Goal: Task Accomplishment & Management: Use online tool/utility

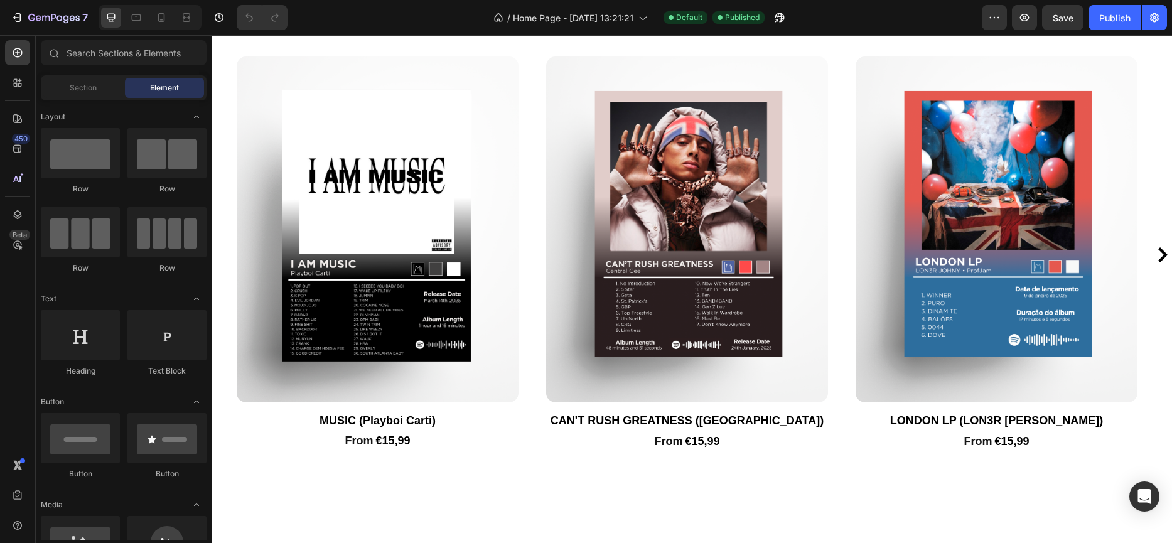
scroll to position [1370, 0]
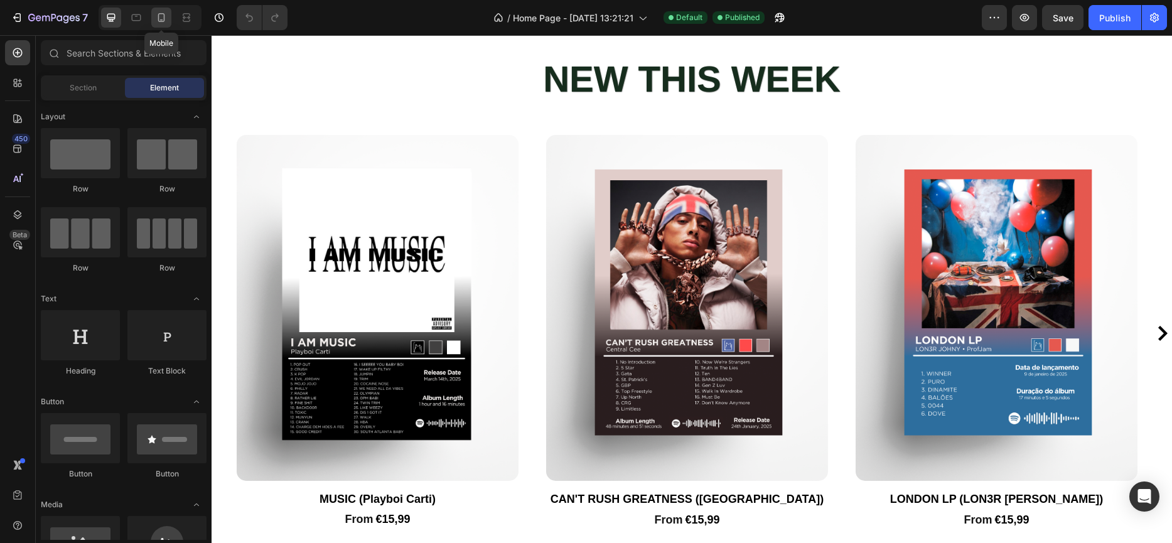
click at [155, 22] on icon at bounding box center [161, 17] width 13 height 13
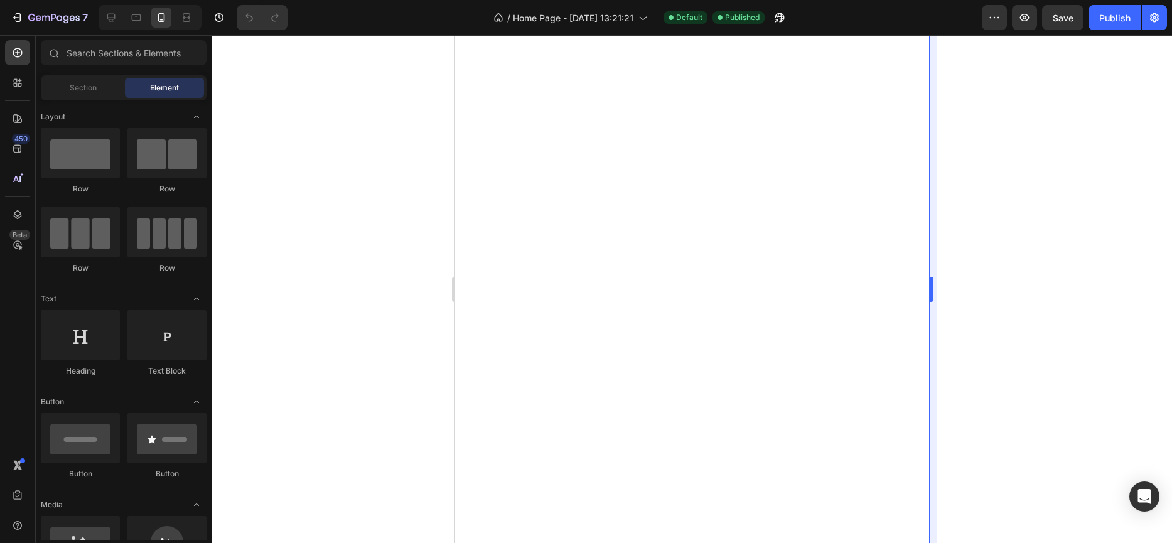
scroll to position [671, 0]
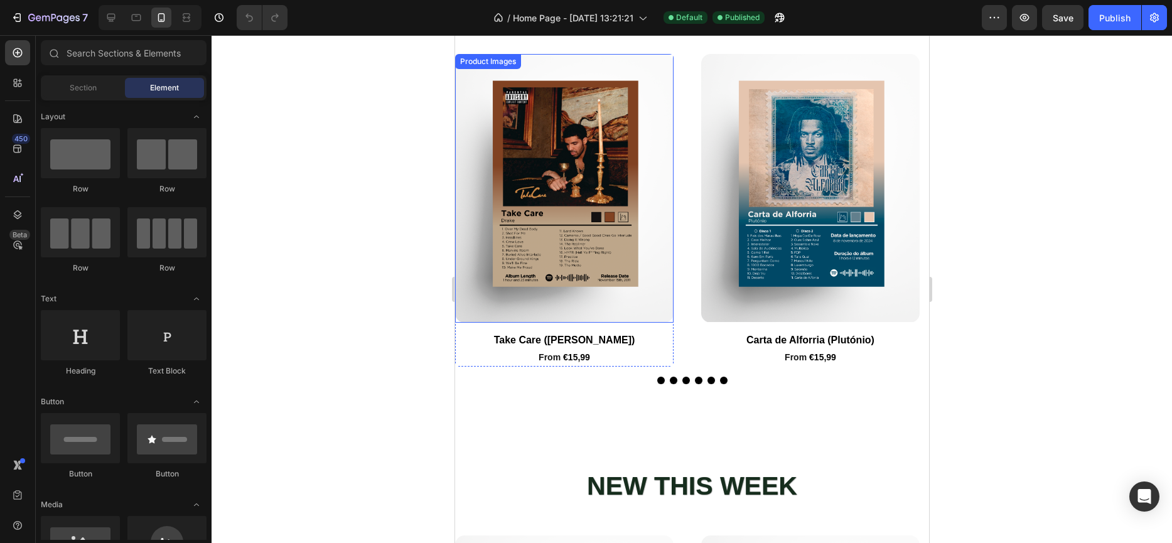
click at [512, 166] on img at bounding box center [563, 188] width 218 height 269
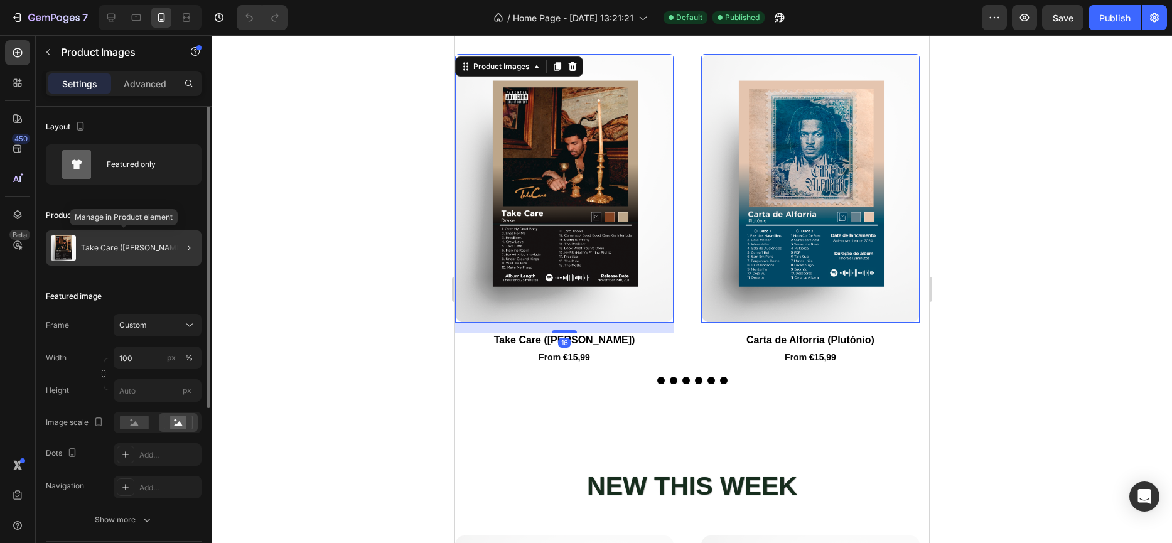
click at [124, 252] on div "Take Care ([PERSON_NAME])" at bounding box center [124, 247] width 156 height 35
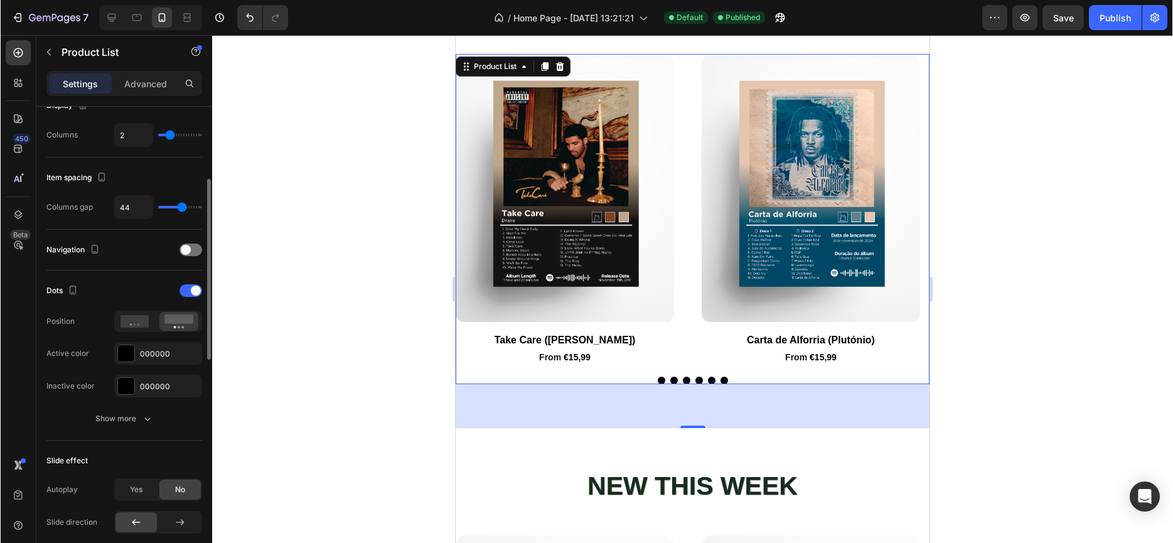
scroll to position [0, 0]
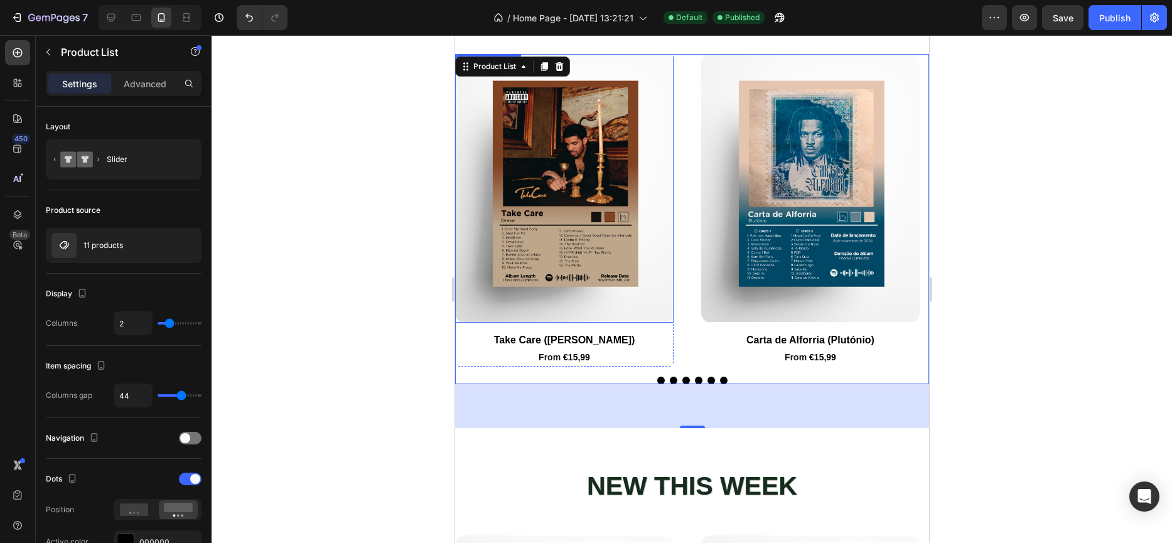
click at [469, 140] on img at bounding box center [563, 188] width 218 height 269
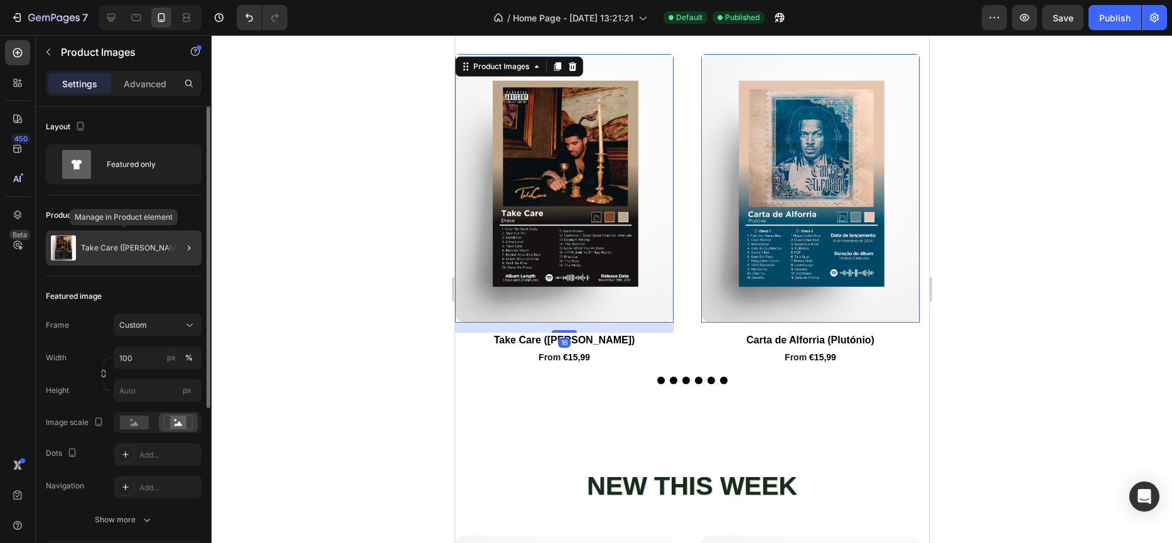
click at [117, 252] on div "Take Care ([PERSON_NAME])" at bounding box center [124, 247] width 156 height 35
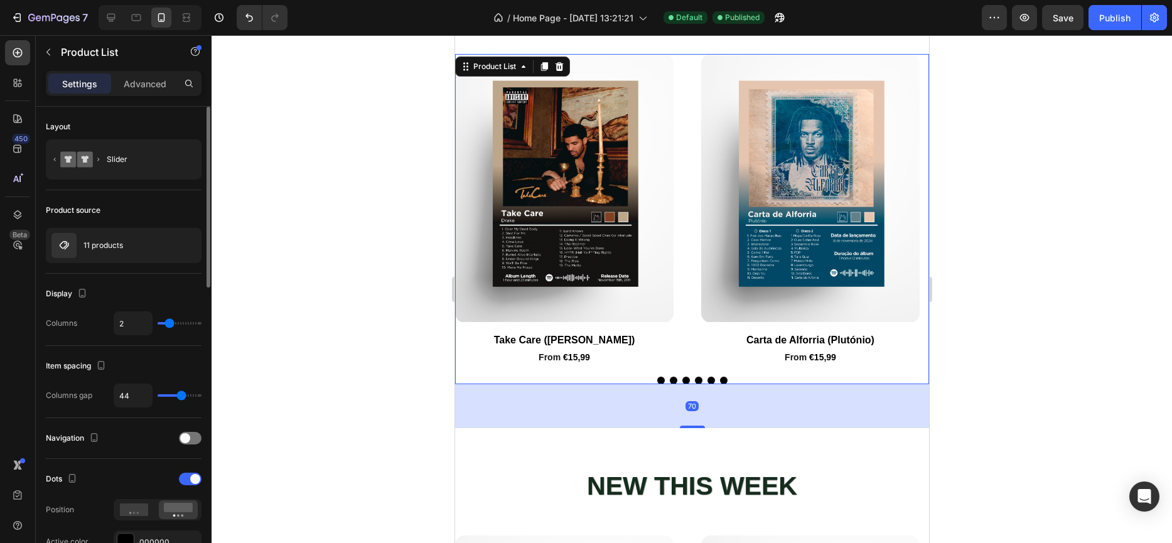
click at [117, 252] on div "11 products" at bounding box center [124, 245] width 156 height 35
click at [142, 250] on div "11 products" at bounding box center [124, 245] width 156 height 35
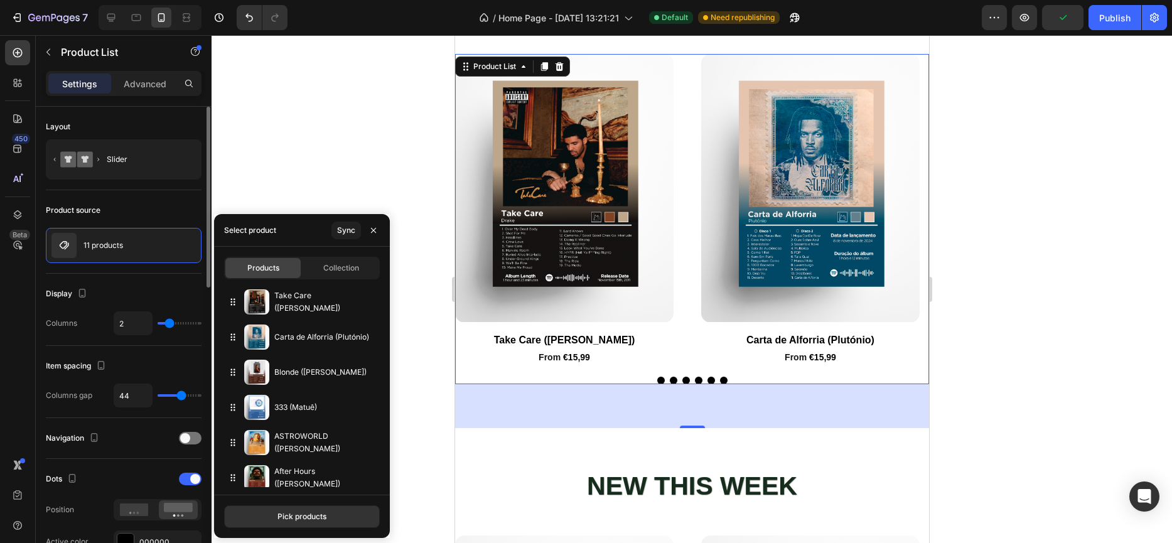
click at [147, 459] on div "Product source 11 products" at bounding box center [124, 544] width 156 height 170
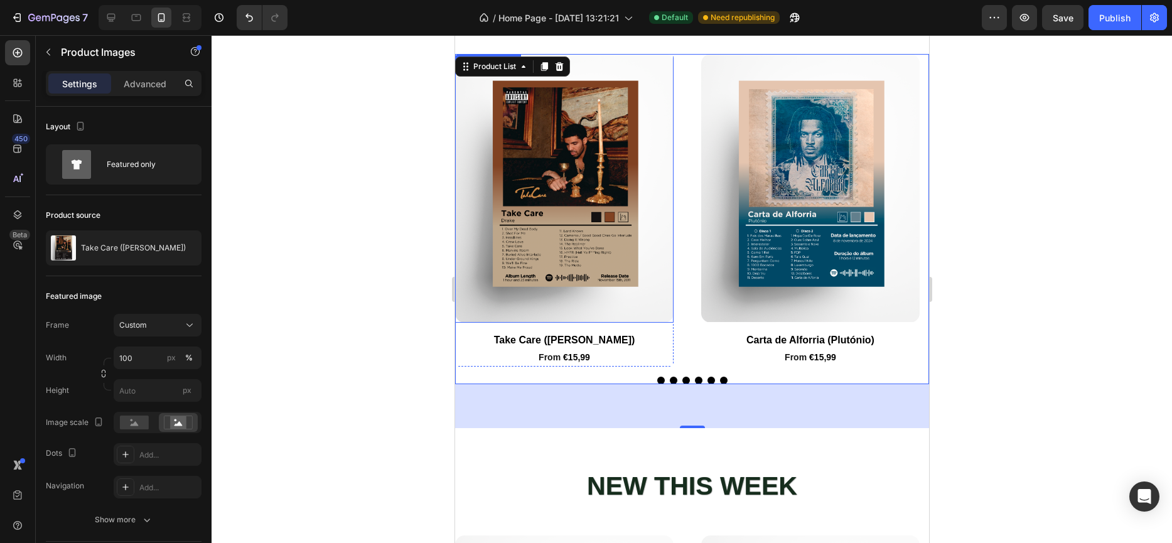
click at [587, 149] on img at bounding box center [563, 188] width 218 height 269
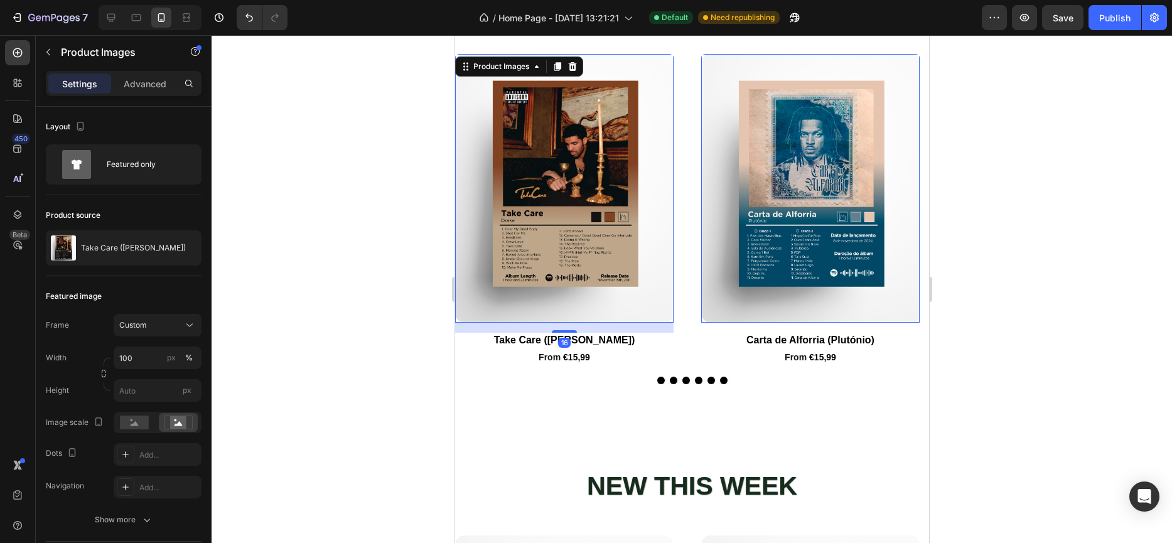
click at [584, 151] on img at bounding box center [563, 188] width 218 height 269
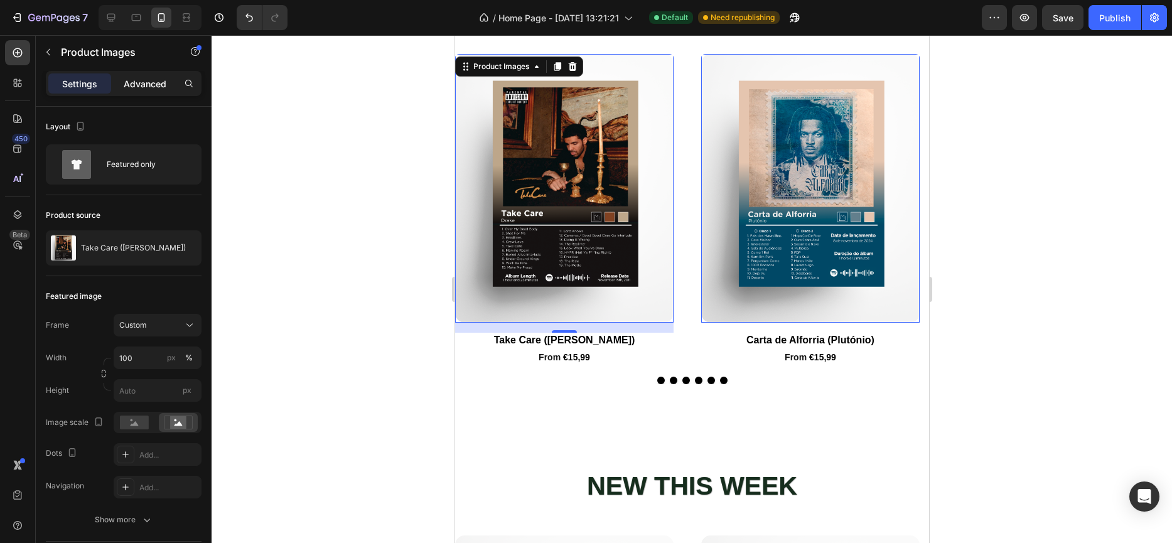
click at [149, 85] on p "Advanced" at bounding box center [145, 83] width 43 height 13
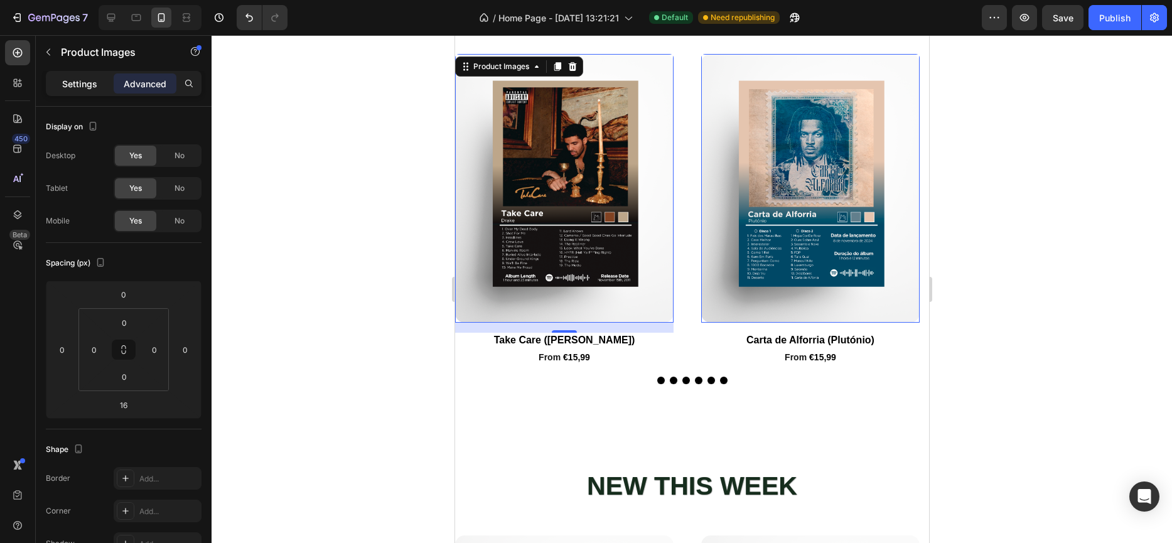
click at [73, 89] on p "Settings" at bounding box center [79, 83] width 35 height 13
click at [80, 85] on p "Settings" at bounding box center [79, 83] width 35 height 13
click at [83, 83] on p "Settings" at bounding box center [79, 83] width 35 height 13
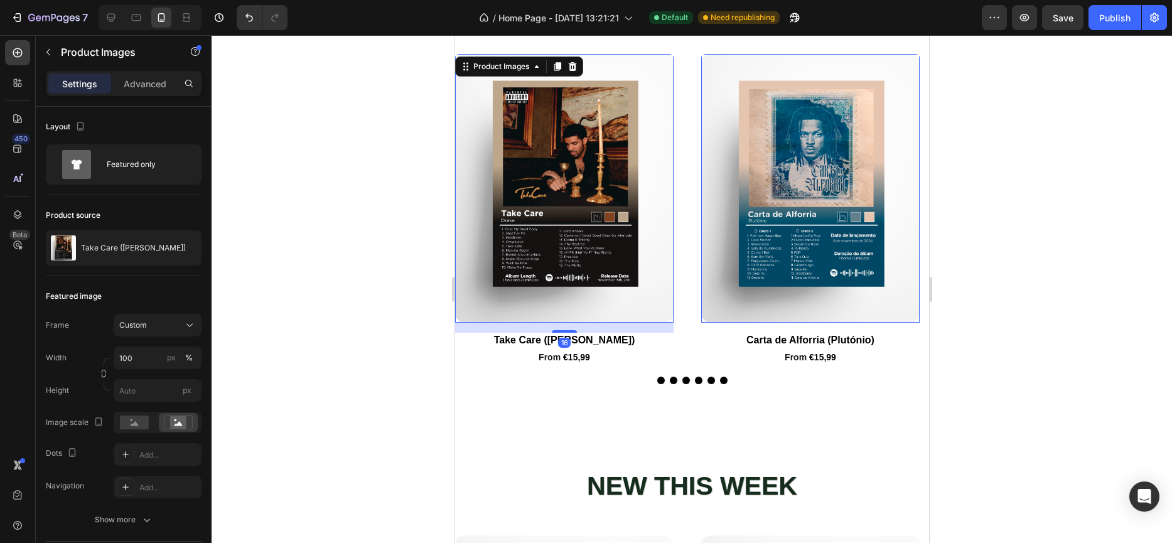
click at [83, 82] on p "Settings" at bounding box center [79, 83] width 35 height 13
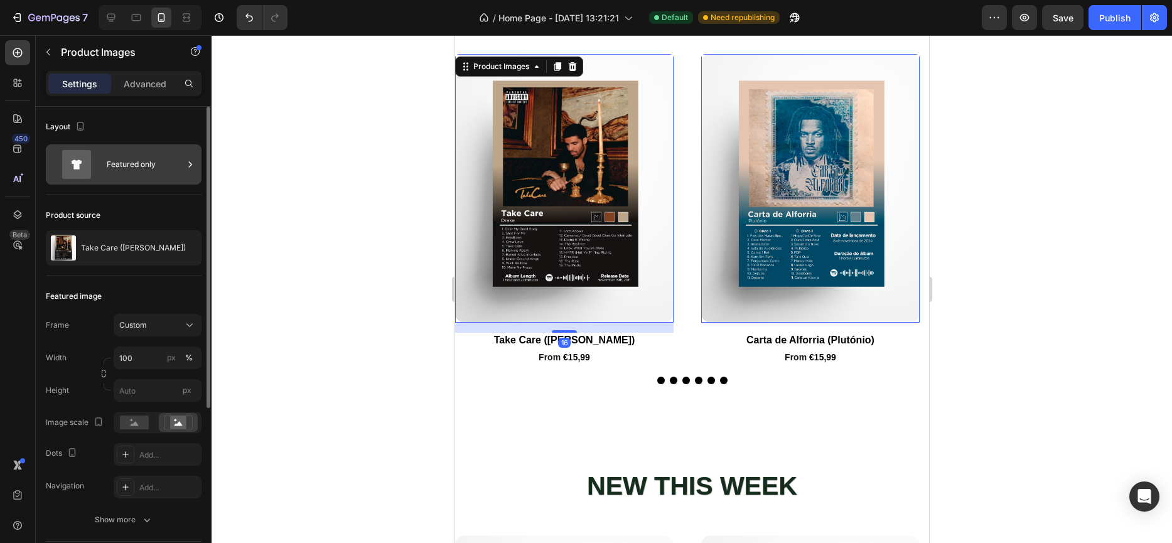
click at [108, 168] on div "Featured only" at bounding box center [145, 164] width 77 height 29
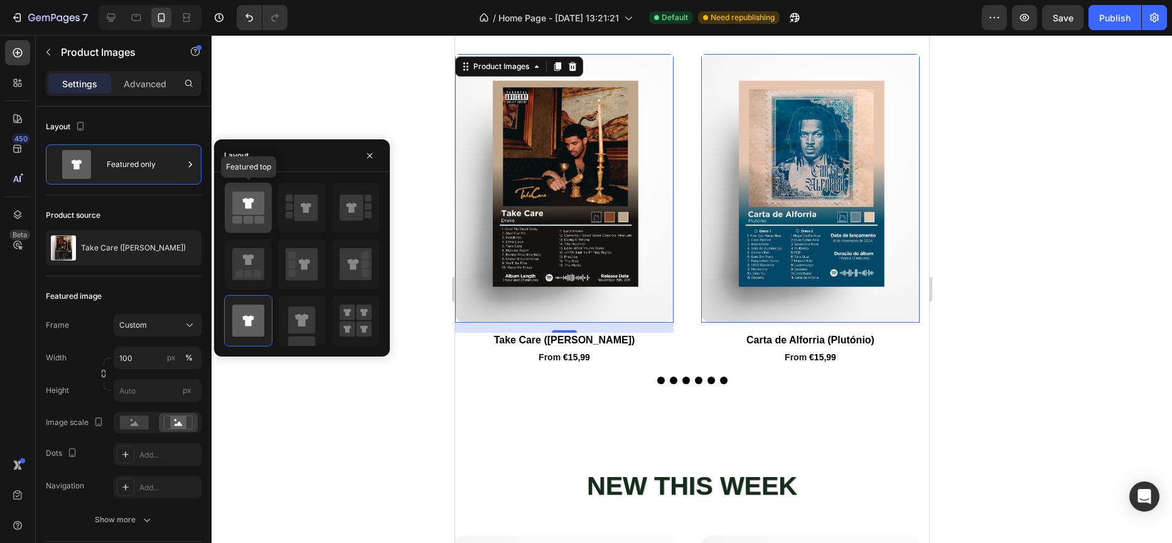
click at [253, 223] on rect at bounding box center [248, 220] width 10 height 8
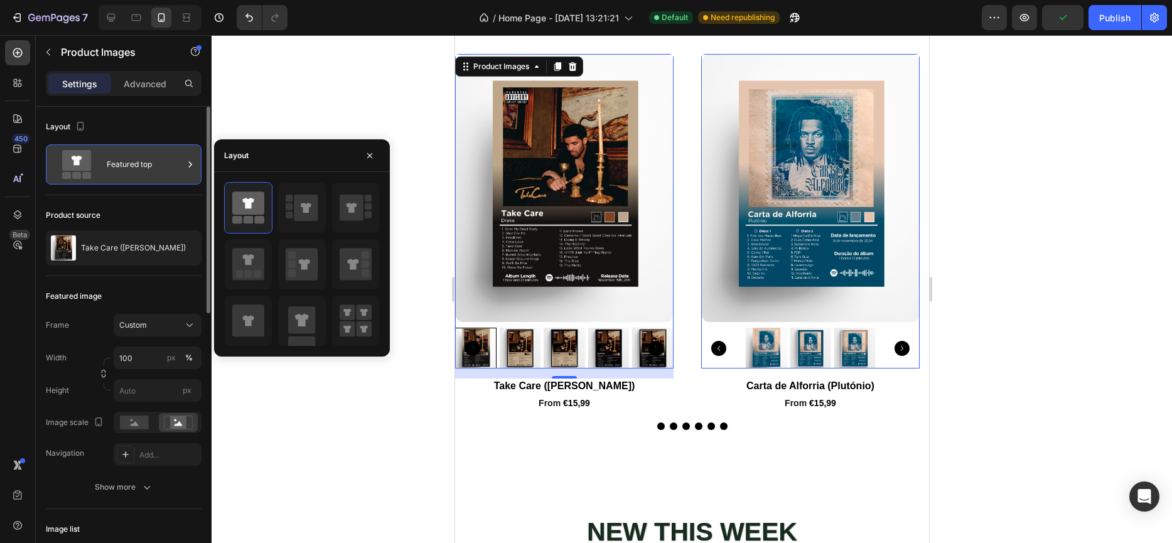
click at [131, 164] on div "Featured top" at bounding box center [145, 164] width 77 height 29
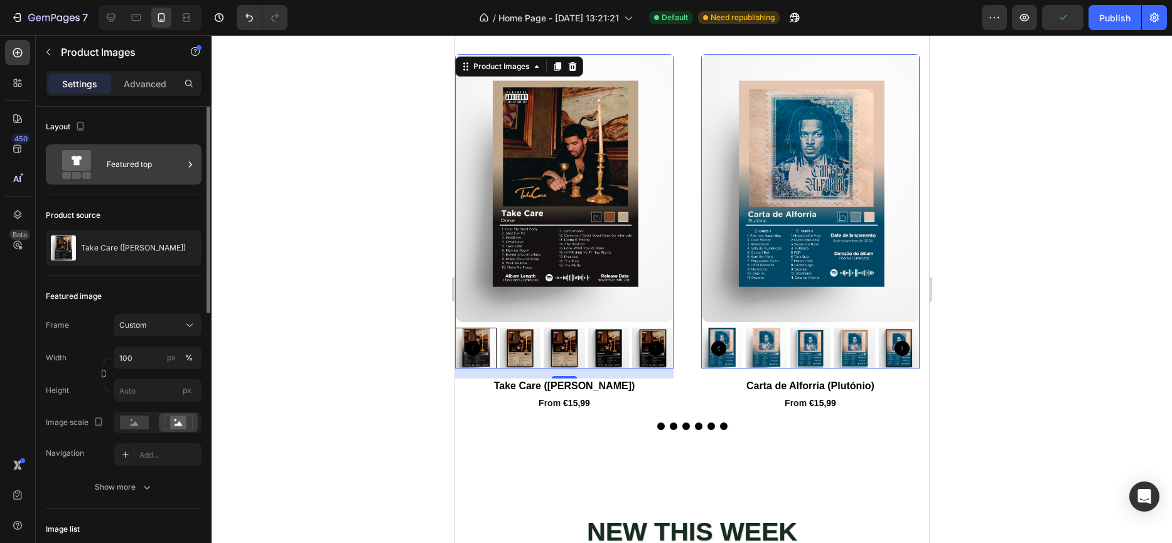
click at [126, 178] on div "Featured top" at bounding box center [145, 164] width 77 height 29
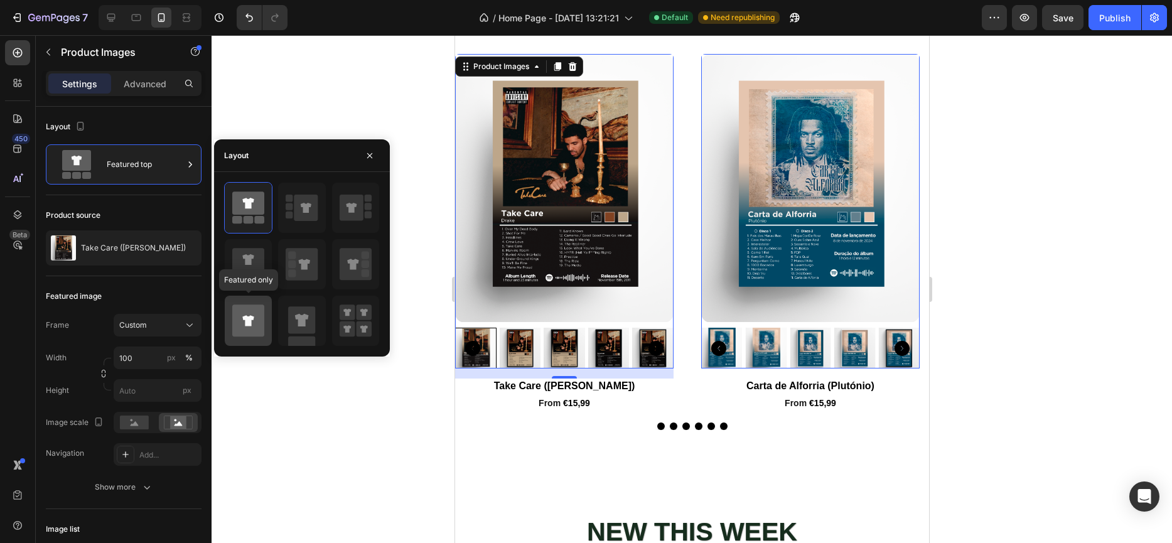
click at [247, 323] on icon at bounding box center [247, 320] width 11 height 11
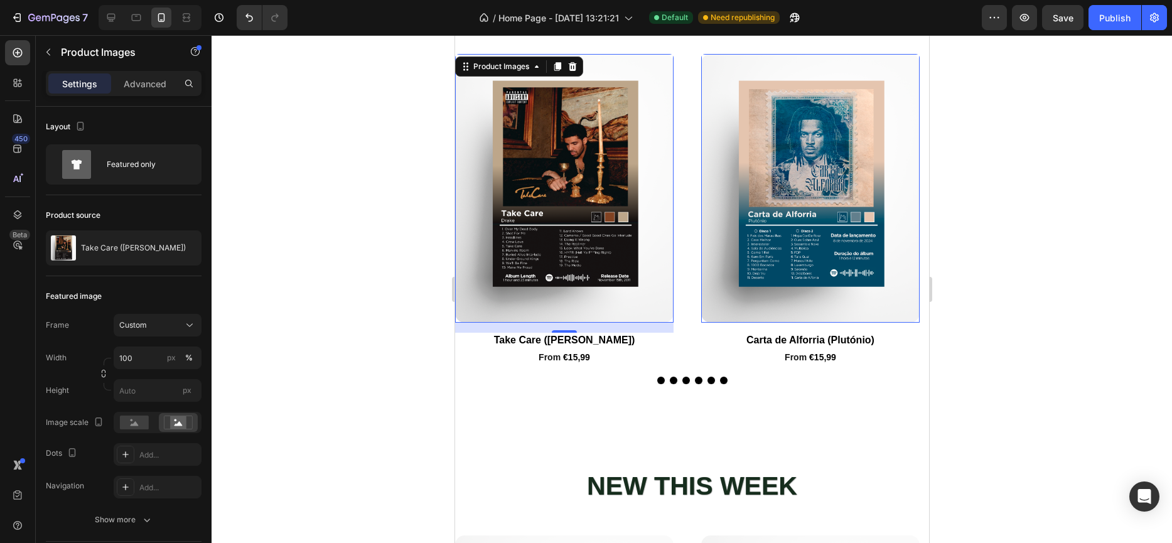
click at [305, 431] on div at bounding box center [691, 289] width 960 height 508
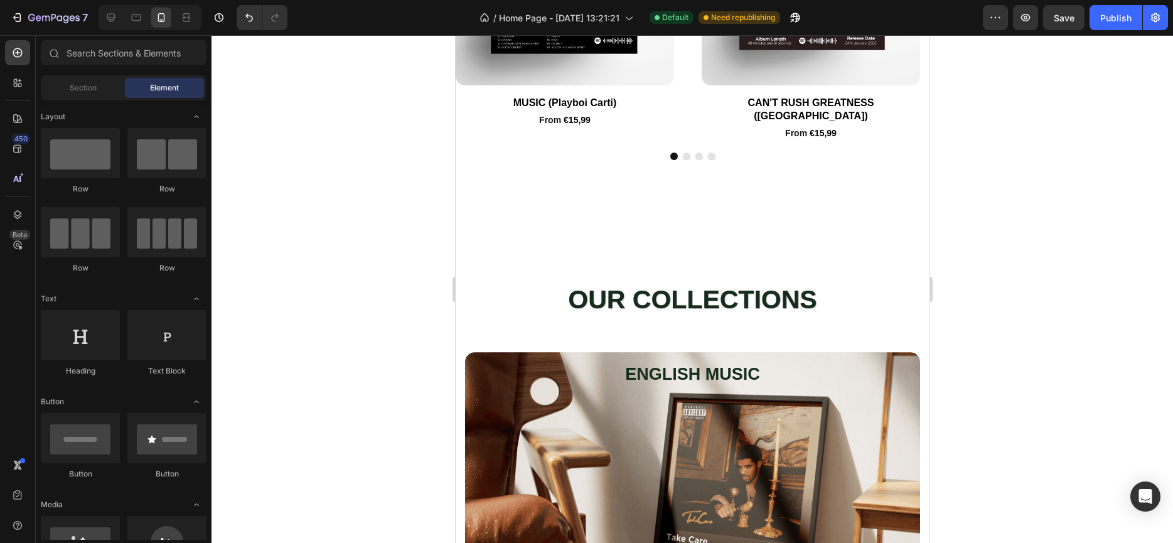
scroll to position [1112, 0]
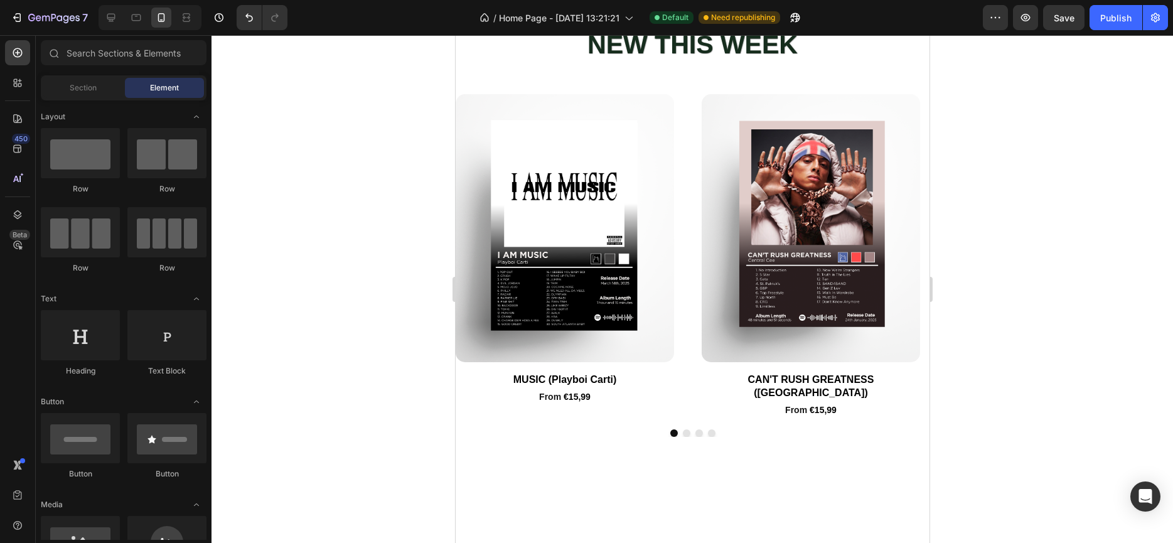
drag, startPoint x: 923, startPoint y: 151, endPoint x: 808, endPoint y: 188, distance: 121.1
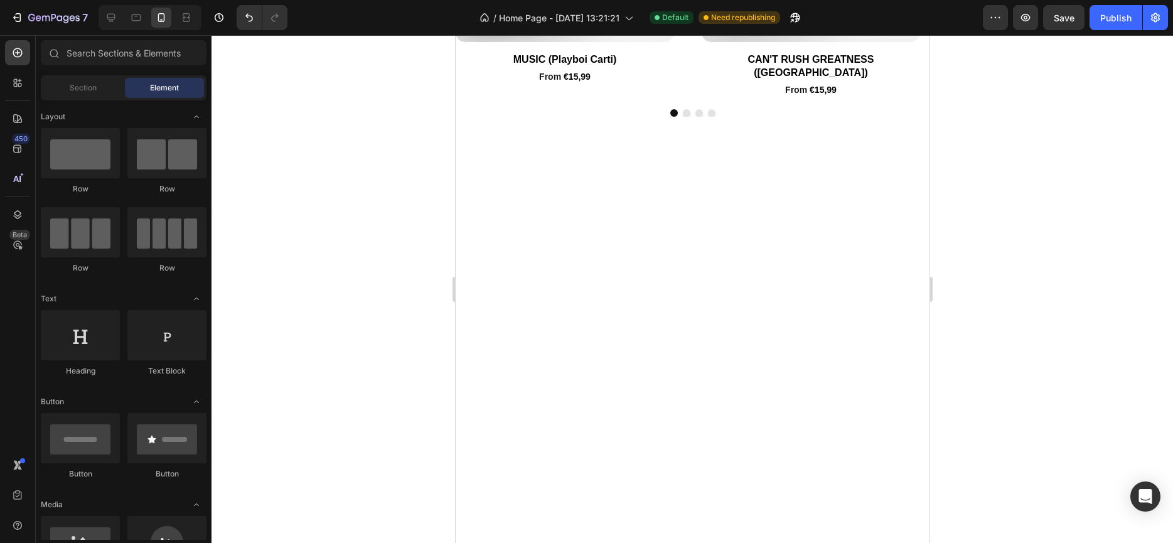
scroll to position [752, 0]
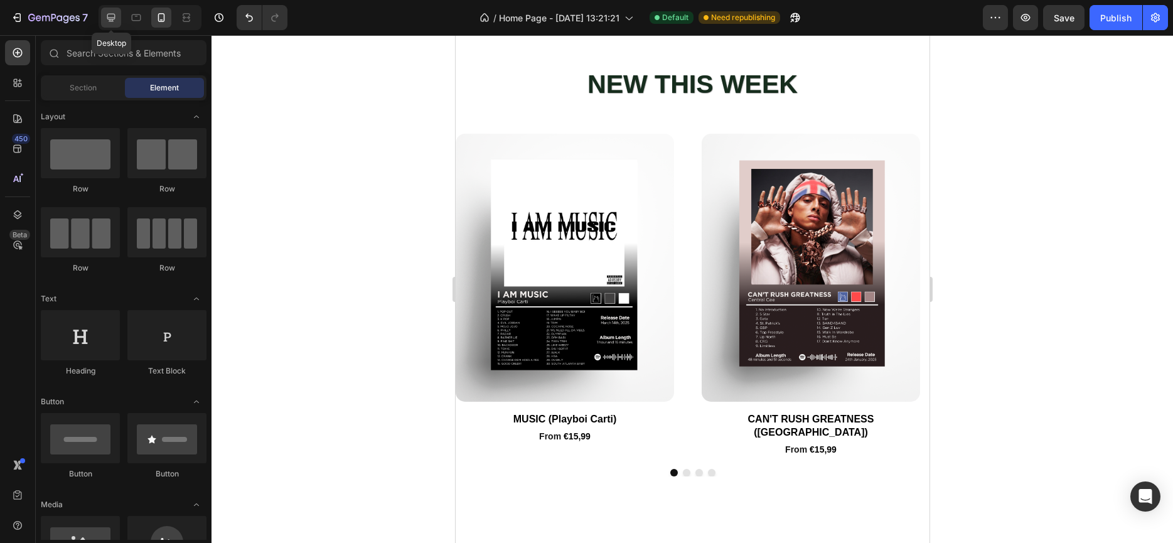
click at [115, 14] on icon at bounding box center [111, 18] width 8 height 8
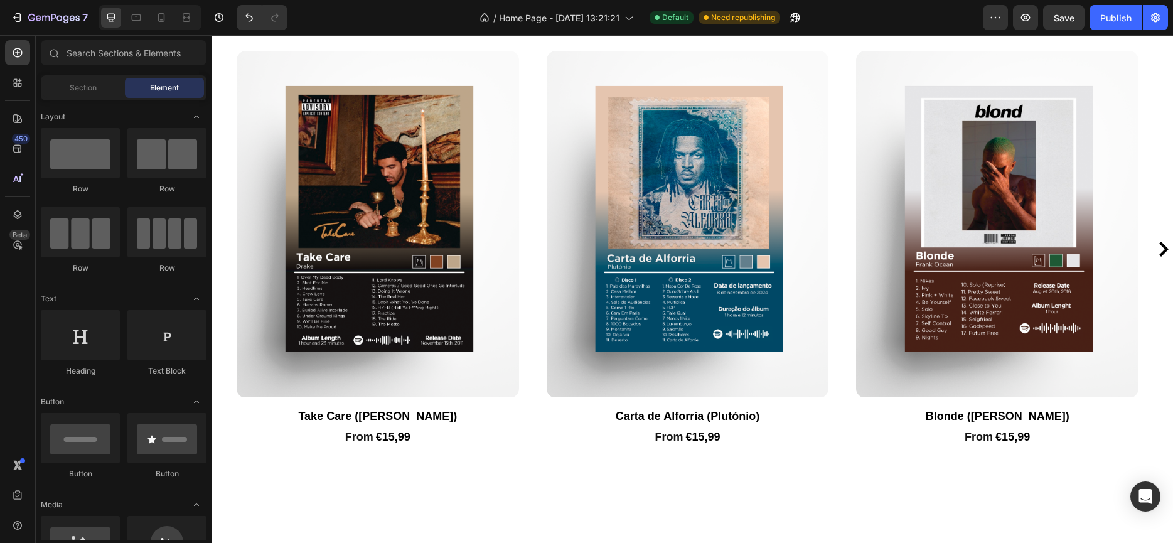
scroll to position [824, 0]
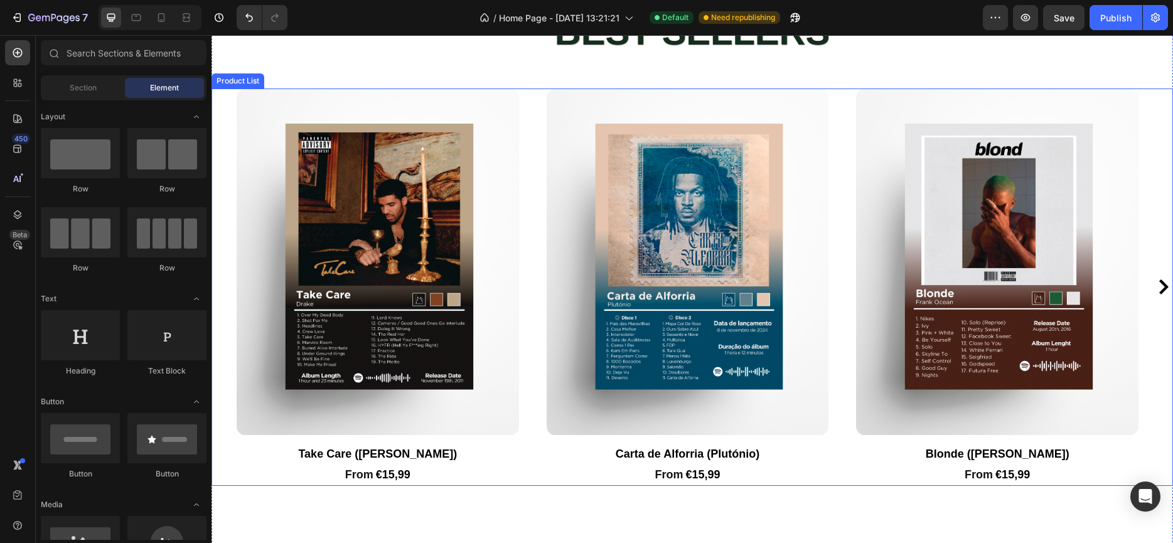
click at [1159, 286] on icon "Carousel Next Arrow" at bounding box center [1163, 286] width 9 height 15
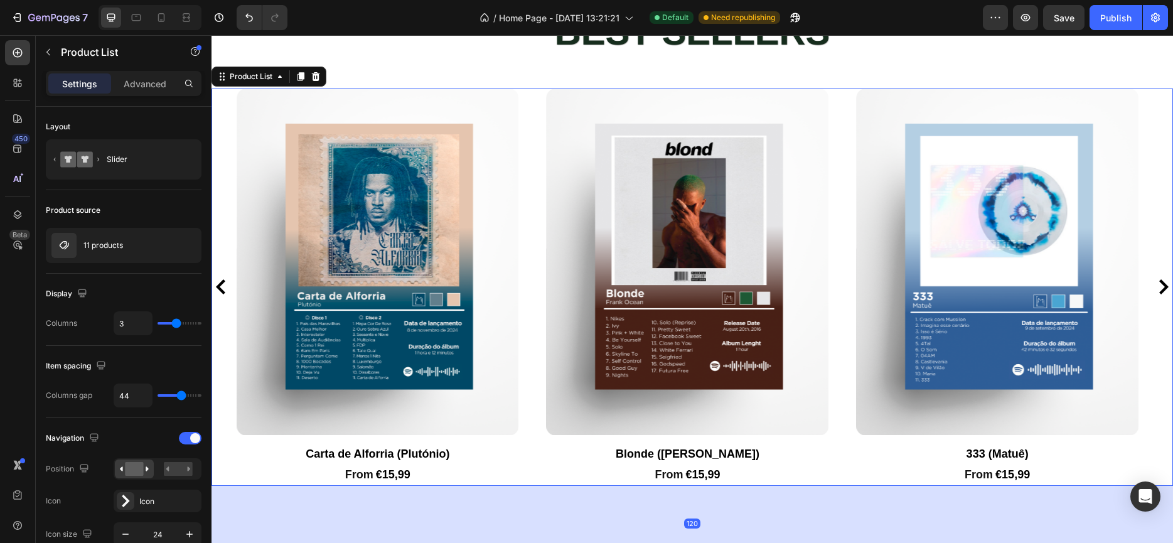
click at [1156, 289] on icon "Carousel Next Arrow" at bounding box center [1163, 286] width 15 height 15
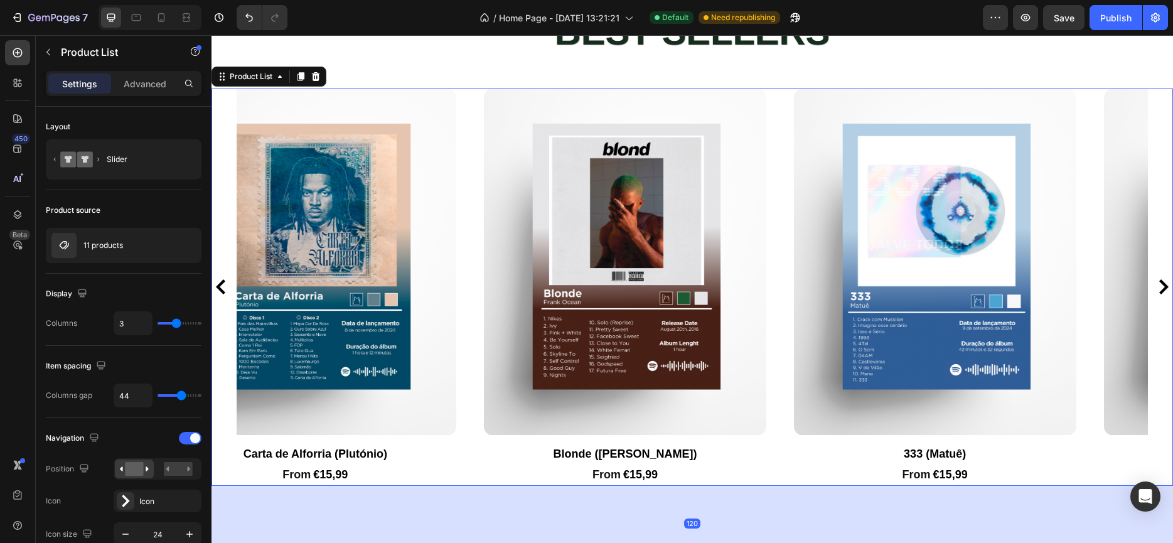
click at [1156, 289] on icon "Carousel Next Arrow" at bounding box center [1163, 286] width 15 height 15
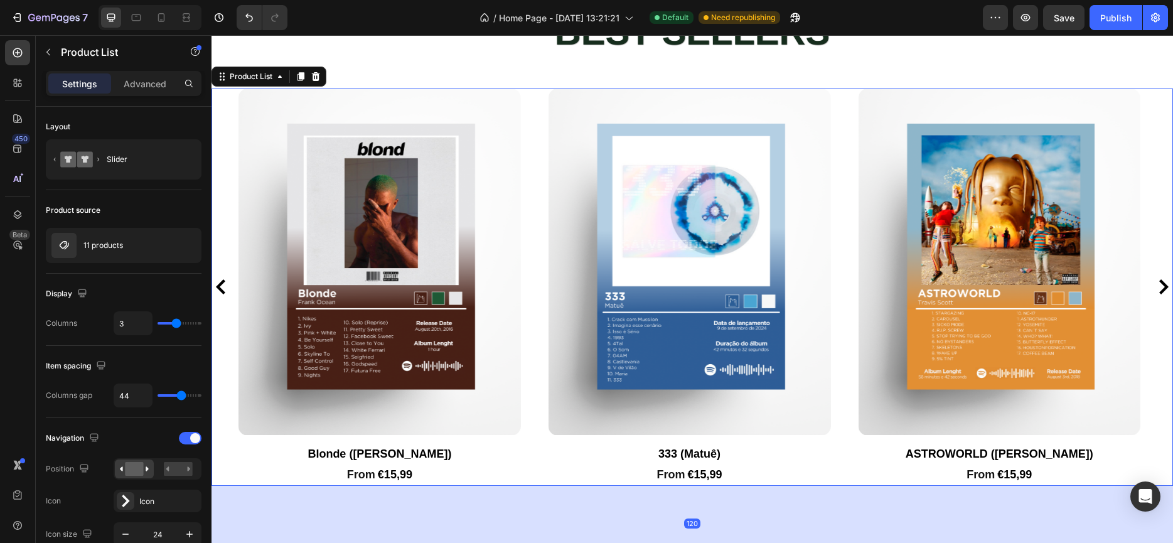
click at [1156, 289] on icon "Carousel Next Arrow" at bounding box center [1163, 286] width 15 height 15
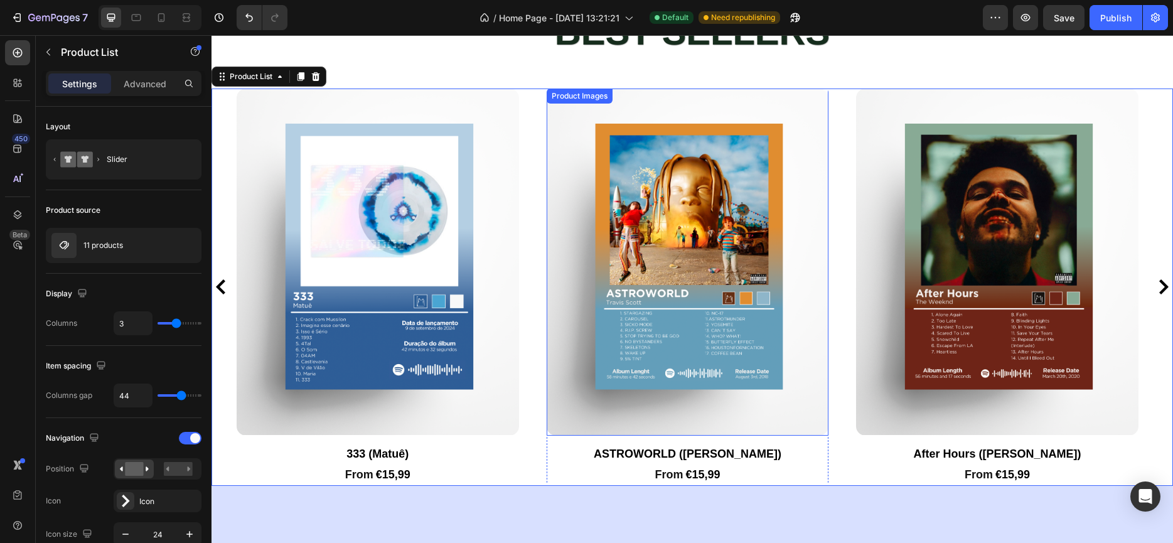
click at [575, 127] on img at bounding box center [688, 261] width 282 height 347
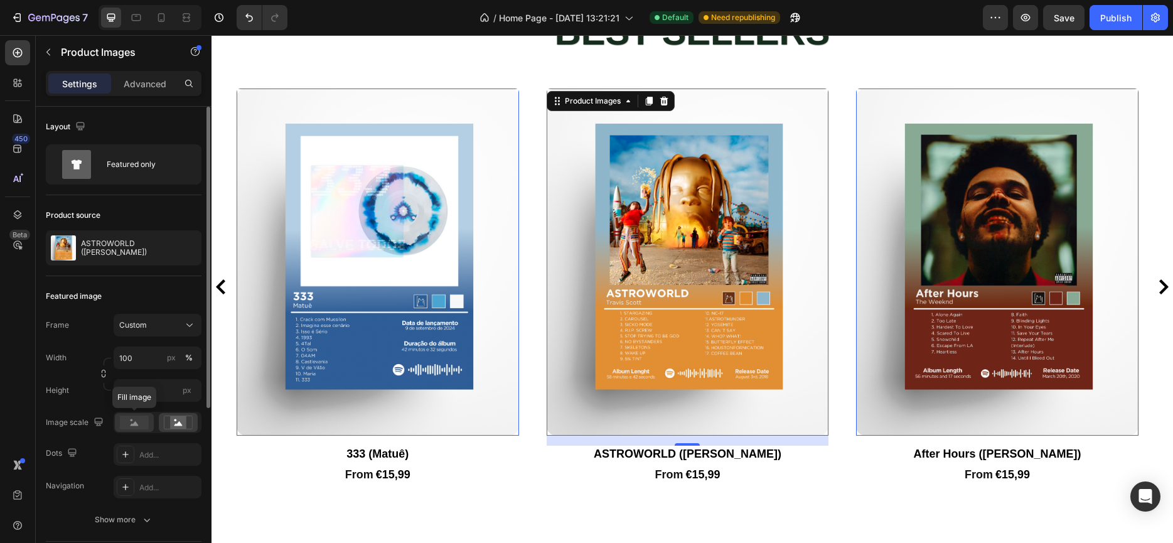
click at [126, 427] on rect at bounding box center [134, 422] width 29 height 14
click at [179, 422] on icon at bounding box center [178, 423] width 8 height 4
click at [107, 426] on div "Image scale" at bounding box center [124, 422] width 156 height 21
click at [127, 424] on rect at bounding box center [134, 422] width 29 height 14
click at [137, 425] on icon at bounding box center [135, 423] width 8 height 4
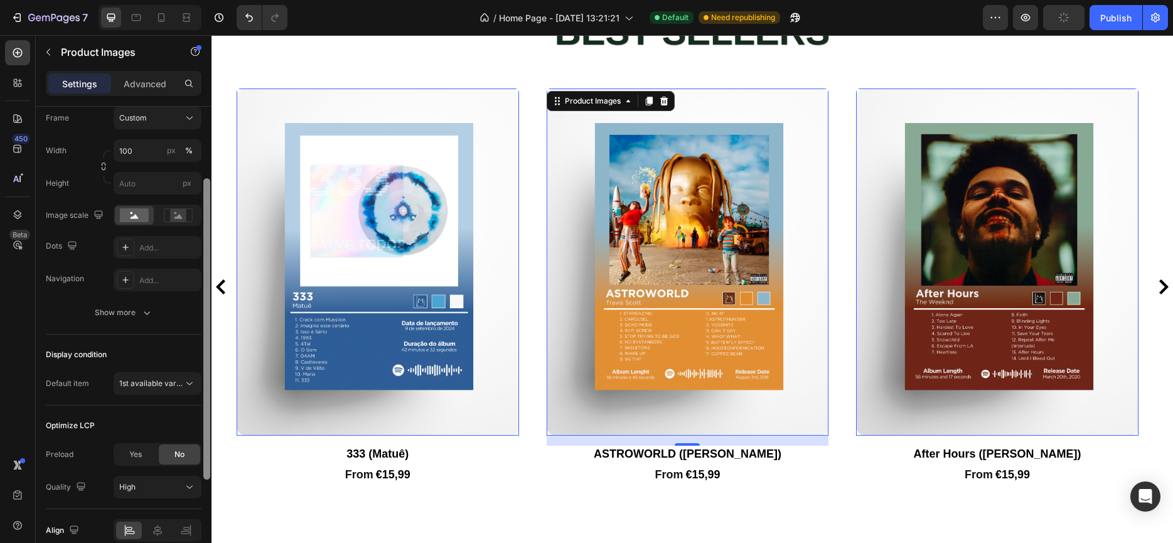
scroll to position [266, 0]
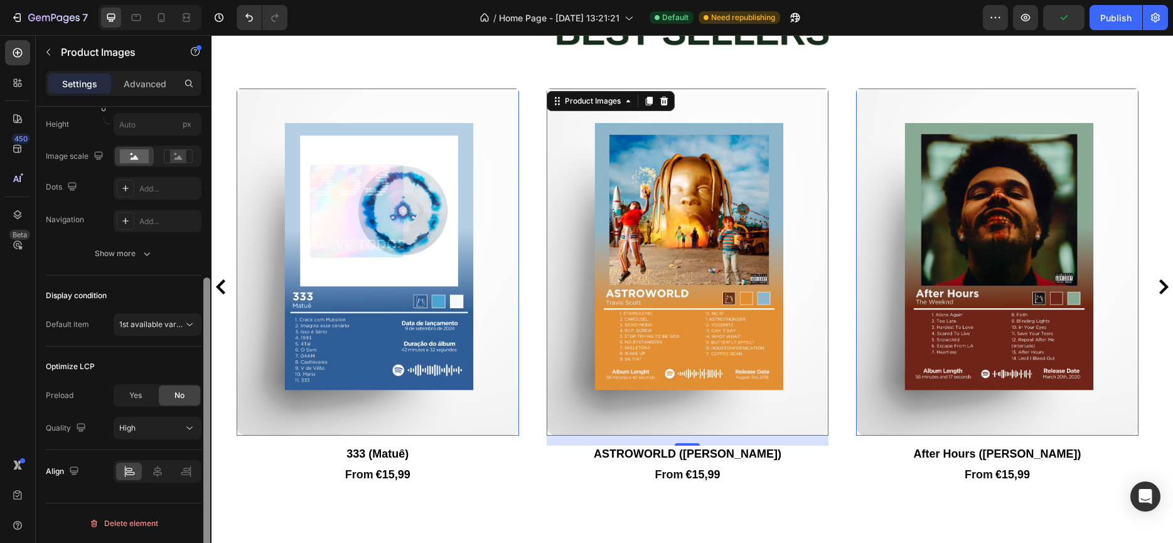
drag, startPoint x: 206, startPoint y: 304, endPoint x: 210, endPoint y: 505, distance: 201.5
click at [210, 505] on div at bounding box center [206, 427] width 7 height 301
click at [179, 329] on span "1st available variant" at bounding box center [151, 324] width 64 height 11
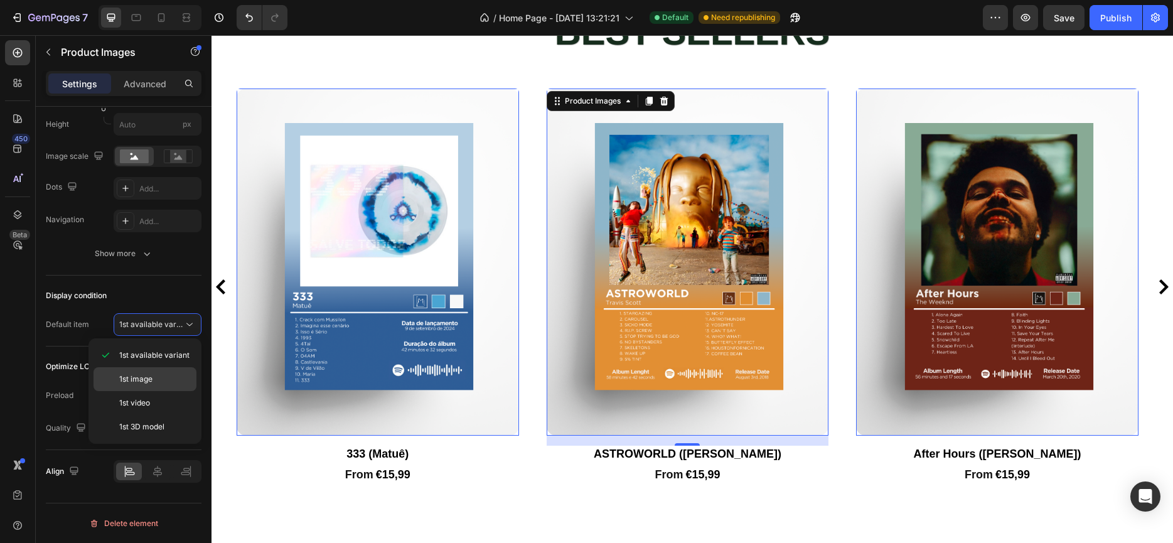
click at [156, 373] on p "1st image" at bounding box center [155, 378] width 72 height 11
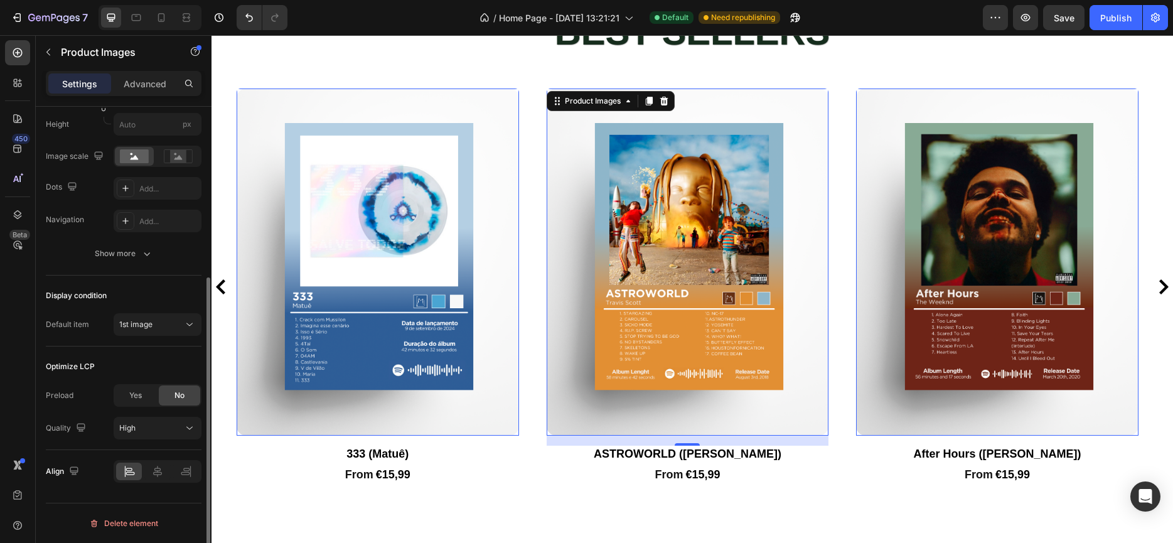
click at [134, 312] on div "Display condition Default item 1st image" at bounding box center [124, 310] width 156 height 71
click at [139, 321] on span "1st image" at bounding box center [135, 323] width 33 height 9
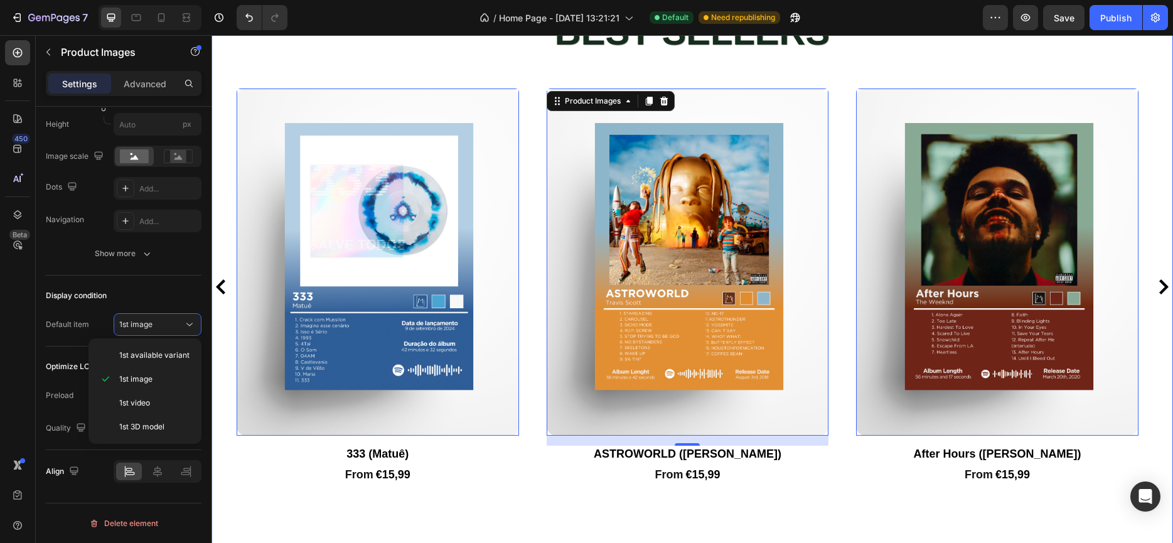
click at [300, 526] on div "BEST SELLERS Heading Product Images 0 Take Care ([PERSON_NAME]) Product Title F…" at bounding box center [691, 284] width 961 height 554
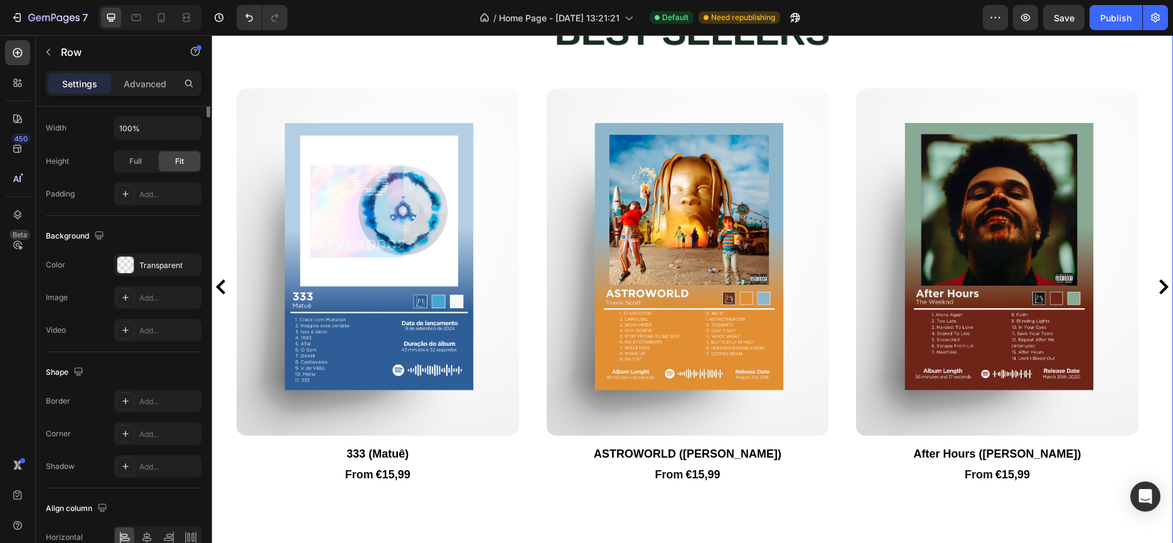
scroll to position [0, 0]
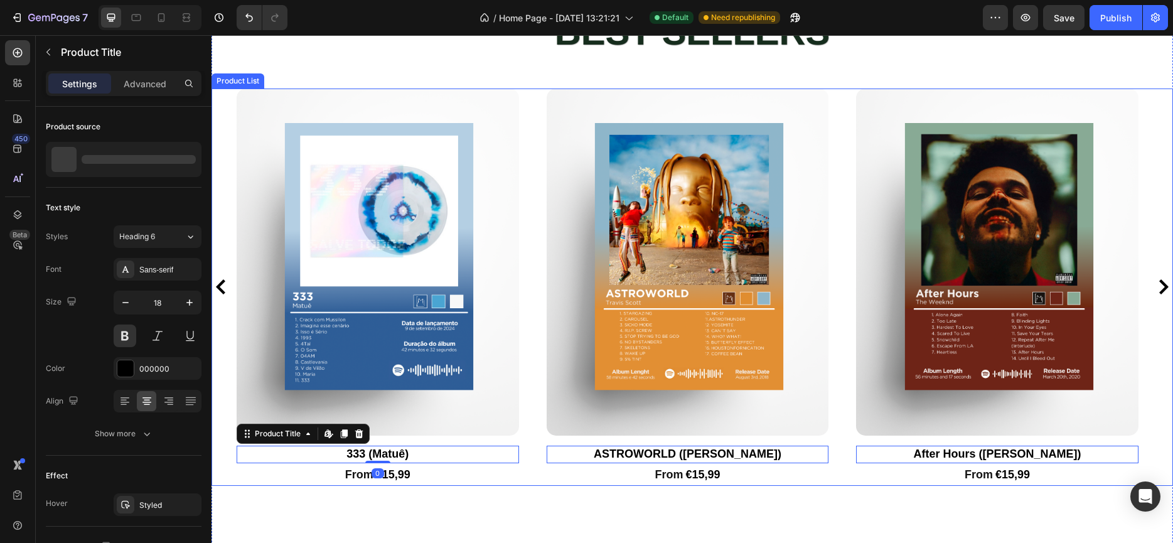
click at [221, 292] on icon "Carousel Back Arrow" at bounding box center [220, 286] width 9 height 15
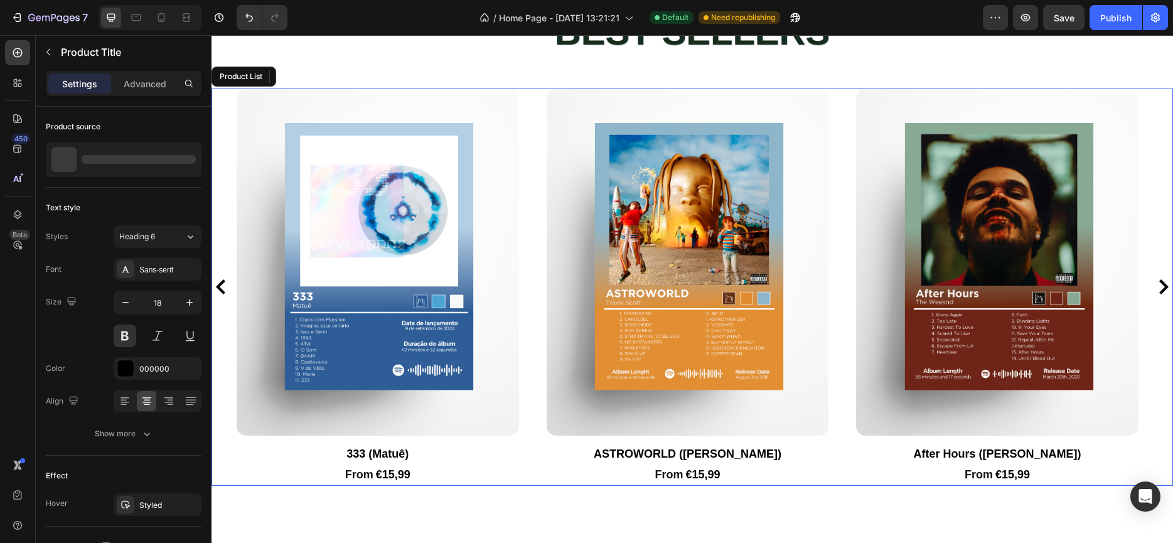
click at [222, 281] on icon "Carousel Back Arrow" at bounding box center [220, 286] width 9 height 15
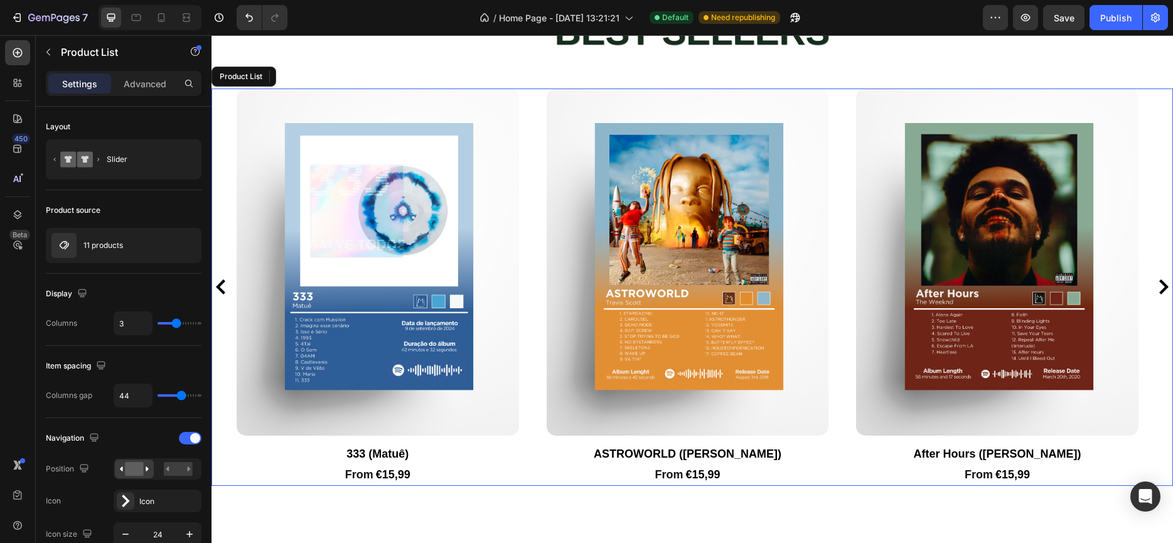
click at [219, 284] on icon "Carousel Back Arrow" at bounding box center [220, 286] width 9 height 15
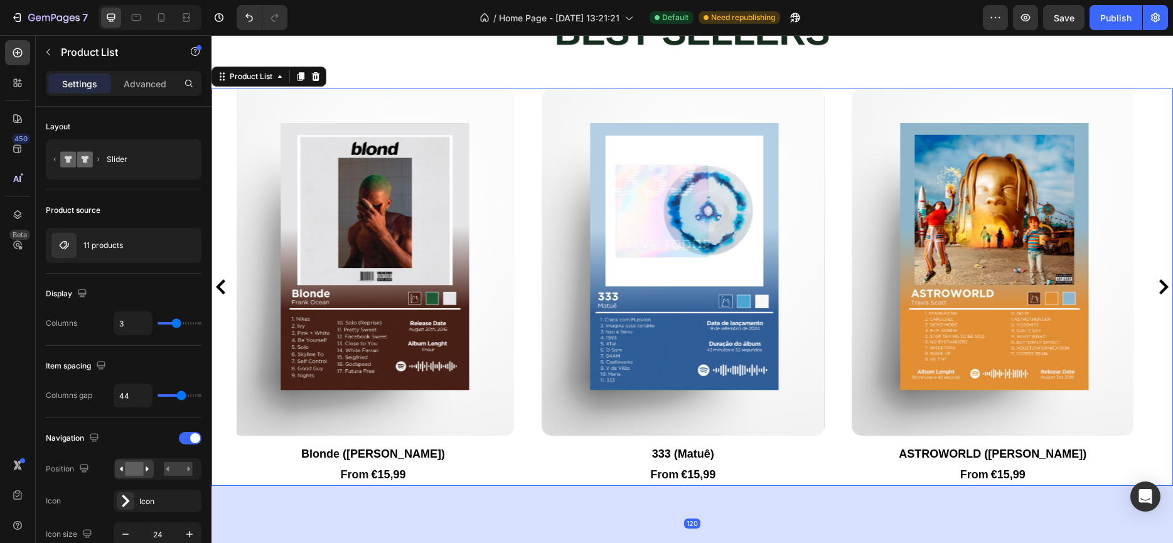
click at [219, 284] on icon "Carousel Back Arrow" at bounding box center [220, 286] width 9 height 15
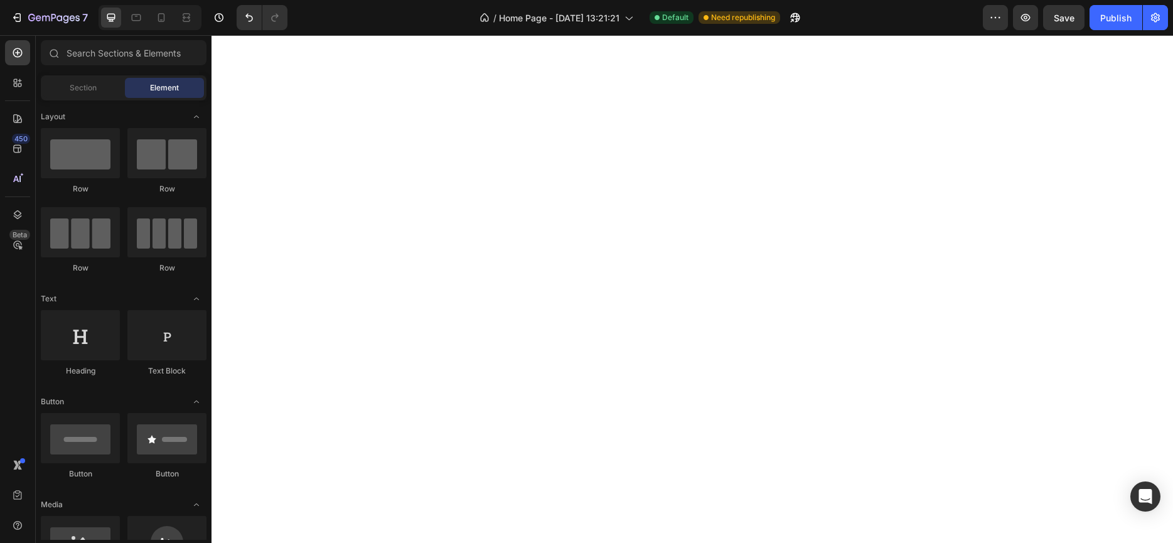
scroll to position [1376, 0]
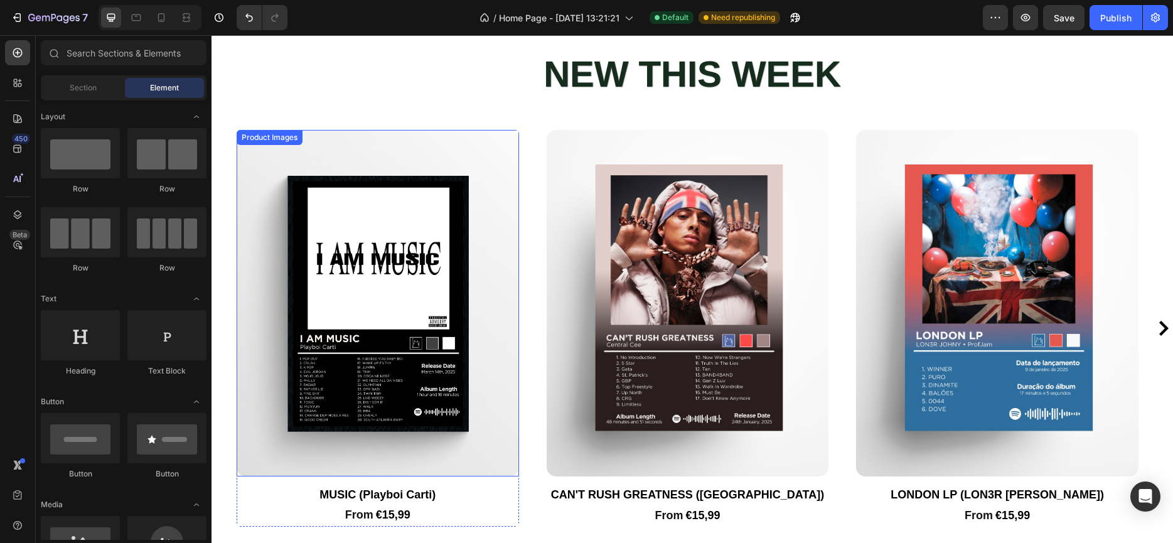
click at [273, 280] on img at bounding box center [378, 303] width 282 height 346
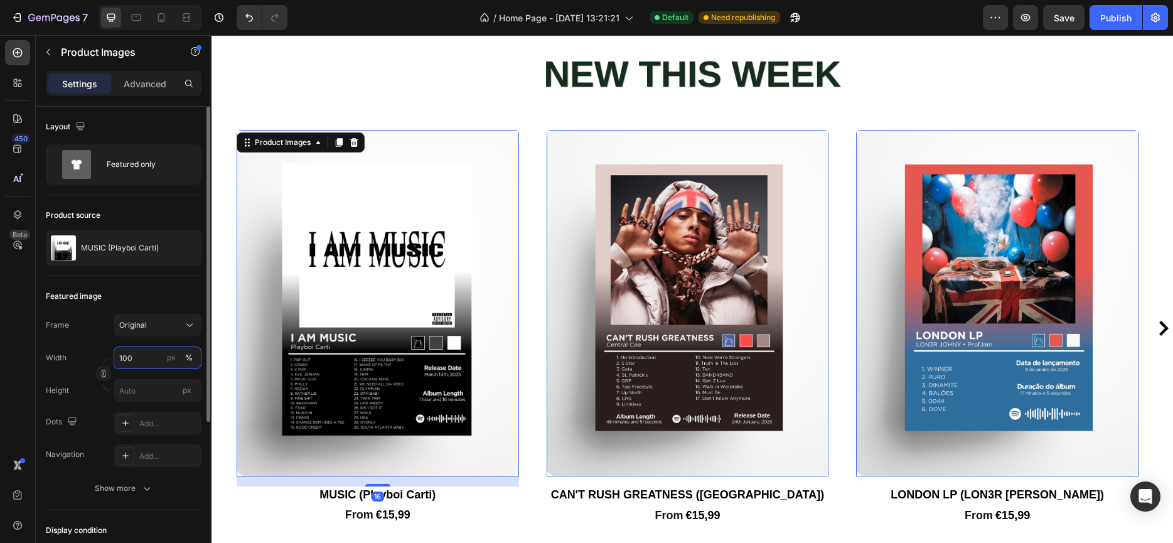
click at [201, 351] on div "Layout Featured only Product source MUSIC (Playboi Carti) Featured image Frame …" at bounding box center [124, 460] width 176 height 707
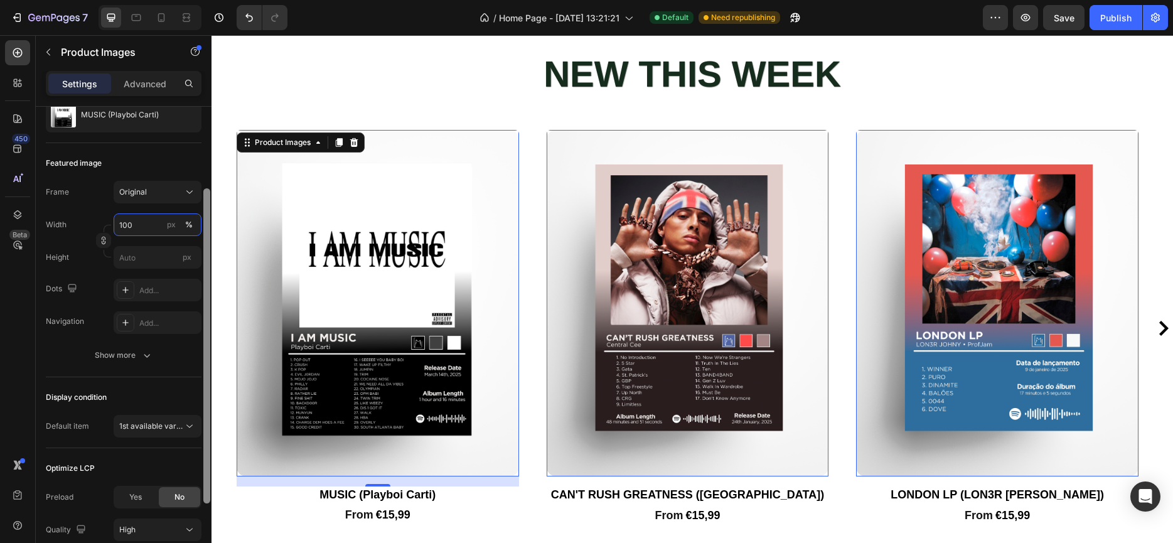
drag, startPoint x: 207, startPoint y: 351, endPoint x: 193, endPoint y: 441, distance: 90.8
click at [193, 441] on div "Layout Featured only Product source MUSIC (Playboi Carti) Featured image Frame …" at bounding box center [124, 343] width 176 height 472
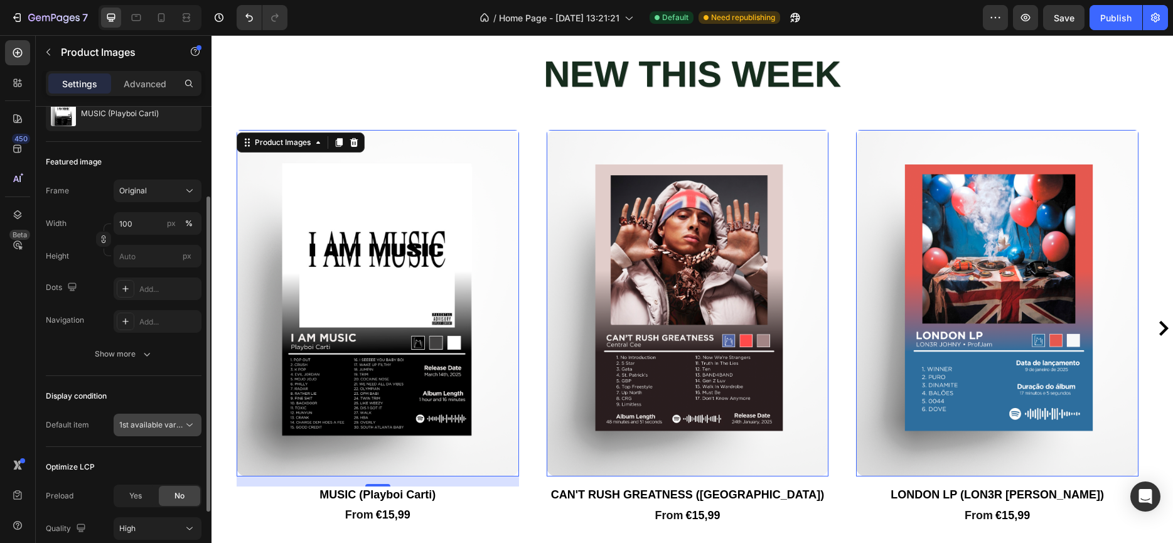
click at [163, 433] on button "1st available variant" at bounding box center [158, 425] width 88 height 23
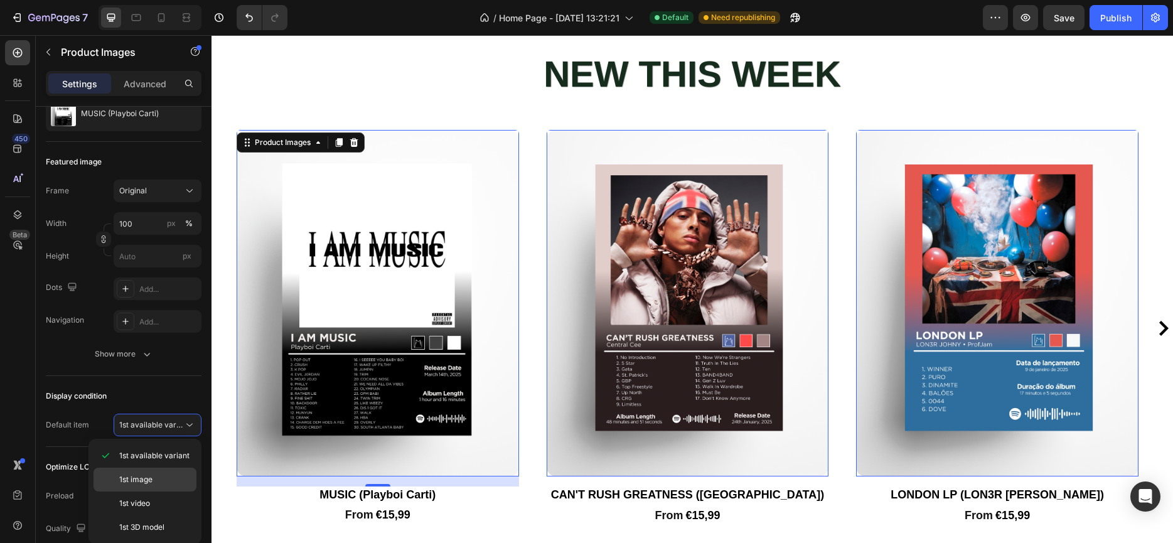
click at [152, 478] on span "1st image" at bounding box center [135, 479] width 33 height 11
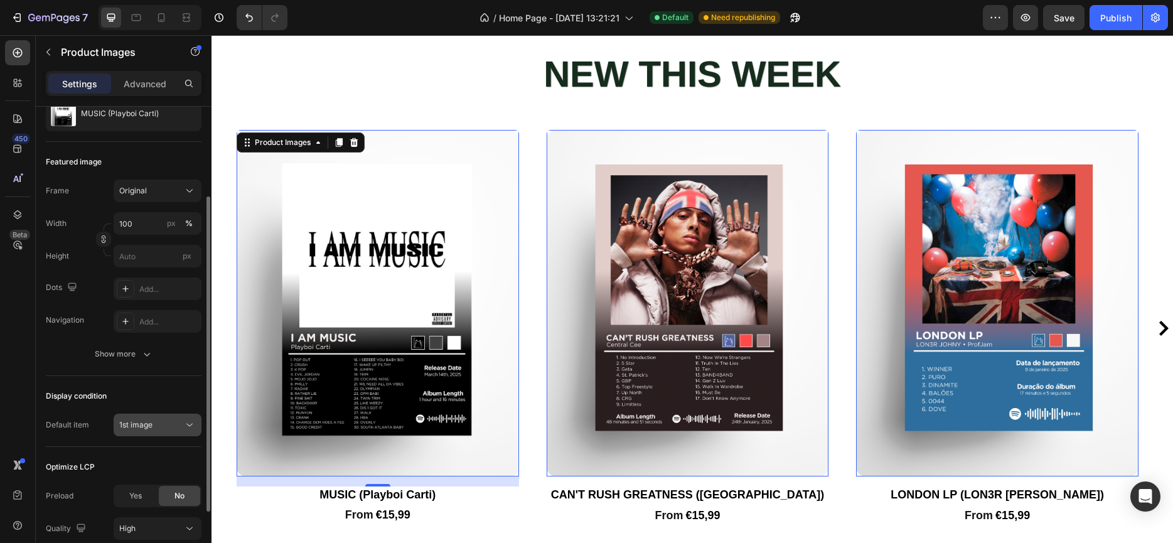
click at [157, 426] on div "1st image" at bounding box center [151, 424] width 64 height 11
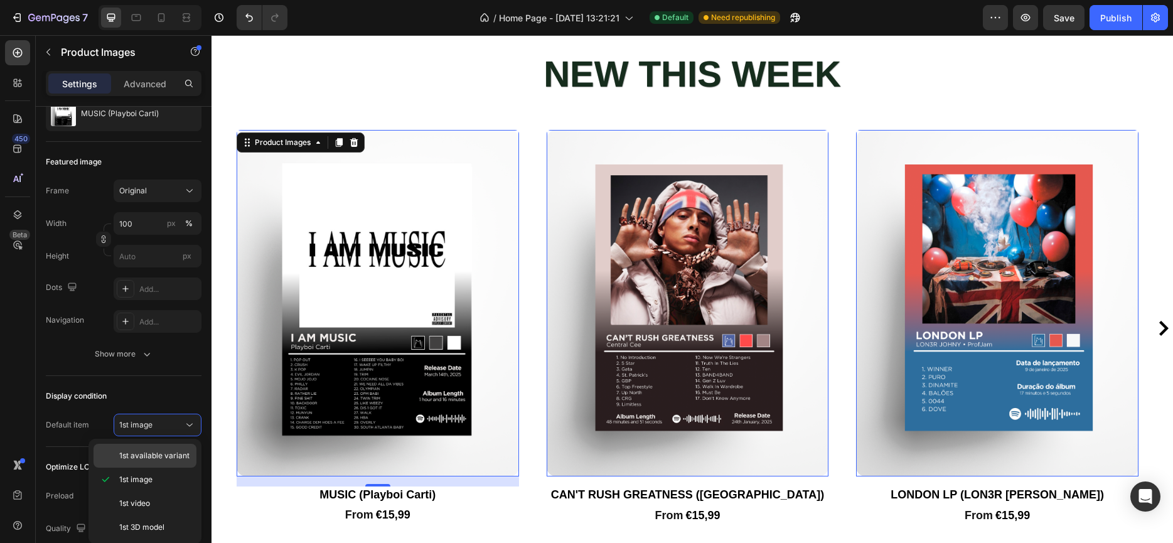
click at [173, 458] on span "1st available variant" at bounding box center [154, 455] width 70 height 11
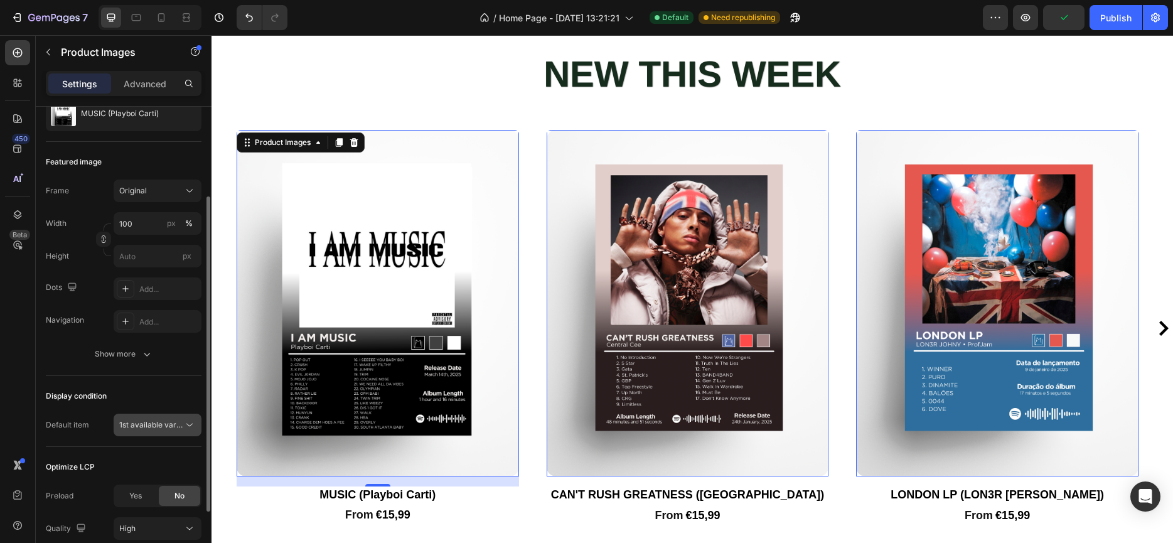
click at [155, 432] on button "1st available variant" at bounding box center [158, 425] width 88 height 23
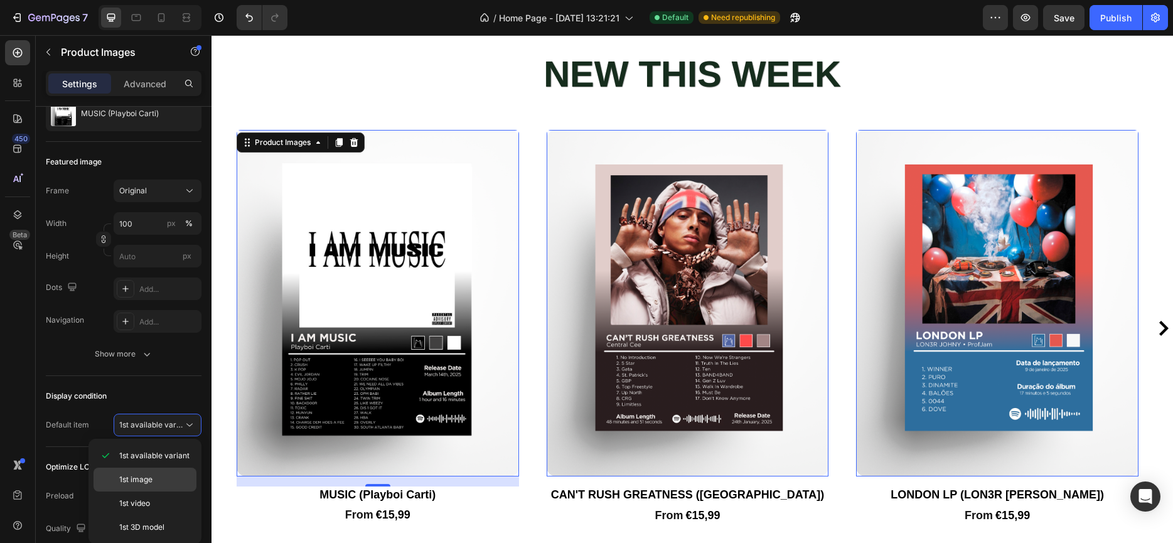
click at [159, 475] on p "1st image" at bounding box center [155, 479] width 72 height 11
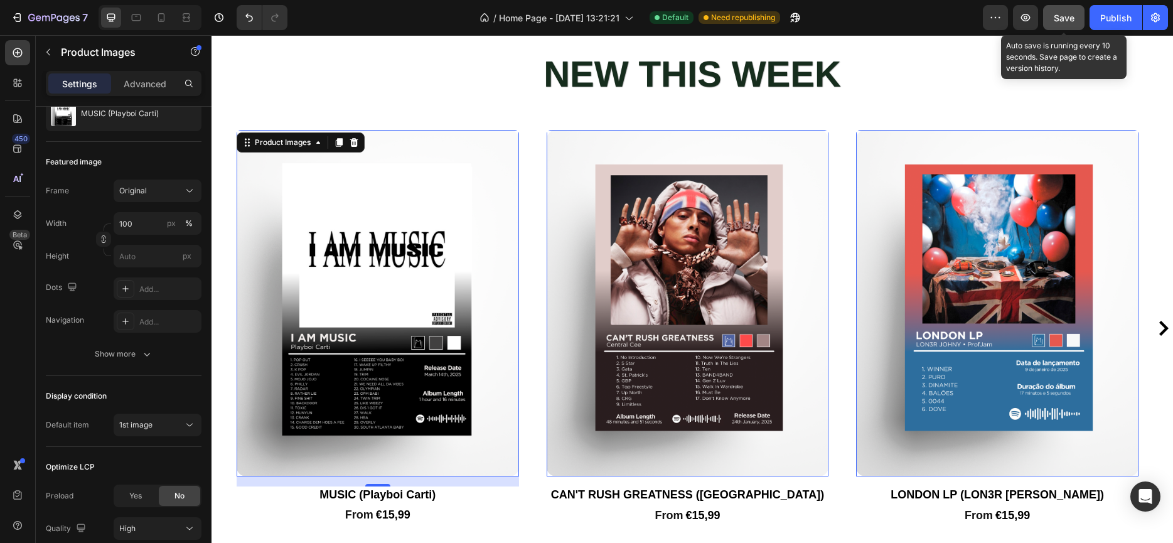
click at [1071, 22] on span "Save" at bounding box center [1064, 18] width 21 height 11
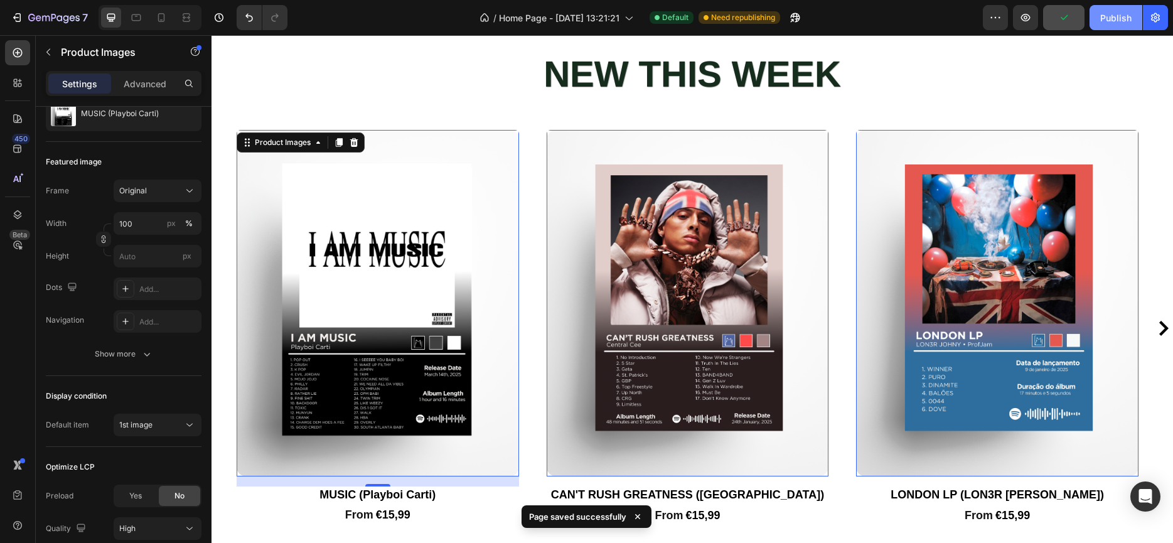
click at [1124, 17] on div "Publish" at bounding box center [1115, 17] width 31 height 13
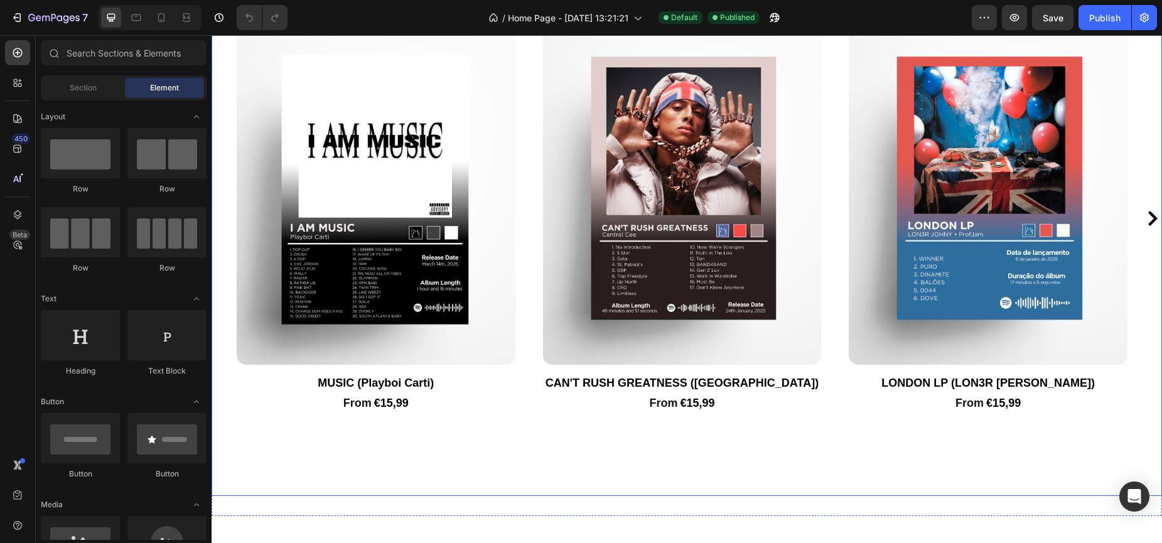
click at [530, 431] on div "NEW THIS WEEK Heading Product Images MUSIC (Playboi Carti) Product Title From T…" at bounding box center [686, 219] width 950 height 555
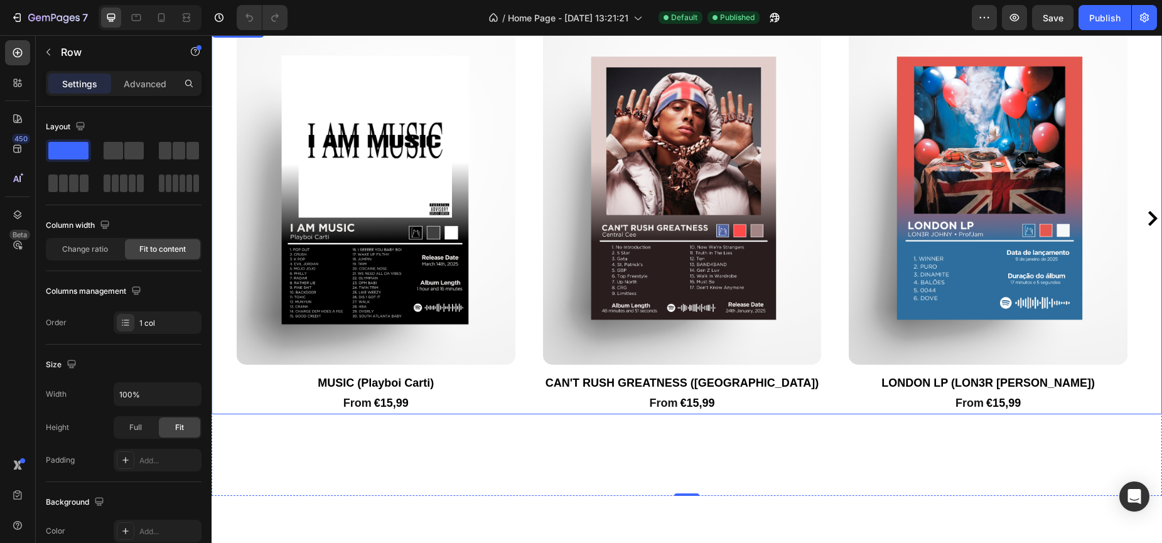
click at [227, 321] on div "Product Images MUSIC (Playboi Carti) Product Title From Text Block €15,99 Text …" at bounding box center [686, 219] width 950 height 392
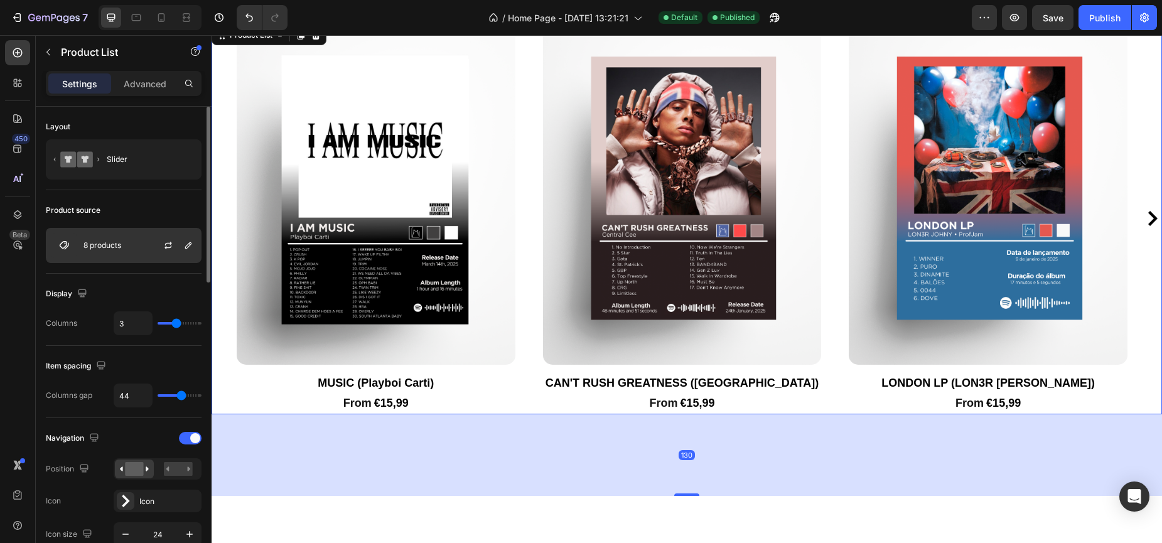
click at [112, 252] on div "8 products" at bounding box center [124, 245] width 156 height 35
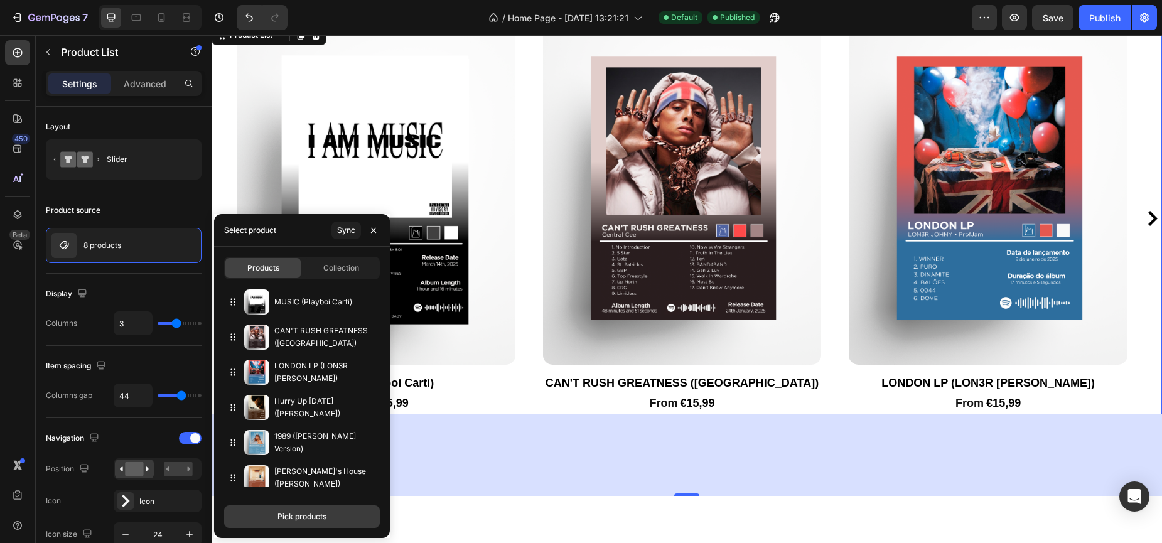
click at [282, 518] on div "Pick products" at bounding box center [301, 516] width 49 height 11
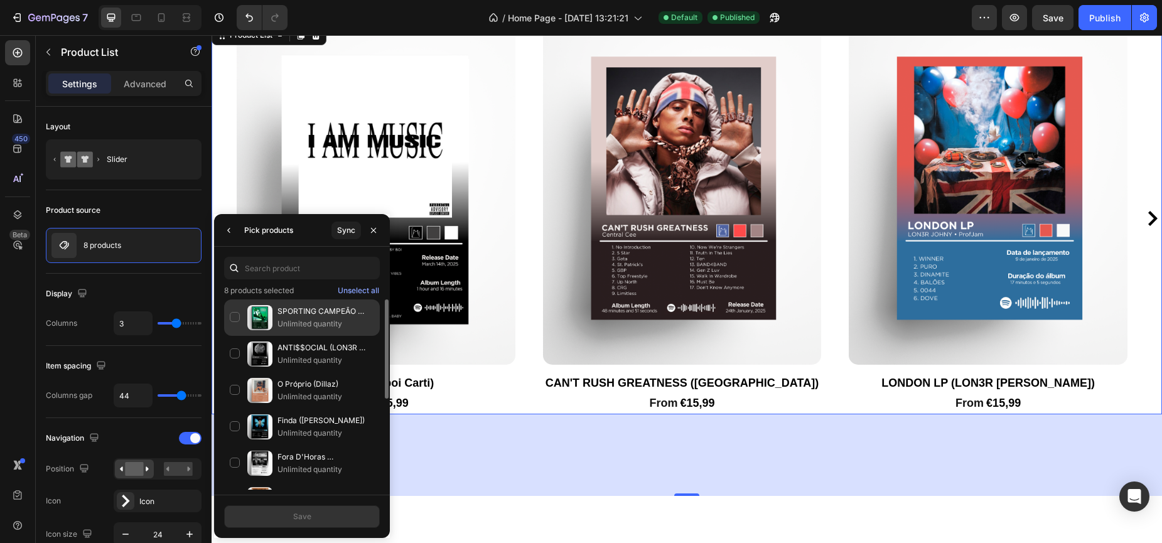
click at [234, 336] on div "SPORTING CAMPEÃO (Directivo Ultra XXI) Unlimited quantity" at bounding box center [302, 354] width 156 height 36
drag, startPoint x: 385, startPoint y: 352, endPoint x: 346, endPoint y: 291, distance: 72.8
click at [347, 291] on div "9 products selected Unselect all SPORTING CAMPEÃO (Directivo Ultra XXI) Unlimit…" at bounding box center [302, 386] width 176 height 205
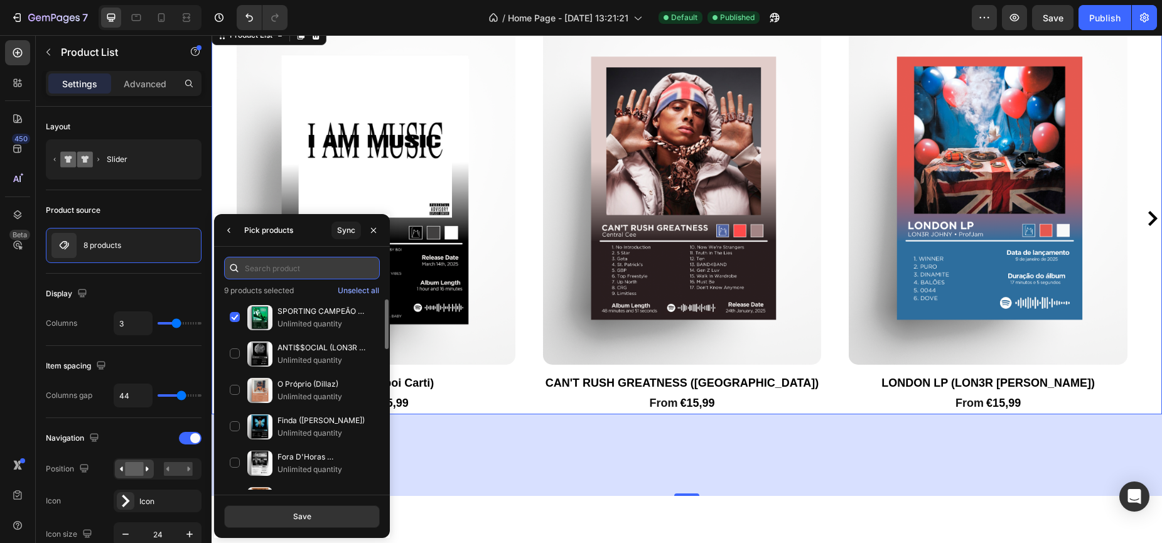
click at [294, 269] on input "text" at bounding box center [302, 268] width 156 height 23
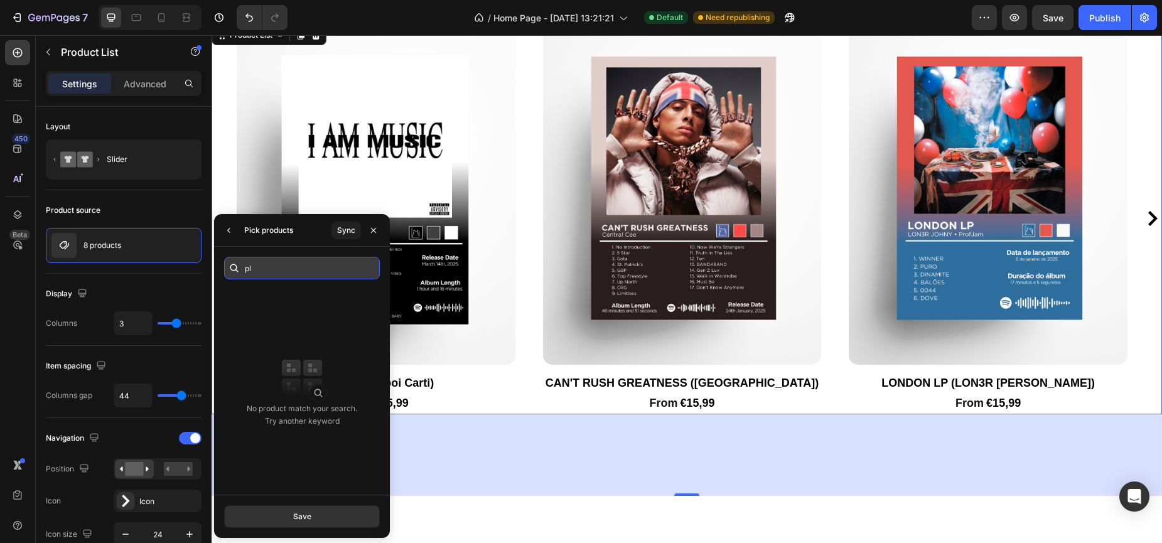
type input "p"
type input "PLAN"
drag, startPoint x: 375, startPoint y: 232, endPoint x: 165, endPoint y: 200, distance: 212.0
click at [375, 232] on icon "button" at bounding box center [373, 229] width 5 height 5
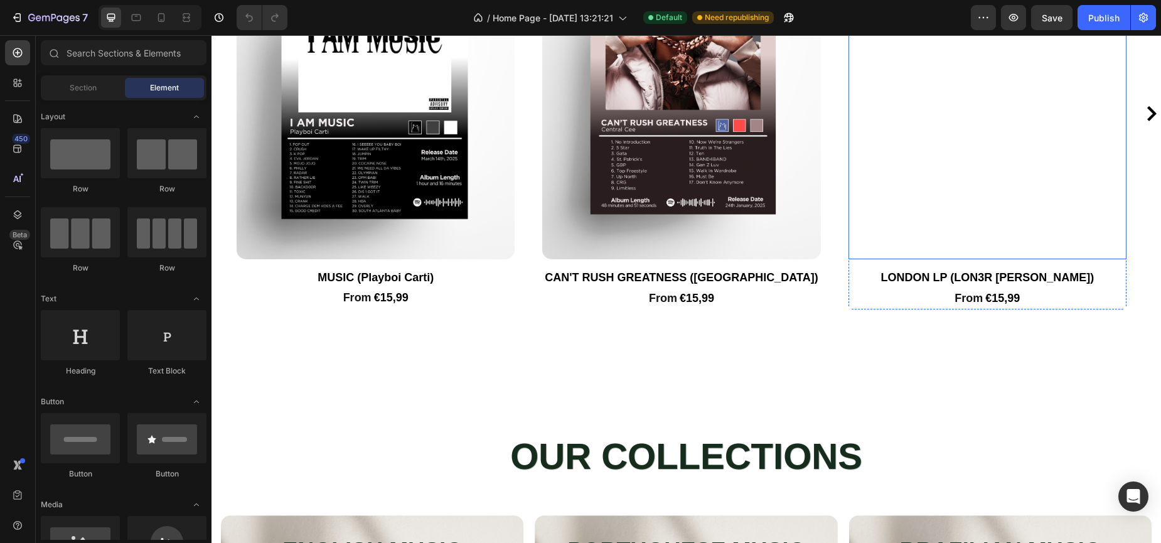
scroll to position [1497, 0]
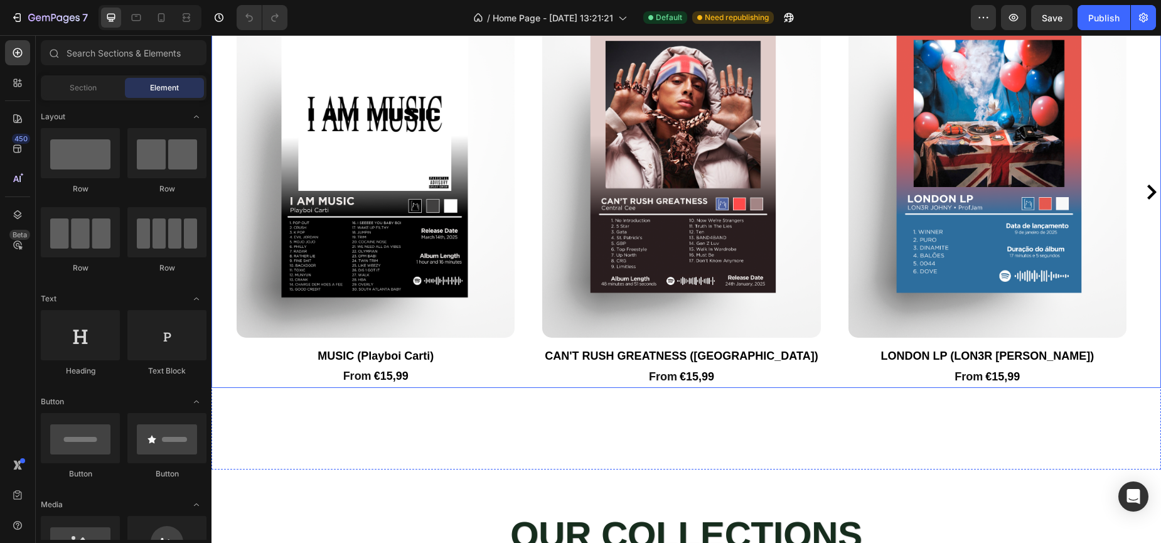
click at [232, 288] on div "Product Images MUSIC (Playboi Carti) Product Title From Text Block €15,99 Text …" at bounding box center [685, 192] width 949 height 392
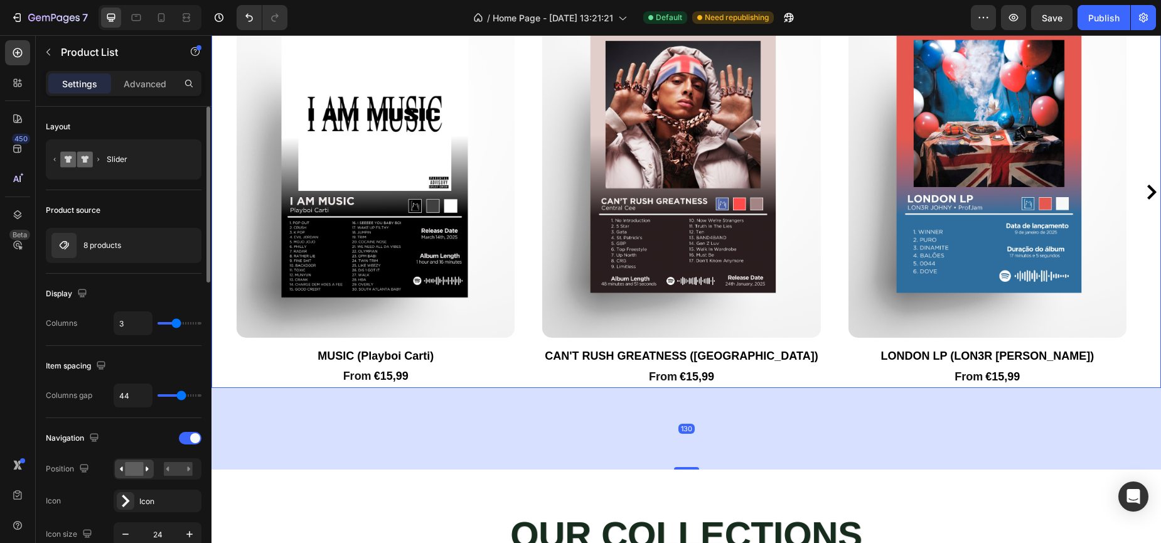
scroll to position [0, 0]
click at [113, 245] on p "8 products" at bounding box center [102, 245] width 38 height 9
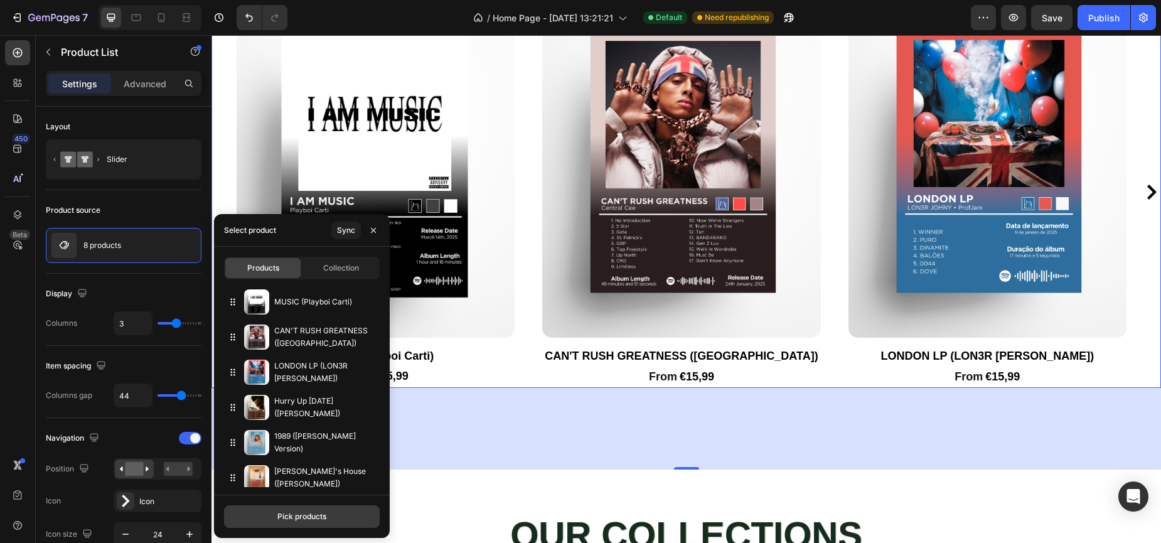
click at [305, 524] on button "Pick products" at bounding box center [302, 516] width 156 height 23
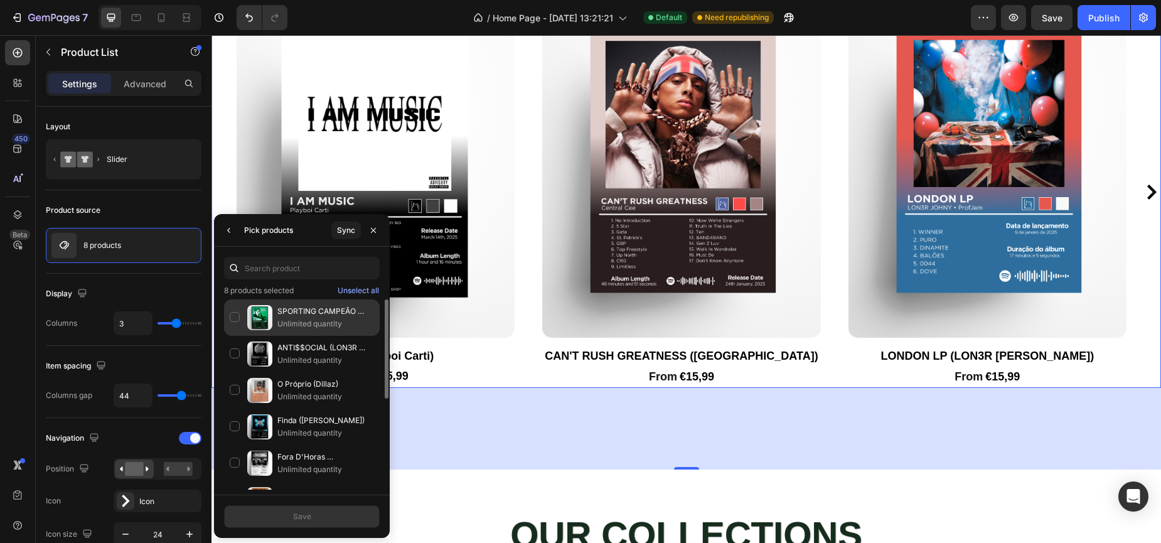
click at [235, 336] on div "SPORTING CAMPEÃO (Directivo Ultra XXI) Unlimited quantity" at bounding box center [302, 354] width 156 height 36
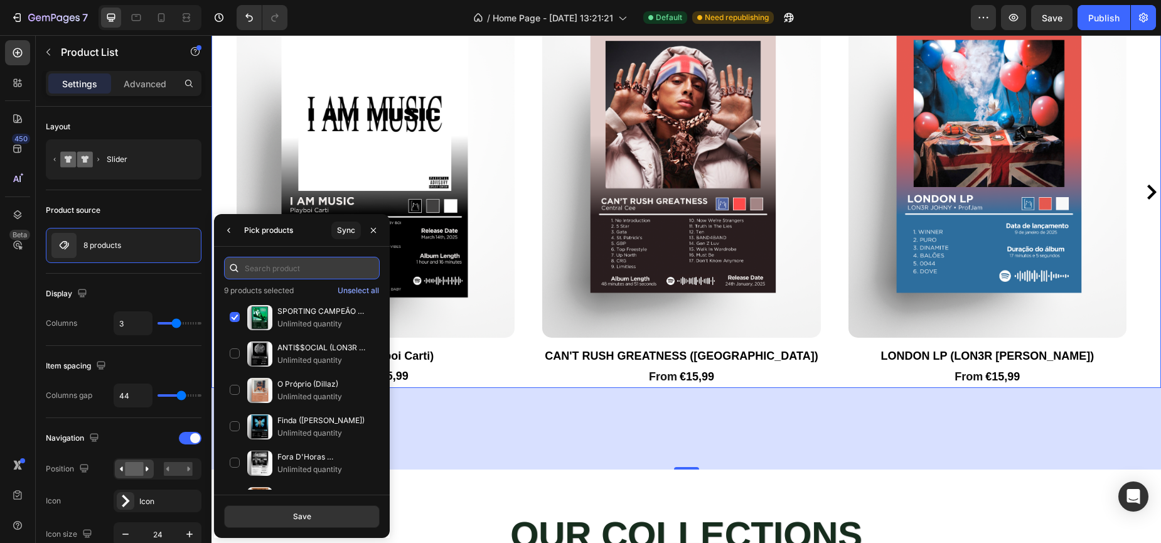
click at [274, 274] on input "text" at bounding box center [302, 268] width 156 height 23
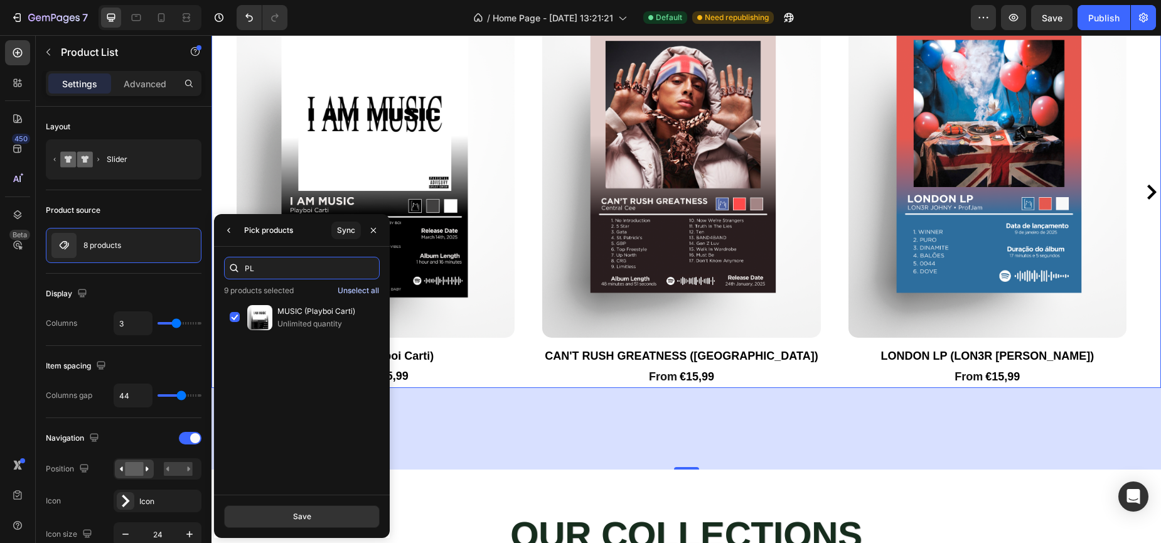
type input "P"
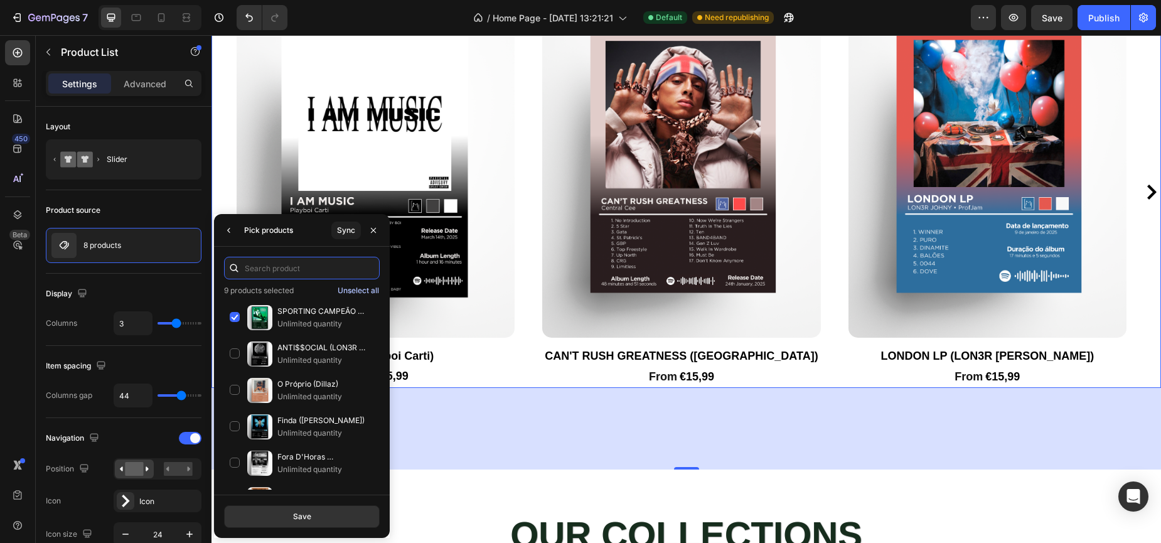
type input "K"
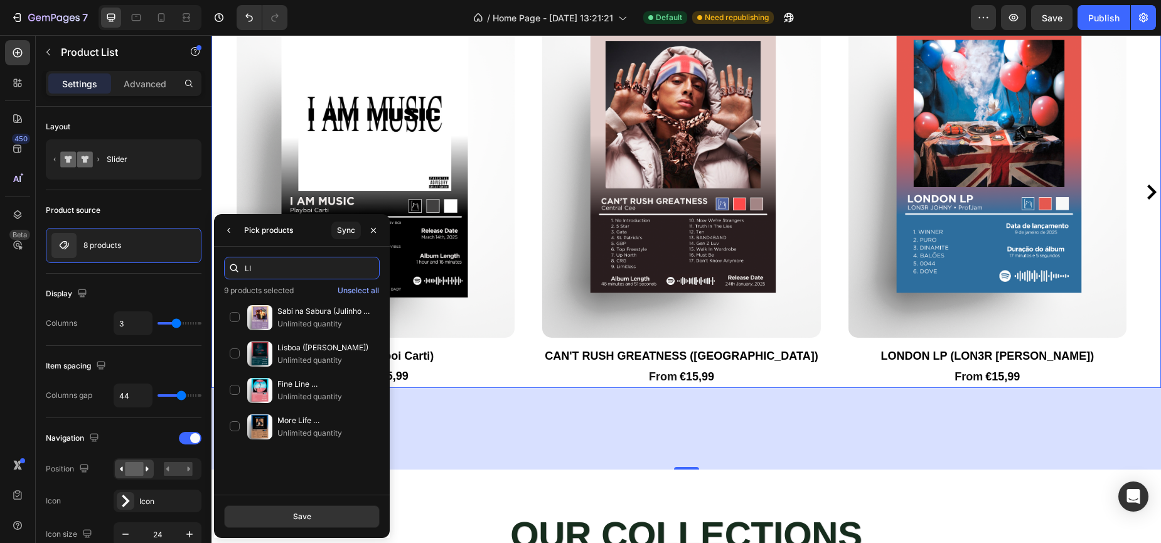
type input "L"
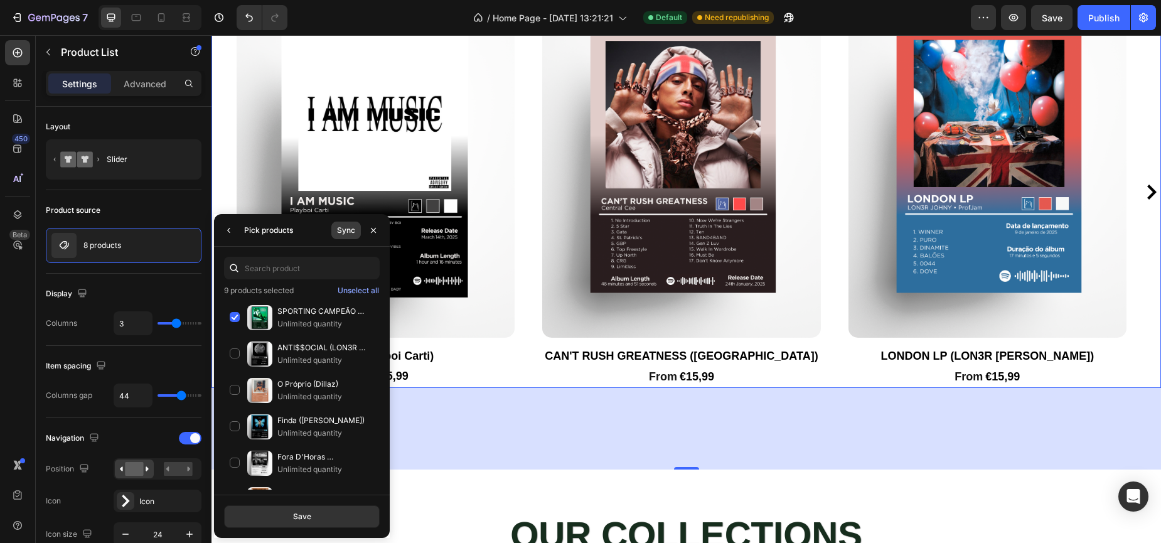
click at [351, 228] on div "Sync" at bounding box center [346, 230] width 18 height 11
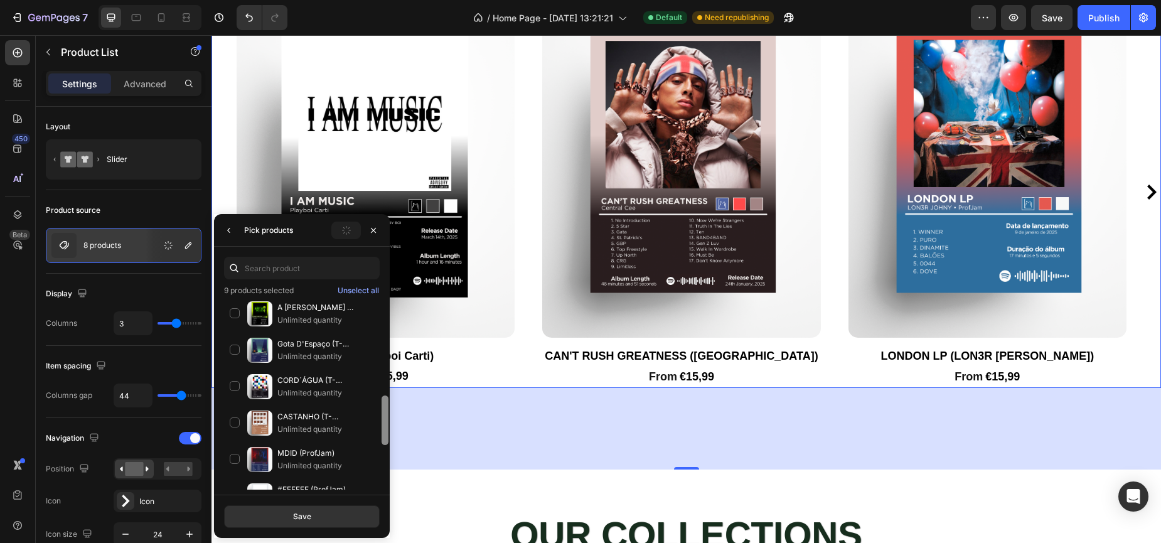
scroll to position [417, 0]
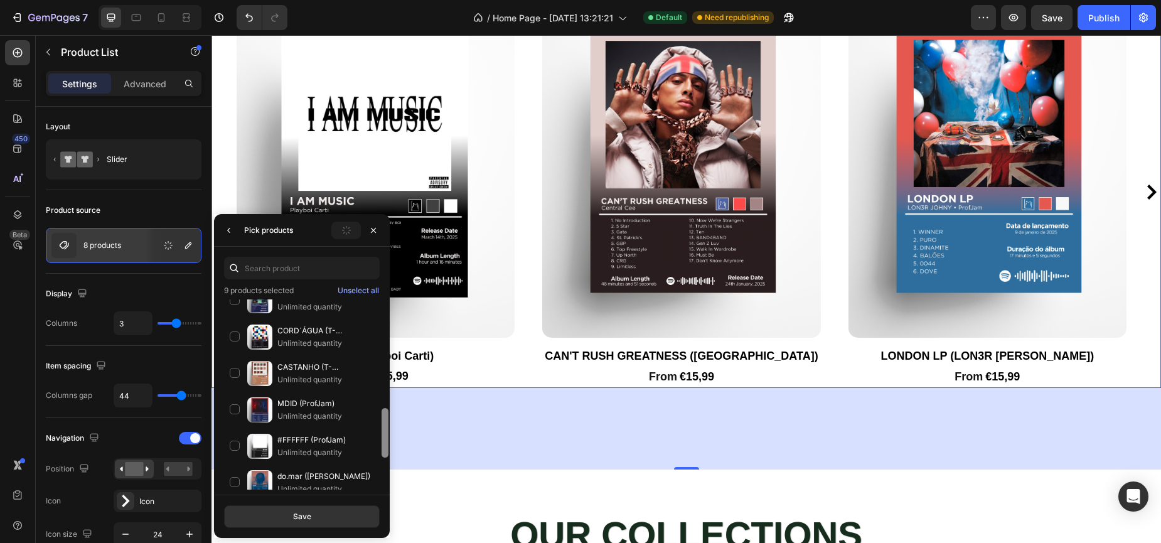
drag, startPoint x: 383, startPoint y: 358, endPoint x: 387, endPoint y: 576, distance: 218.4
click at [387, 0] on html "7 / Home Page - Apr 24, 13:21:21 Default Need republishing Preview Save Publish…" at bounding box center [580, 0] width 1161 height 0
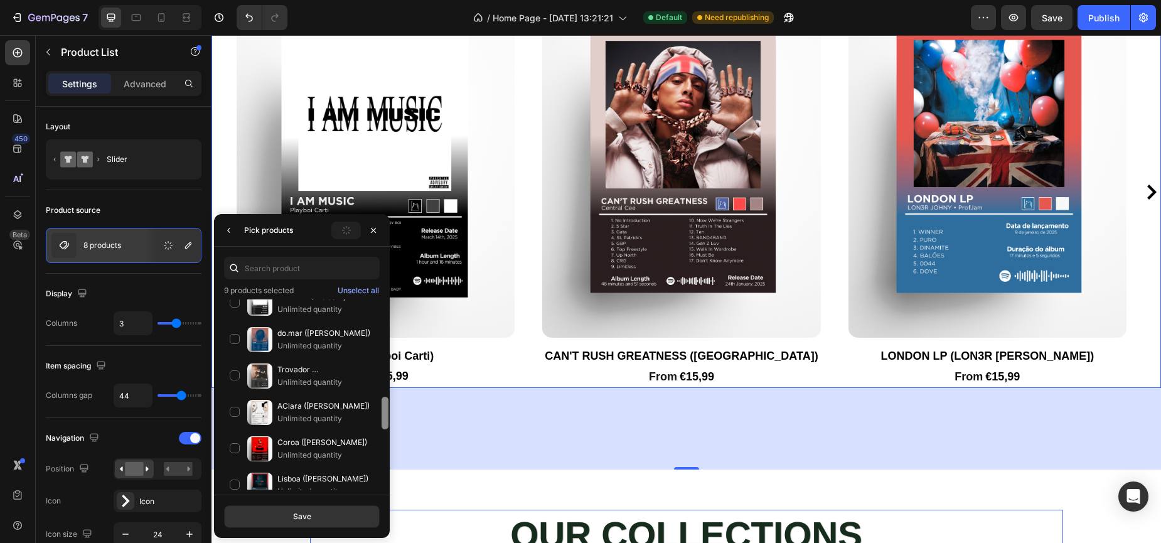
scroll to position [902, 0]
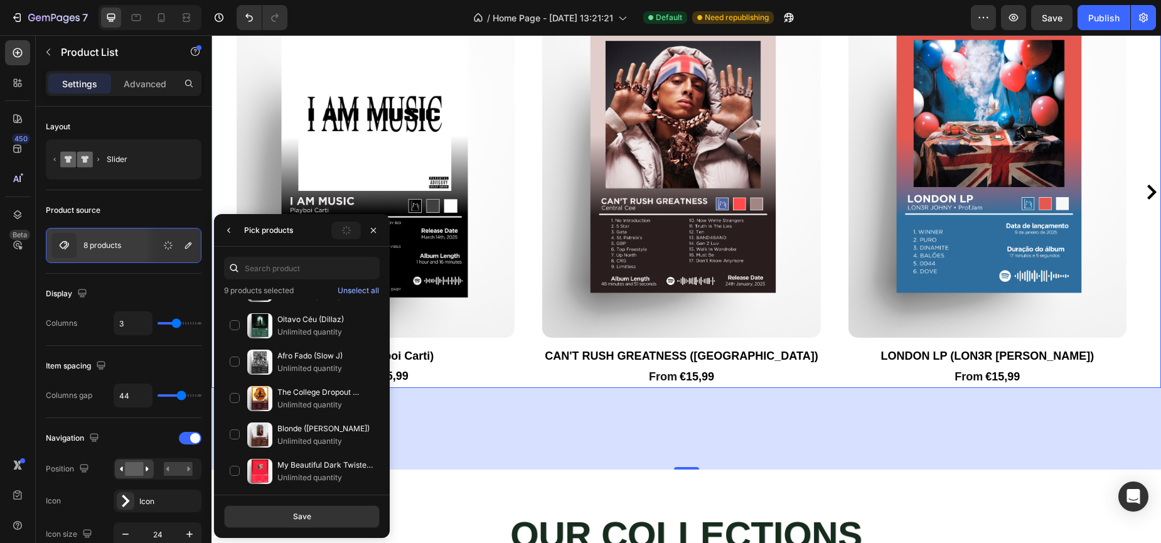
drag, startPoint x: 181, startPoint y: 477, endPoint x: 392, endPoint y: 557, distance: 225.6
click at [392, 0] on html "7 / Home Page - Apr 24, 13:21:21 Default Need republishing Preview Save Publish…" at bounding box center [580, 0] width 1161 height 0
drag, startPoint x: 383, startPoint y: 476, endPoint x: 378, endPoint y: 510, distance: 33.6
click at [378, 510] on div "9 products selected Unselect all SPORTING CAMPEÃO (Directivo Ultra XXI) Unlimit…" at bounding box center [302, 392] width 176 height 291
click at [346, 517] on button "Save" at bounding box center [302, 516] width 156 height 23
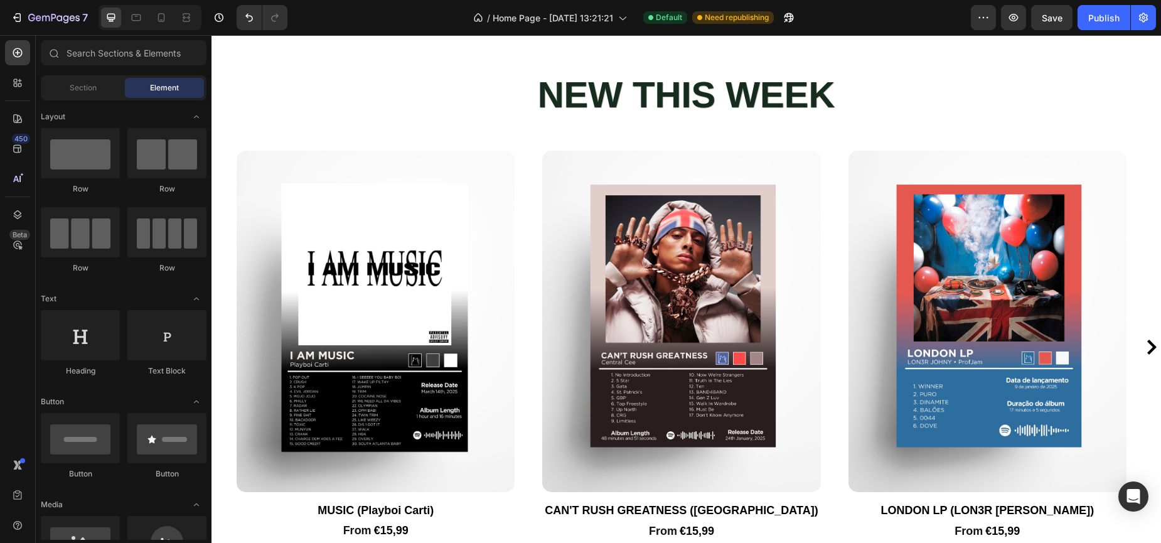
scroll to position [1274, 0]
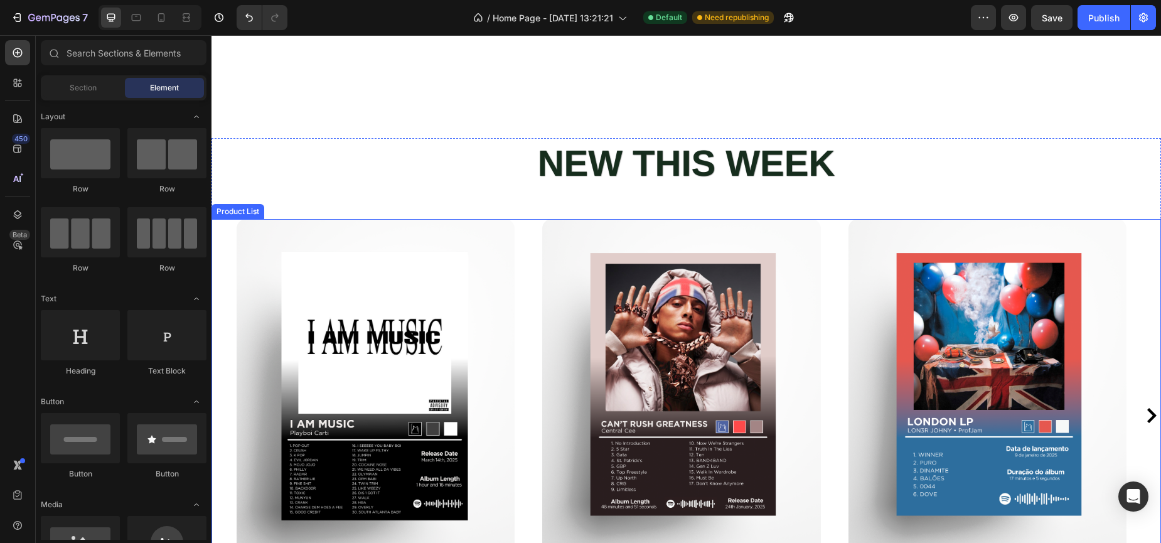
click at [218, 309] on div "Product Images MUSIC (Playboi Carti) Product Title From Text Block €15,99 Text …" at bounding box center [685, 415] width 949 height 392
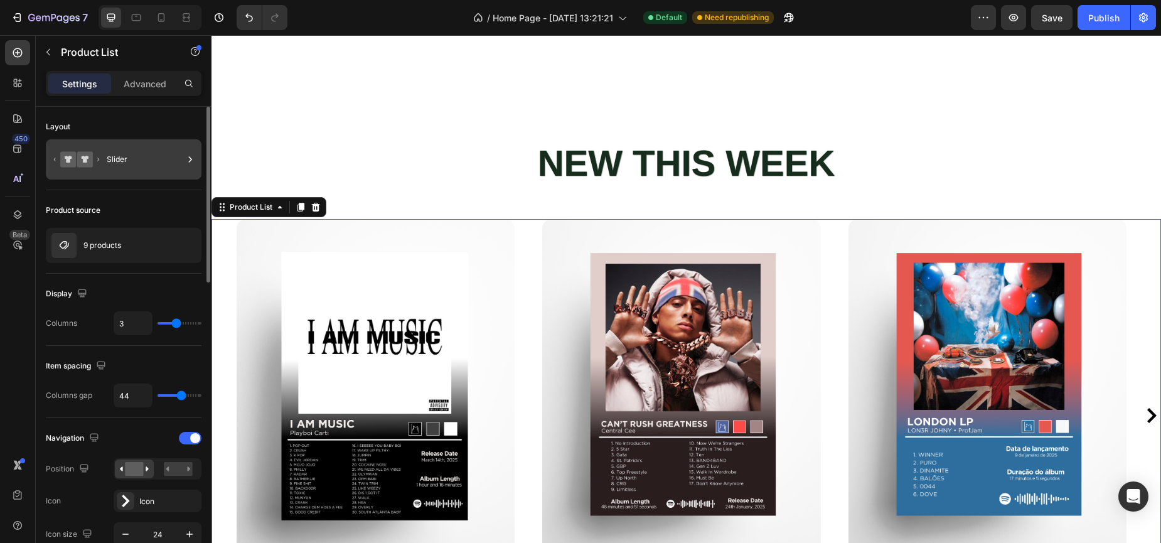
click at [113, 163] on div "Slider" at bounding box center [145, 159] width 77 height 29
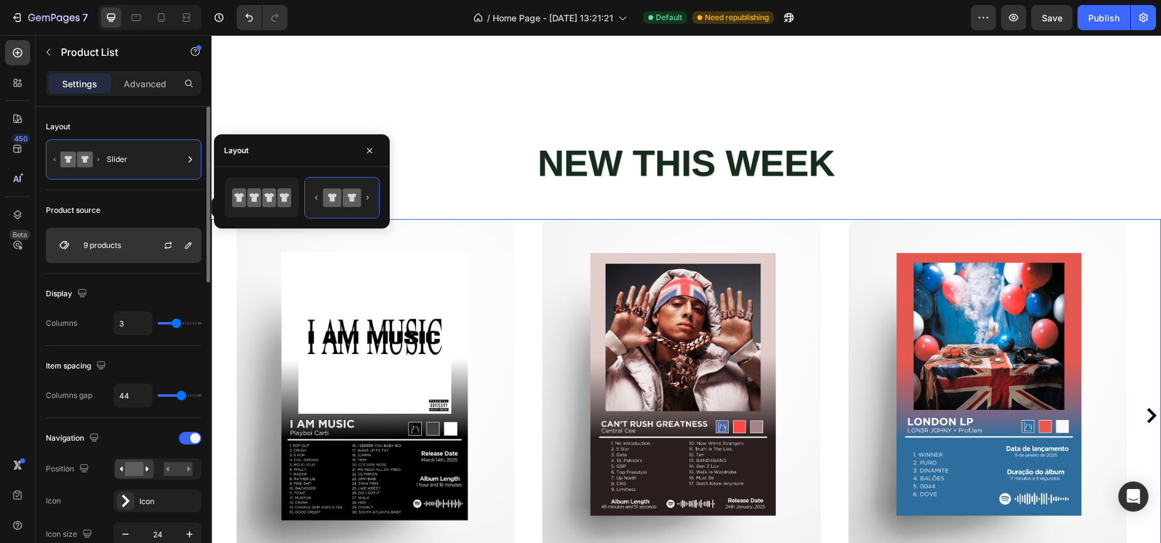
click at [144, 259] on div "9 products" at bounding box center [124, 245] width 156 height 35
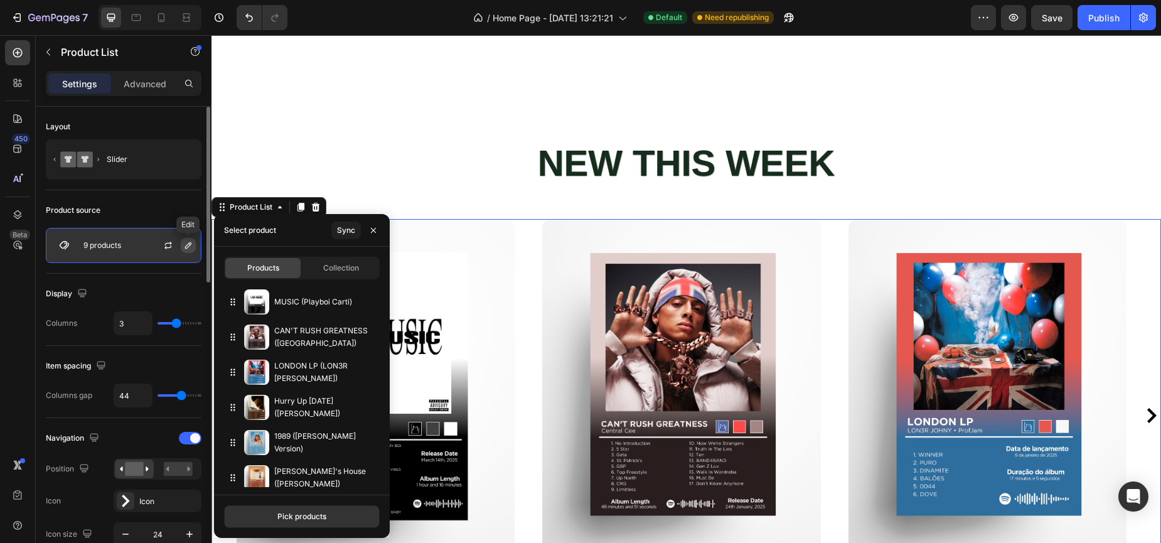
click at [185, 244] on icon "button" at bounding box center [188, 245] width 10 height 10
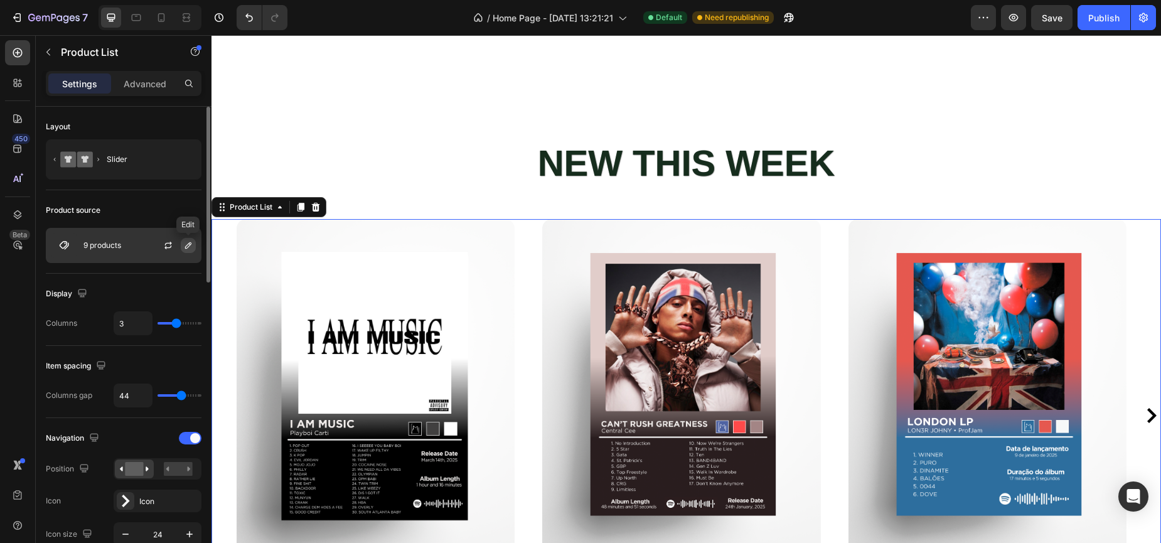
click at [185, 244] on icon "button" at bounding box center [188, 245] width 10 height 10
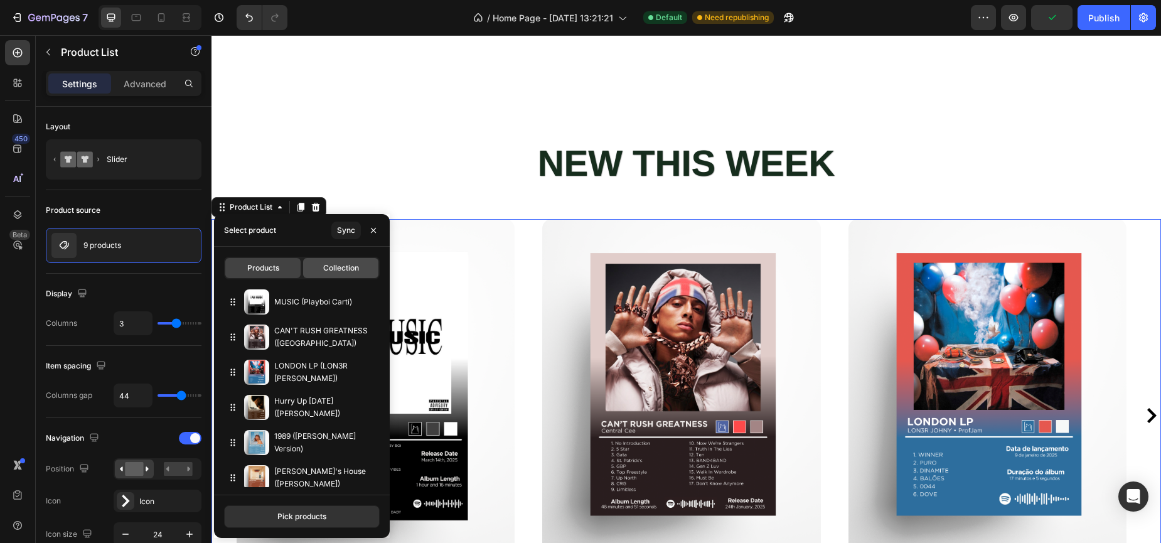
click at [344, 259] on div "Collection" at bounding box center [340, 268] width 75 height 20
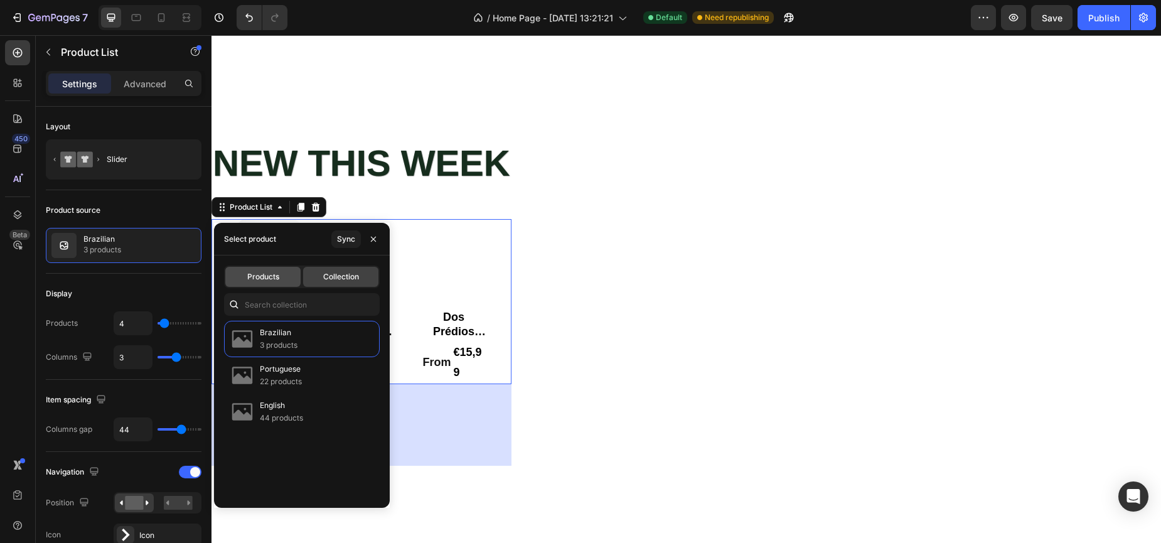
click at [272, 277] on span "Products" at bounding box center [263, 276] width 32 height 11
type input "3"
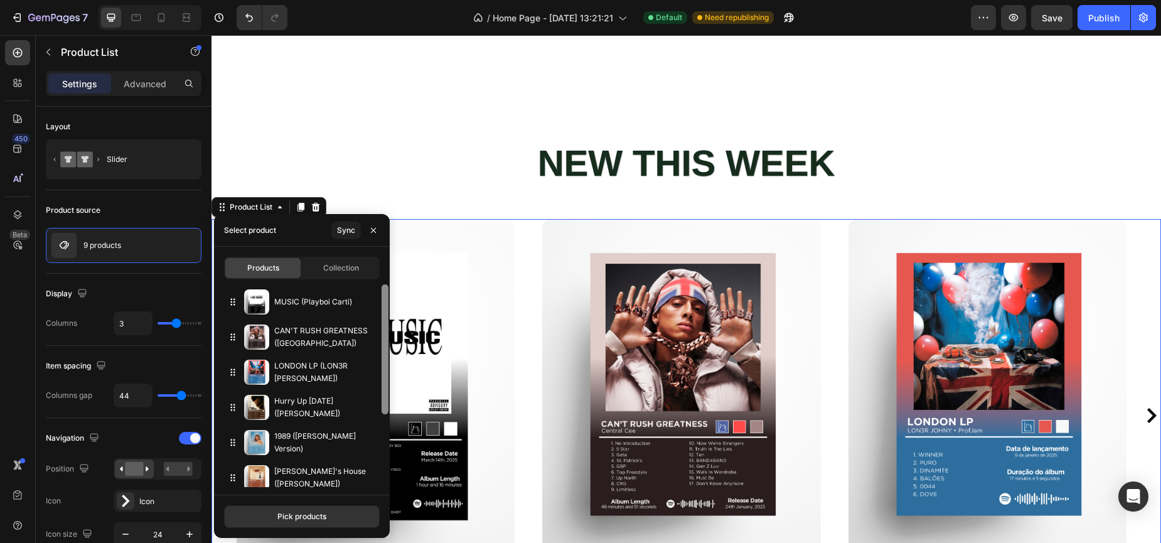
scroll to position [114, 0]
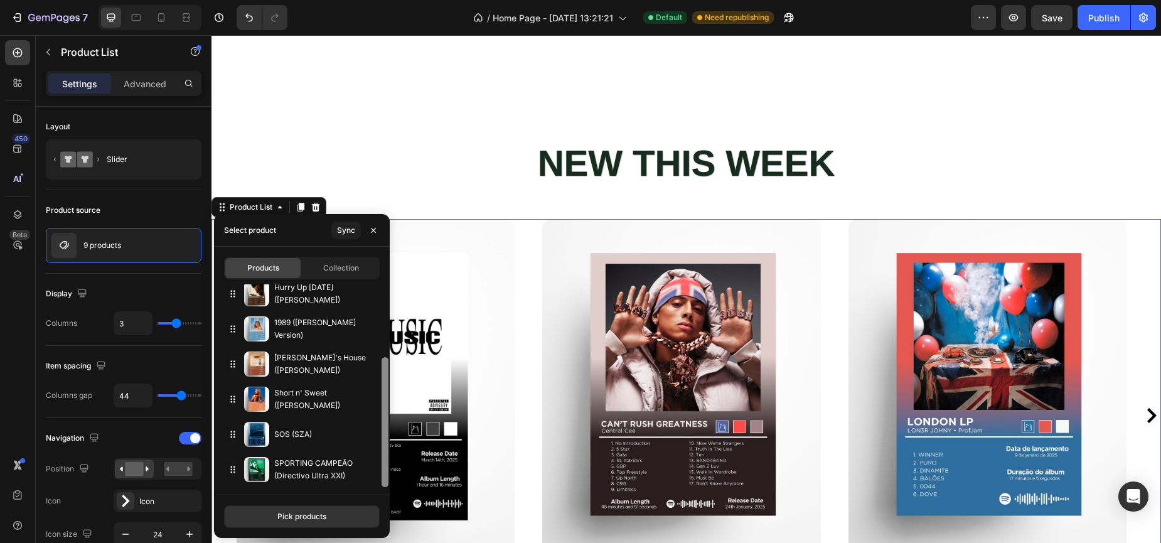
drag, startPoint x: 388, startPoint y: 326, endPoint x: 388, endPoint y: 359, distance: 32.6
click at [388, 359] on div at bounding box center [384, 385] width 9 height 203
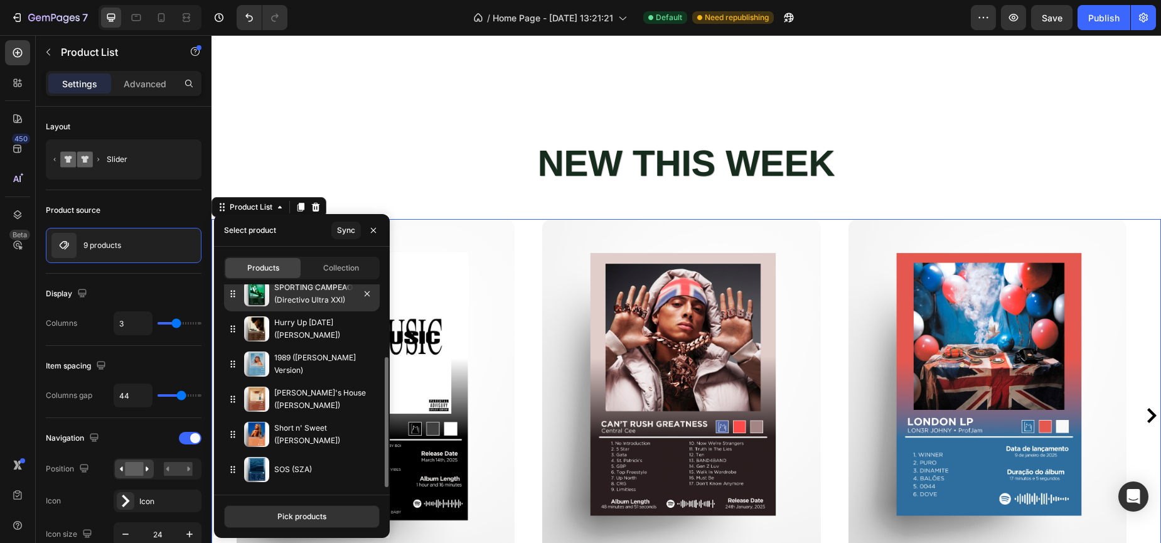
drag, startPoint x: 319, startPoint y: 475, endPoint x: 314, endPoint y: 297, distance: 178.3
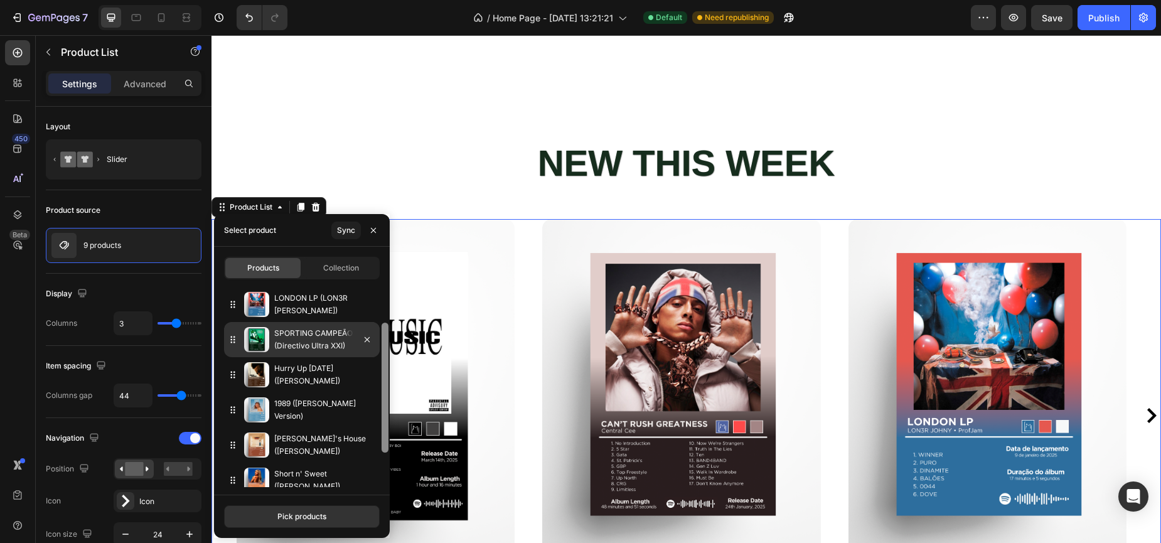
scroll to position [56, 0]
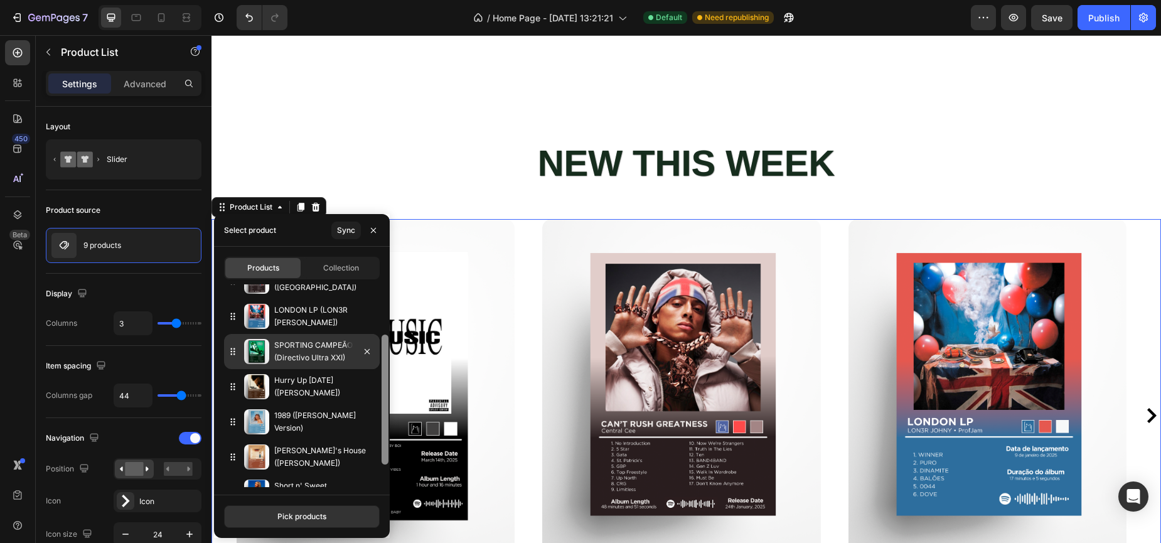
drag, startPoint x: 385, startPoint y: 397, endPoint x: 378, endPoint y: 360, distance: 37.8
click at [378, 360] on div "MUSIC (Playboi Carti) CAN'T RUSH GREATNESS (Central Cee) LONDON LP (LON3R JOHNY…" at bounding box center [302, 385] width 176 height 203
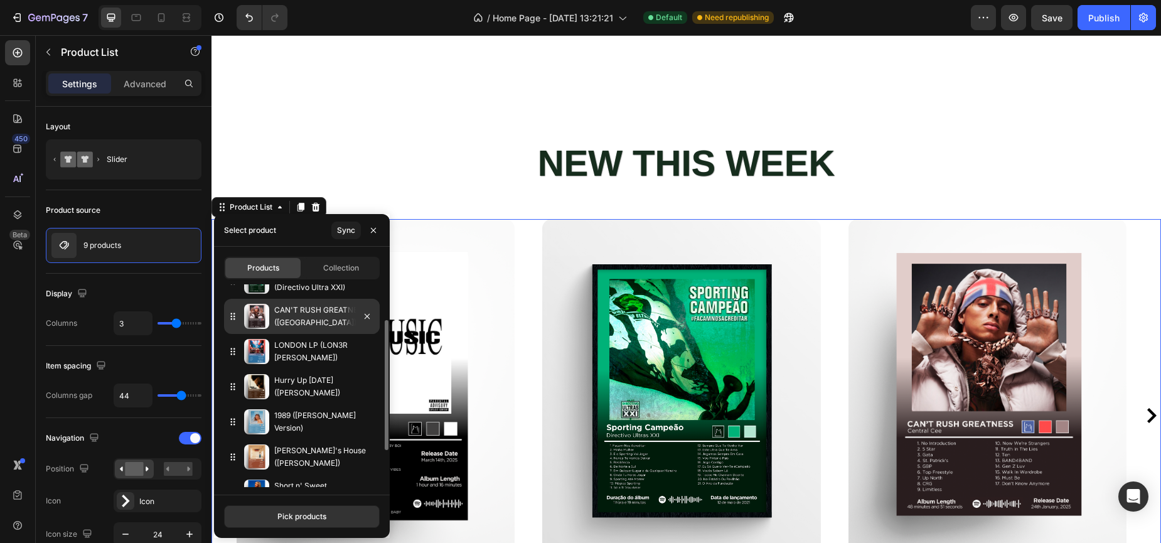
drag, startPoint x: 314, startPoint y: 353, endPoint x: 305, endPoint y: 315, distance: 38.7
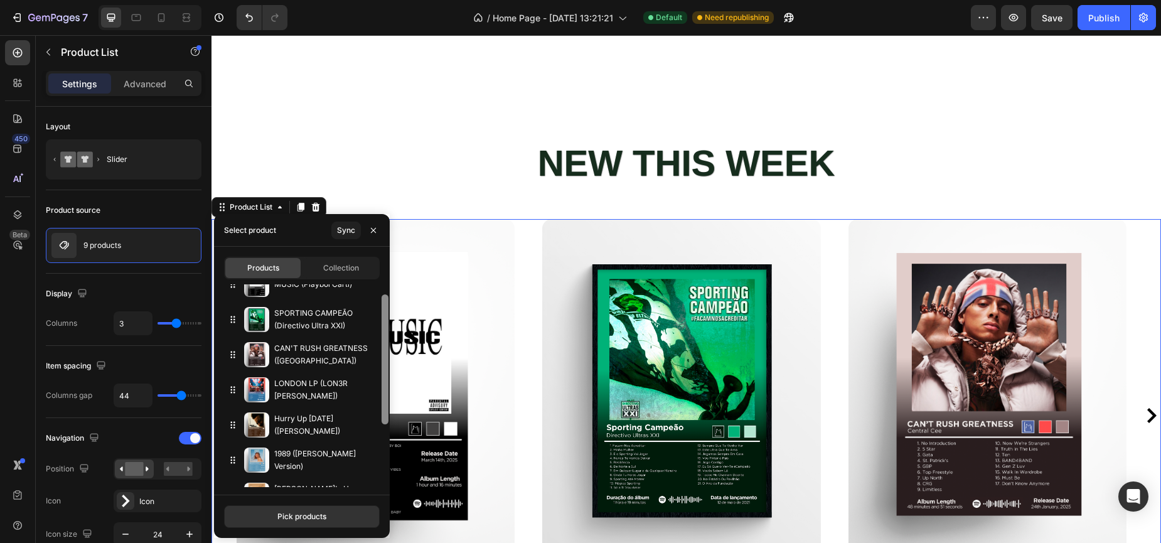
scroll to position [0, 0]
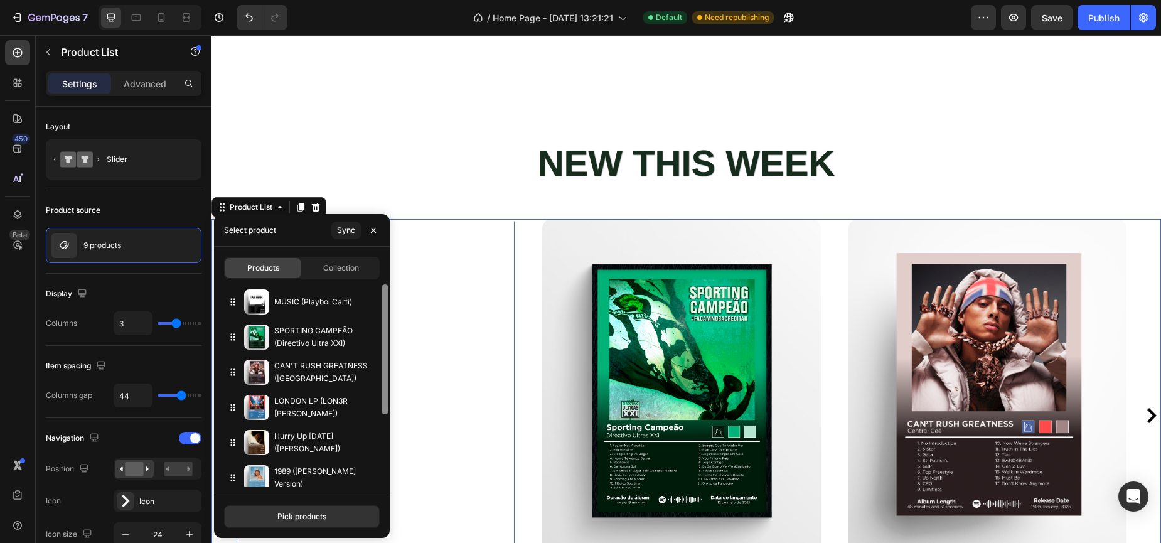
drag, startPoint x: 599, startPoint y: 392, endPoint x: 394, endPoint y: 294, distance: 227.1
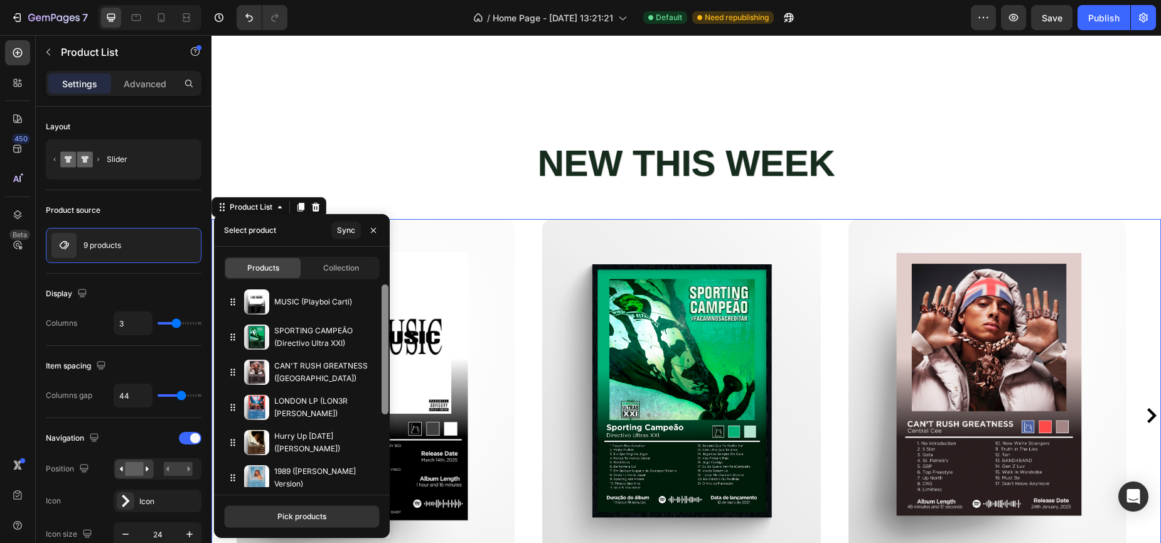
scroll to position [114, 0]
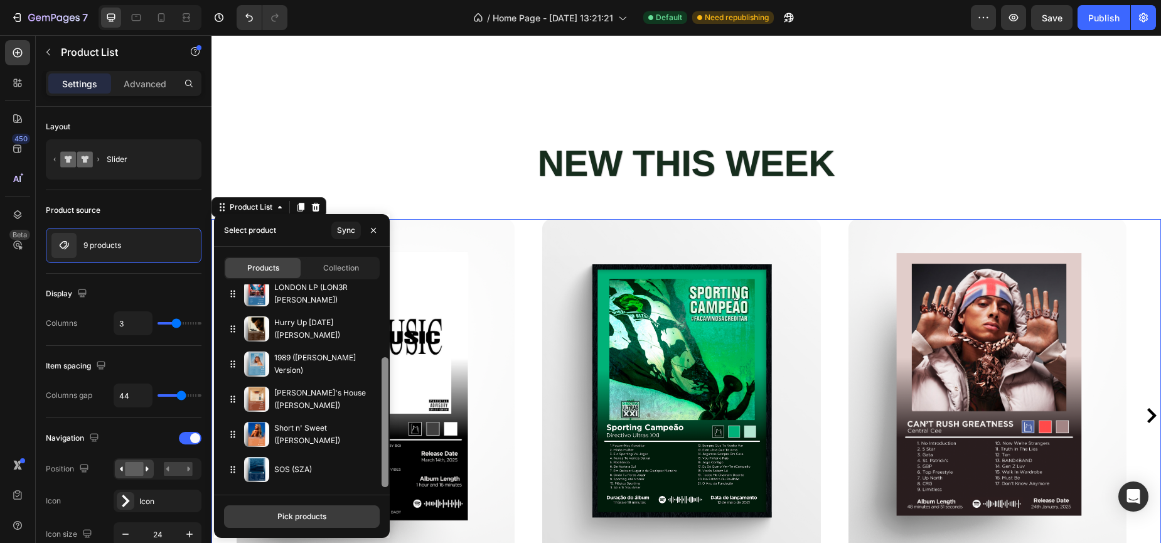
click at [290, 516] on div "Pick products" at bounding box center [301, 516] width 49 height 11
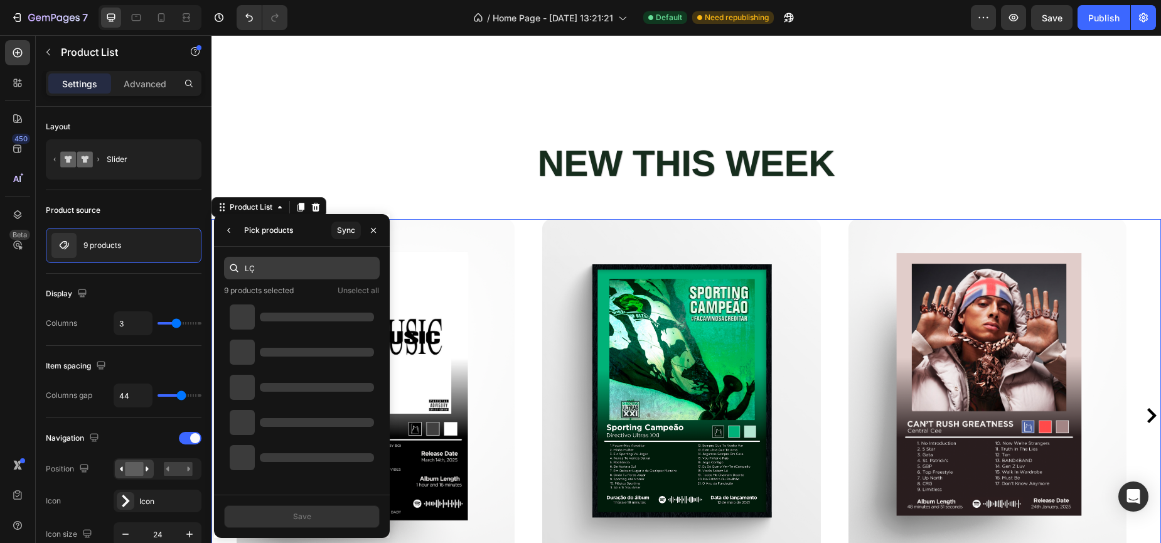
type input "L"
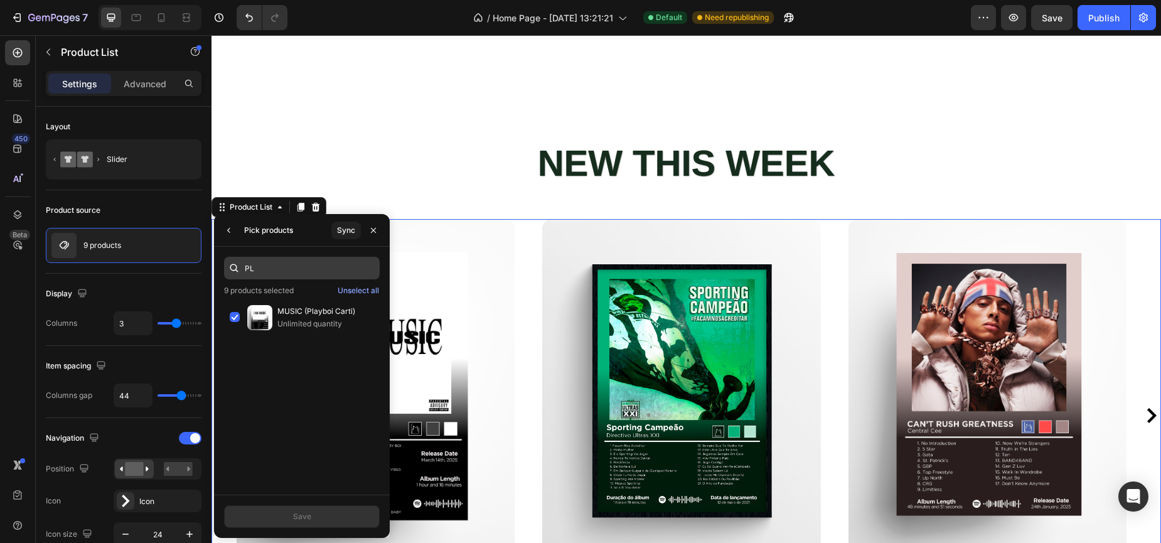
type input "P"
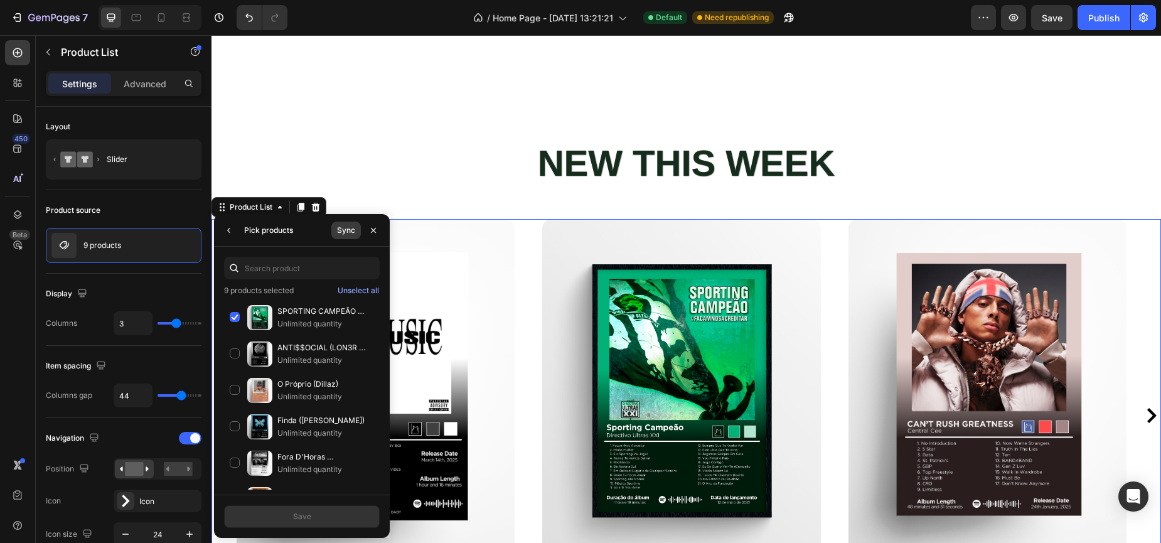
click at [346, 233] on div "Sync" at bounding box center [346, 230] width 18 height 11
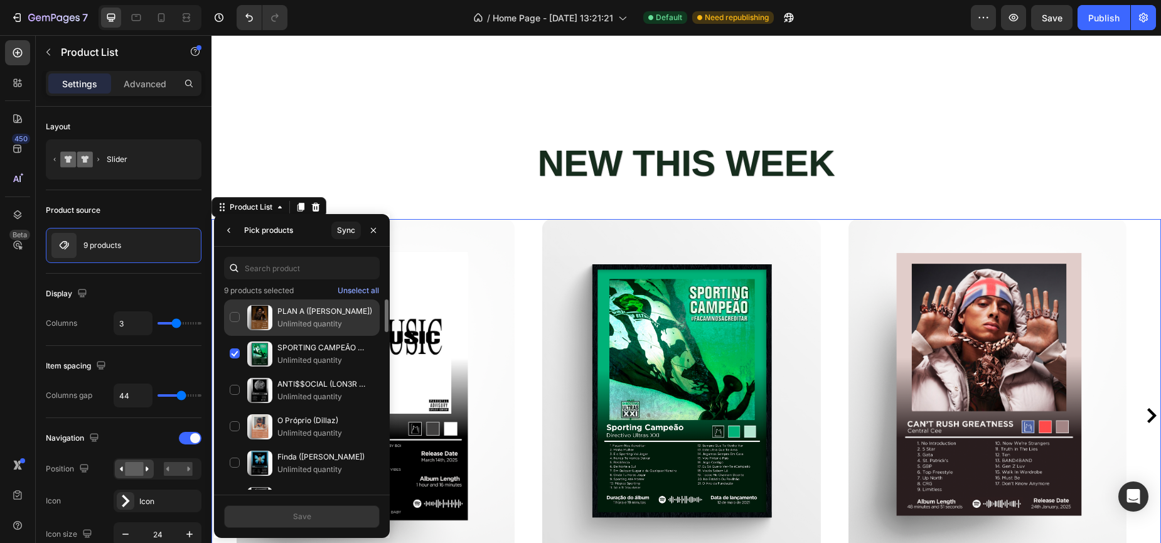
click at [230, 336] on div "PLAN A (Lil Tecca) Unlimited quantity" at bounding box center [302, 354] width 156 height 36
click at [289, 520] on button "Save" at bounding box center [302, 516] width 156 height 23
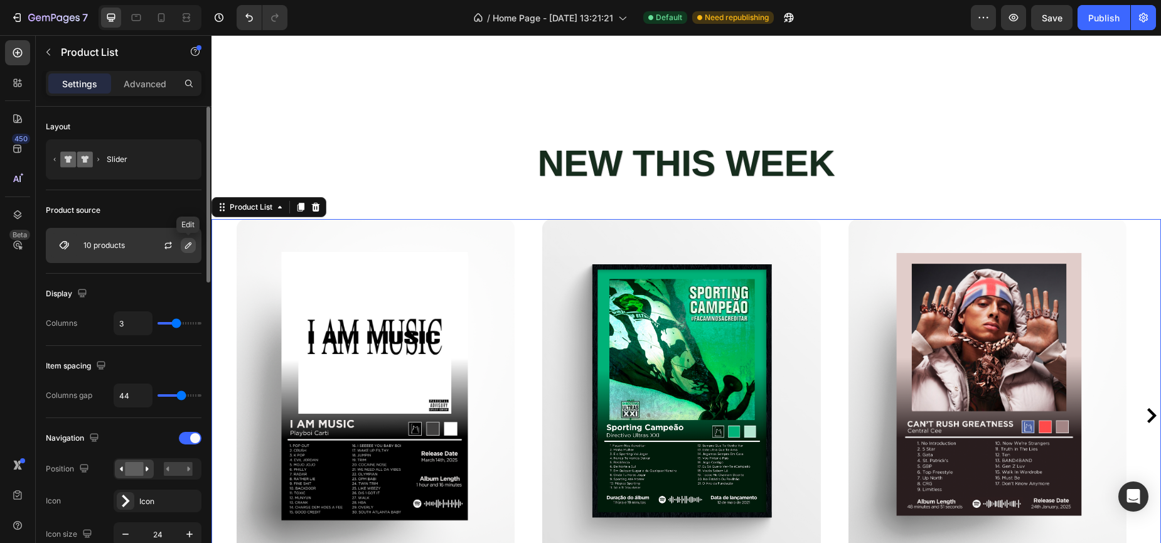
click at [190, 244] on icon "button" at bounding box center [188, 245] width 6 height 6
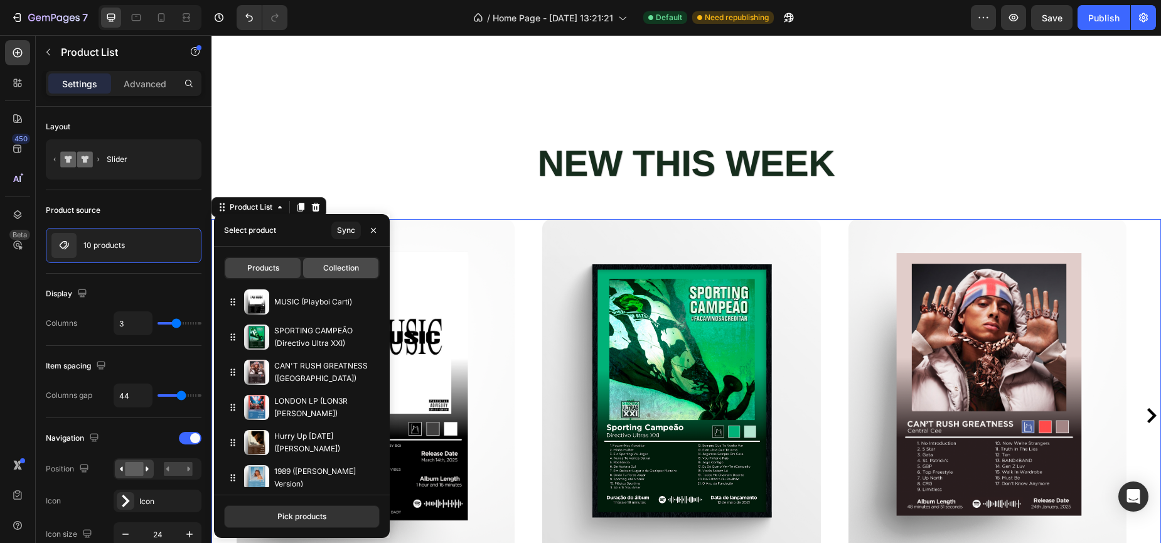
click at [349, 275] on div "Collection" at bounding box center [340, 268] width 75 height 20
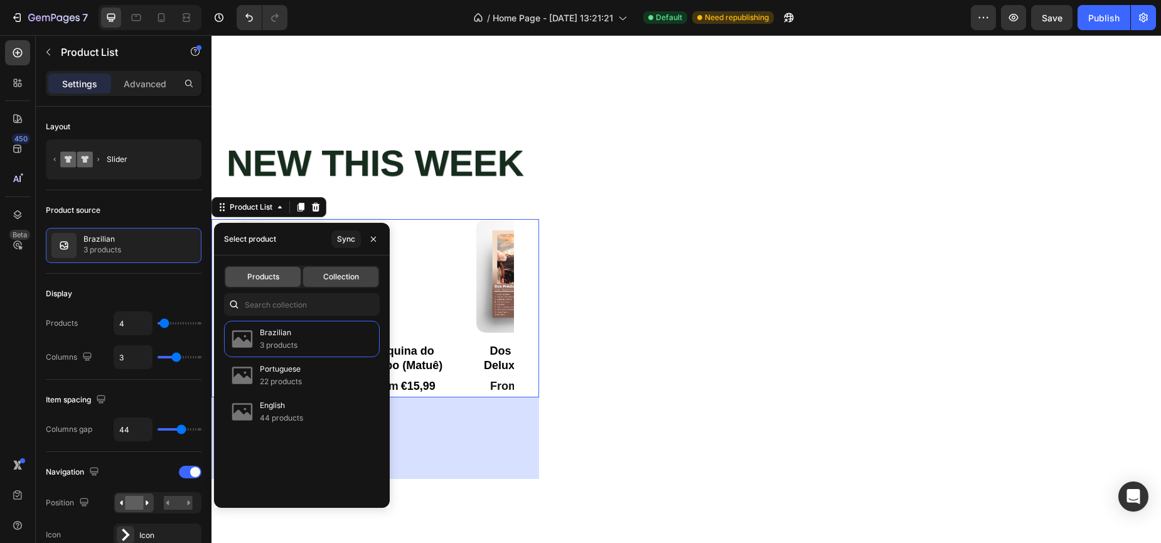
click at [282, 274] on div "Products" at bounding box center [262, 277] width 75 height 20
type input "3"
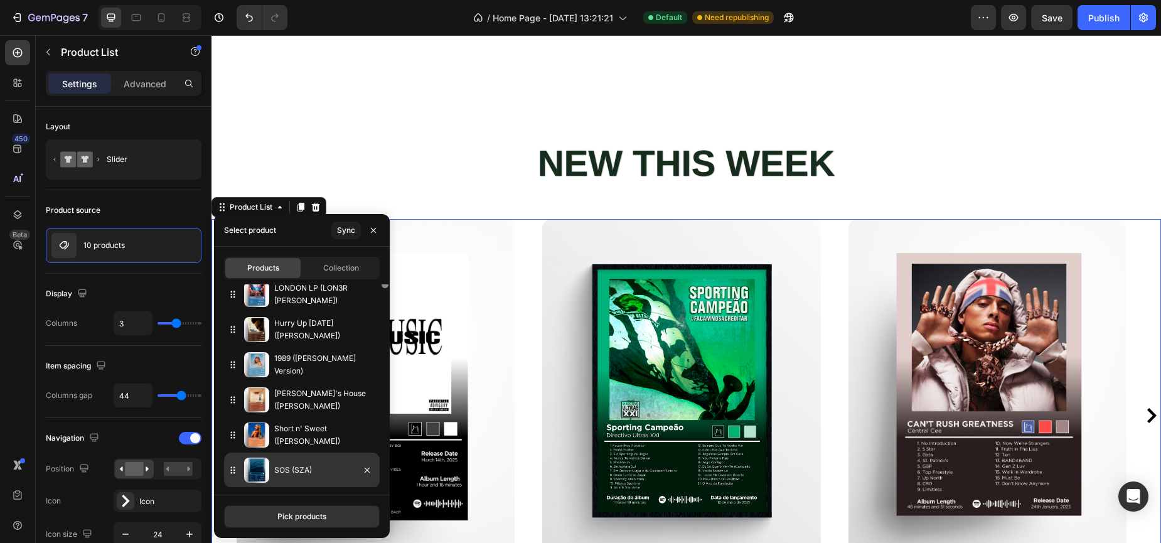
scroll to position [149, 0]
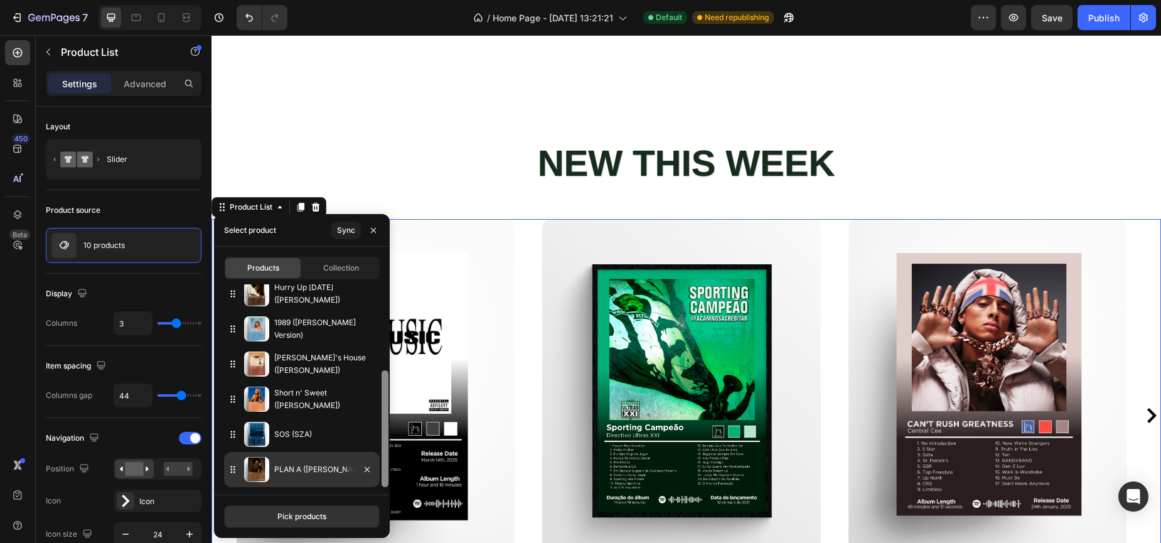
drag, startPoint x: 383, startPoint y: 331, endPoint x: 378, endPoint y: 457, distance: 126.2
click at [378, 457] on div "MUSIC (Playboi Carti) SPORTING CAMPEÃO (Directivo Ultra XXI) CAN'T RUSH GREATNE…" at bounding box center [302, 385] width 176 height 203
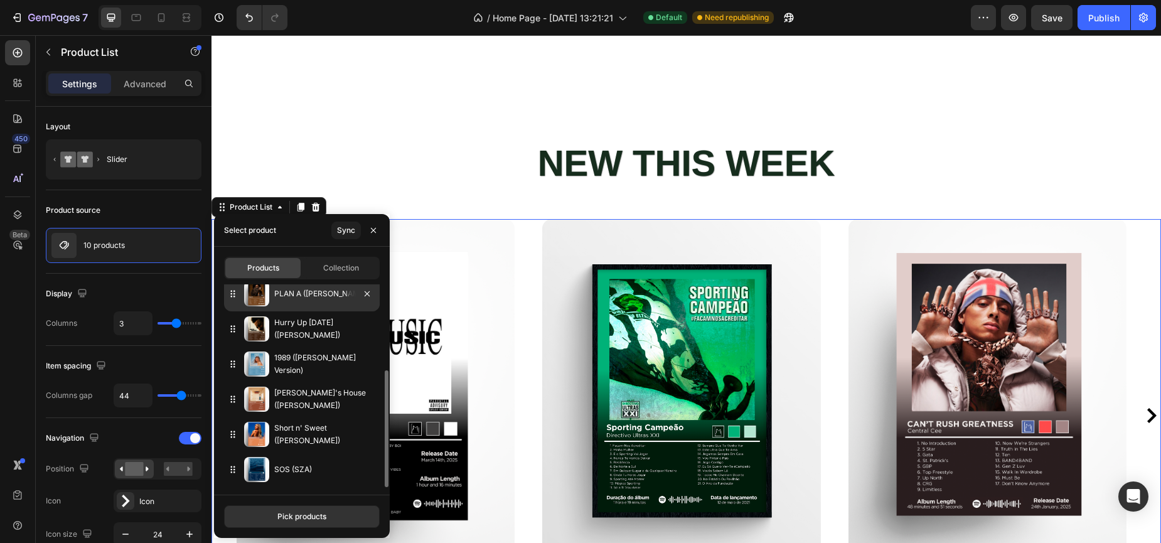
drag, startPoint x: 309, startPoint y: 469, endPoint x: 297, endPoint y: 304, distance: 164.8
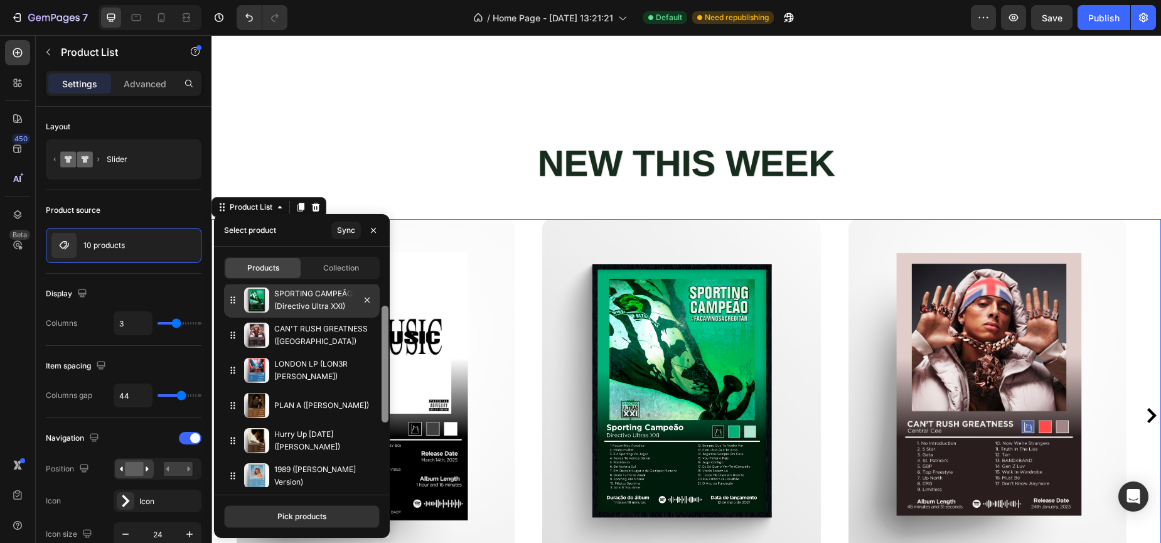
drag, startPoint x: 385, startPoint y: 387, endPoint x: 378, endPoint y: 314, distance: 73.2
click at [378, 315] on div "MUSIC (Playboi Carti) SPORTING CAMPEÃO (Directivo Ultra XXI) CAN'T RUSH GREATNE…" at bounding box center [302, 385] width 176 height 203
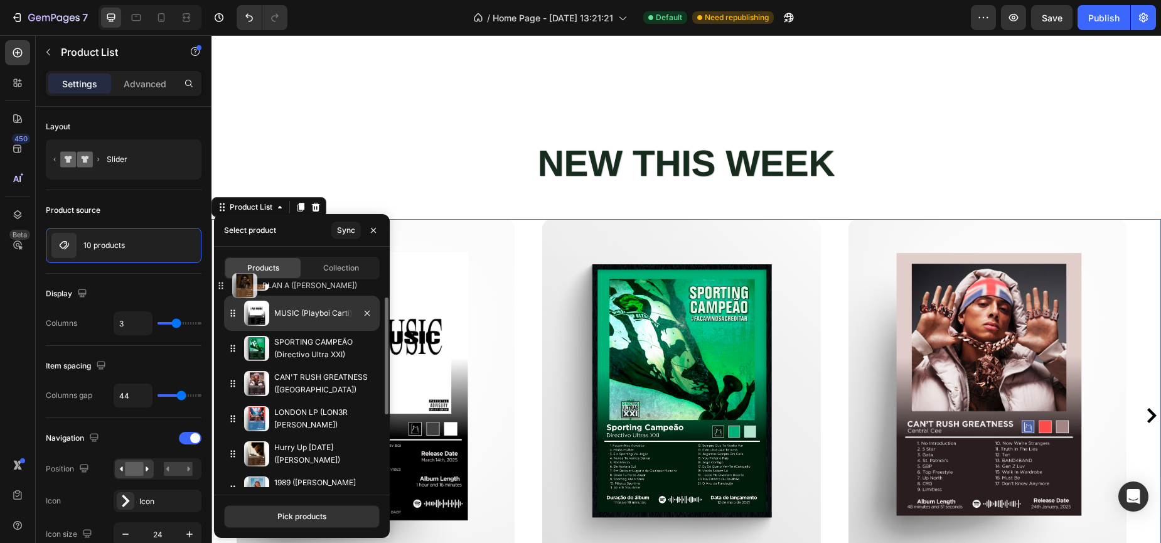
drag, startPoint x: 301, startPoint y: 417, endPoint x: 311, endPoint y: 311, distance: 106.5
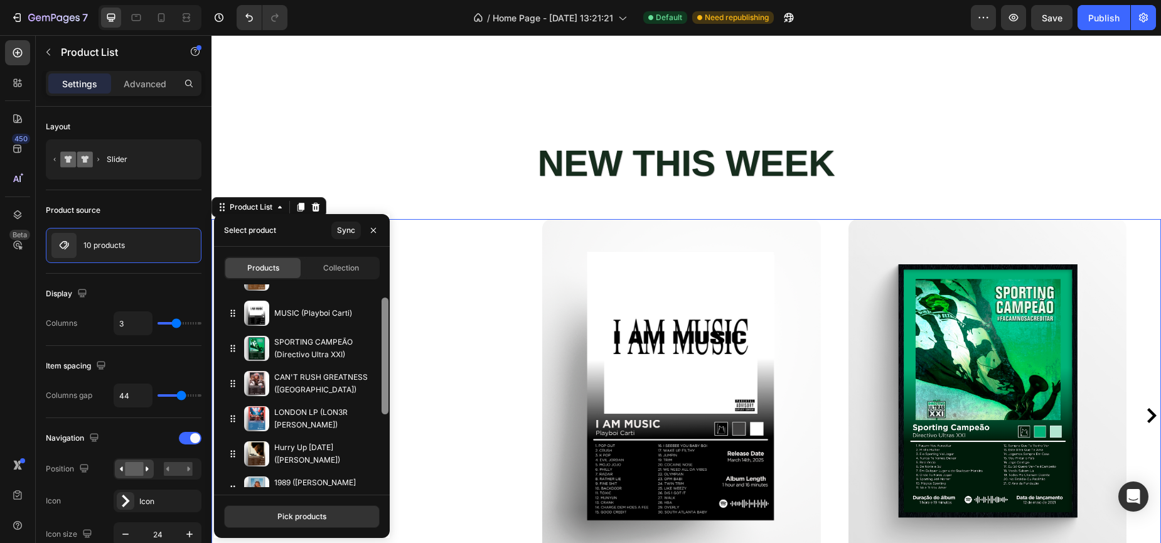
scroll to position [0, 0]
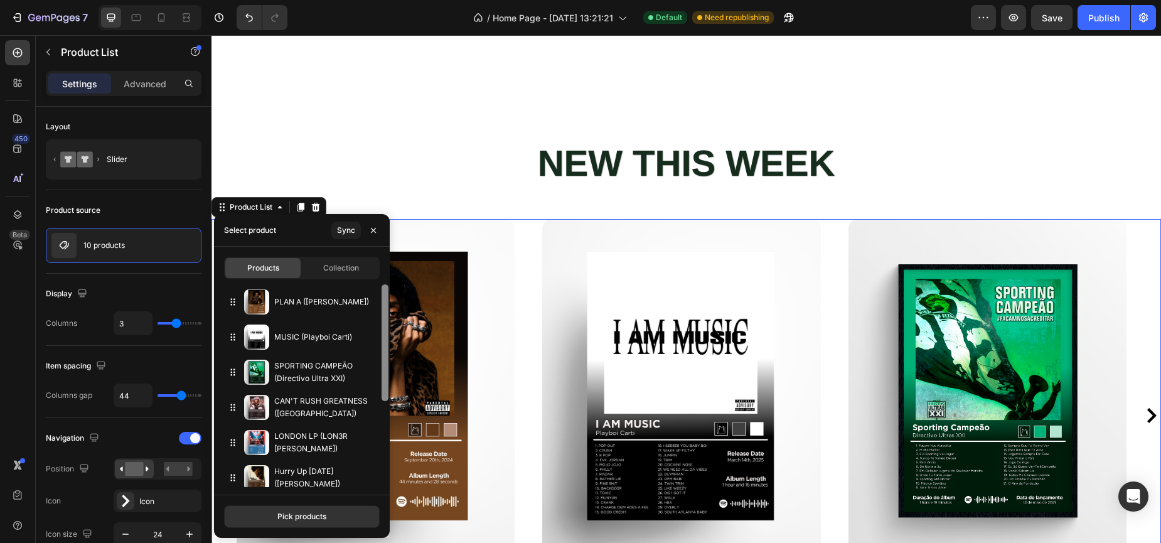
drag, startPoint x: 383, startPoint y: 358, endPoint x: 388, endPoint y: 319, distance: 39.3
click at [388, 319] on div at bounding box center [384, 385] width 9 height 203
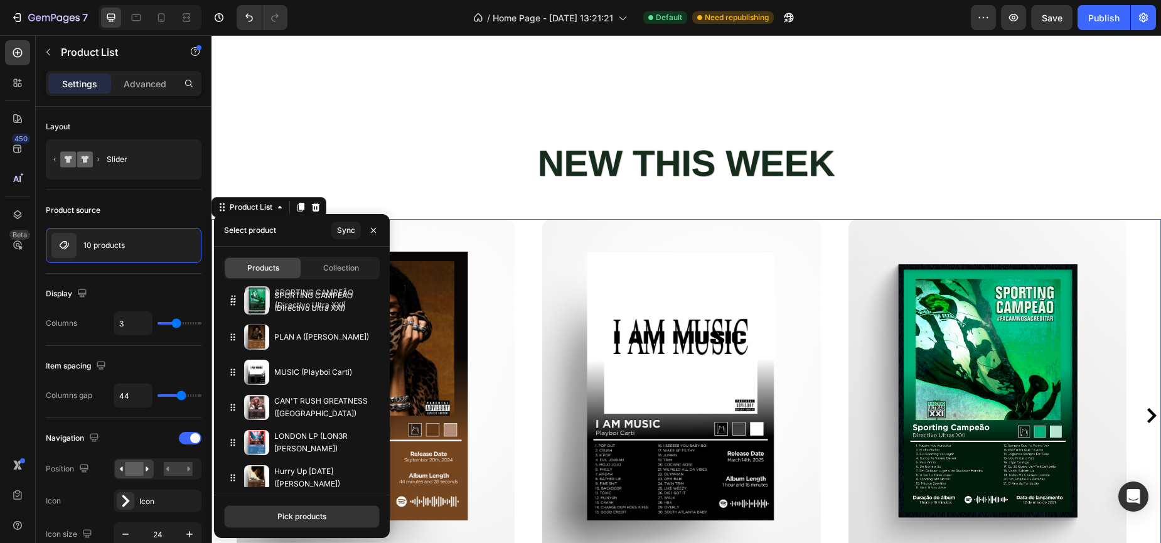
drag, startPoint x: 286, startPoint y: 371, endPoint x: 286, endPoint y: 297, distance: 73.4
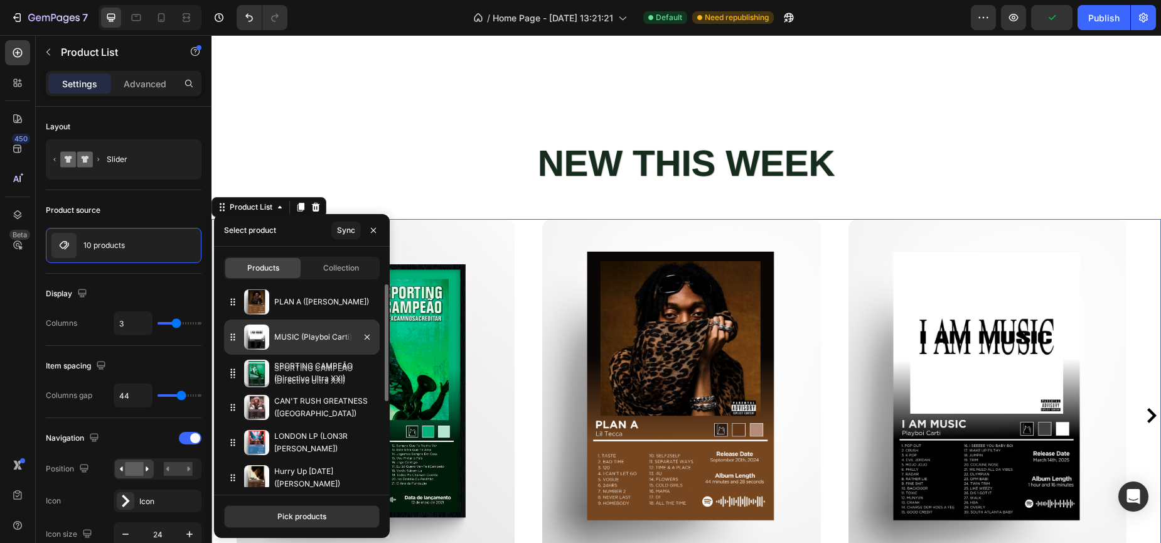
drag, startPoint x: 285, startPoint y: 307, endPoint x: 285, endPoint y: 380, distance: 72.8
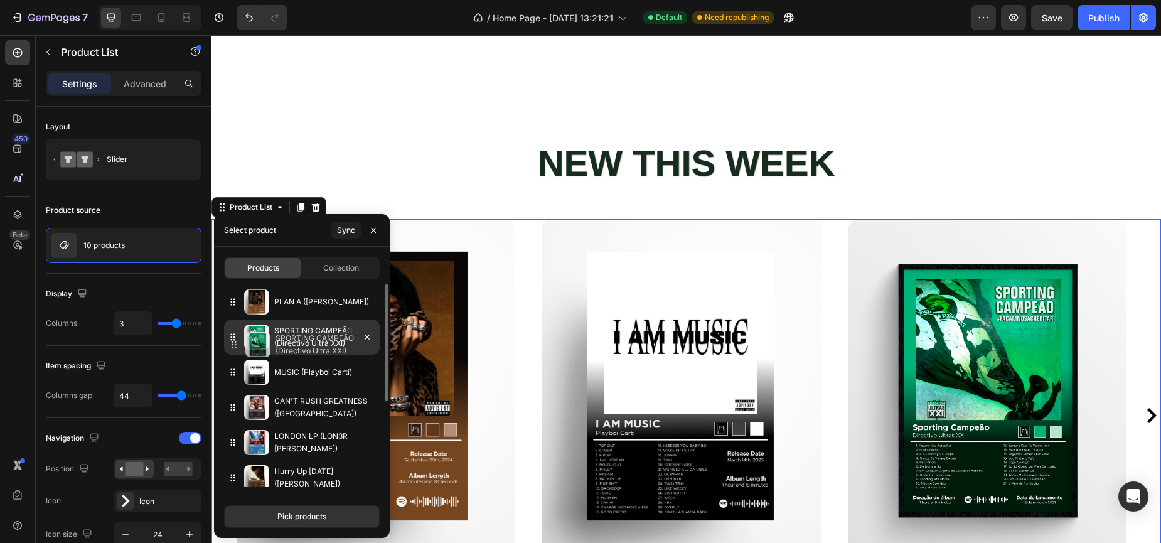
drag, startPoint x: 287, startPoint y: 366, endPoint x: 289, endPoint y: 336, distance: 30.1
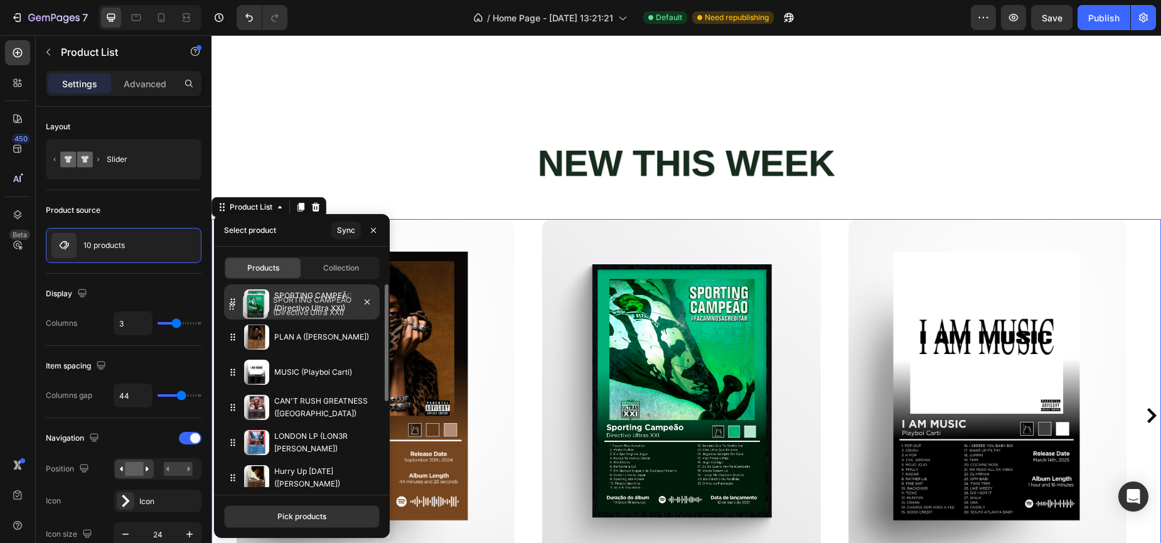
drag, startPoint x: 289, startPoint y: 336, endPoint x: 287, endPoint y: 305, distance: 30.8
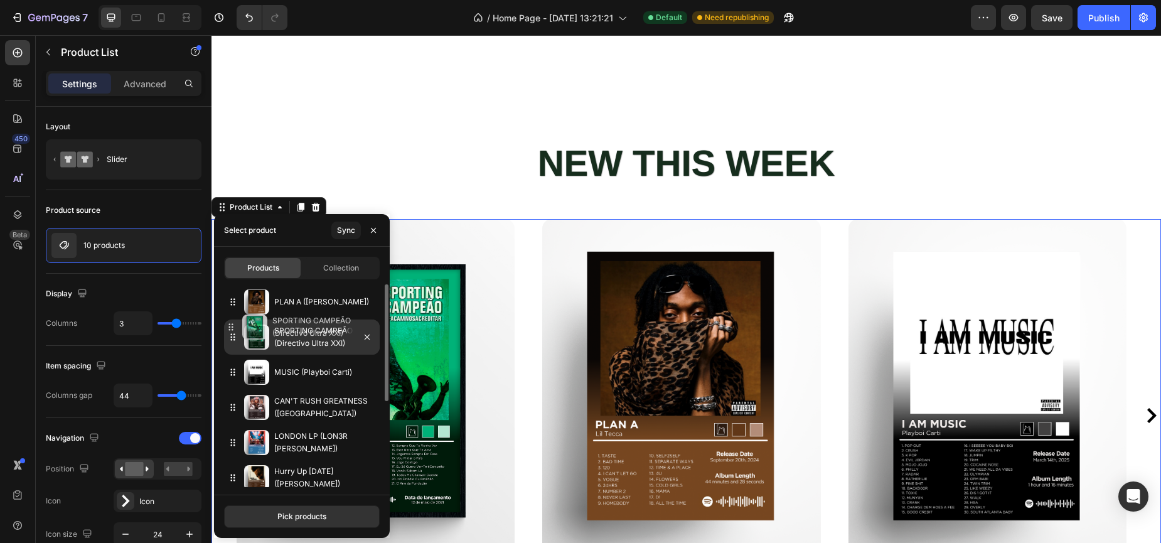
drag, startPoint x: 302, startPoint y: 299, endPoint x: 299, endPoint y: 326, distance: 27.1
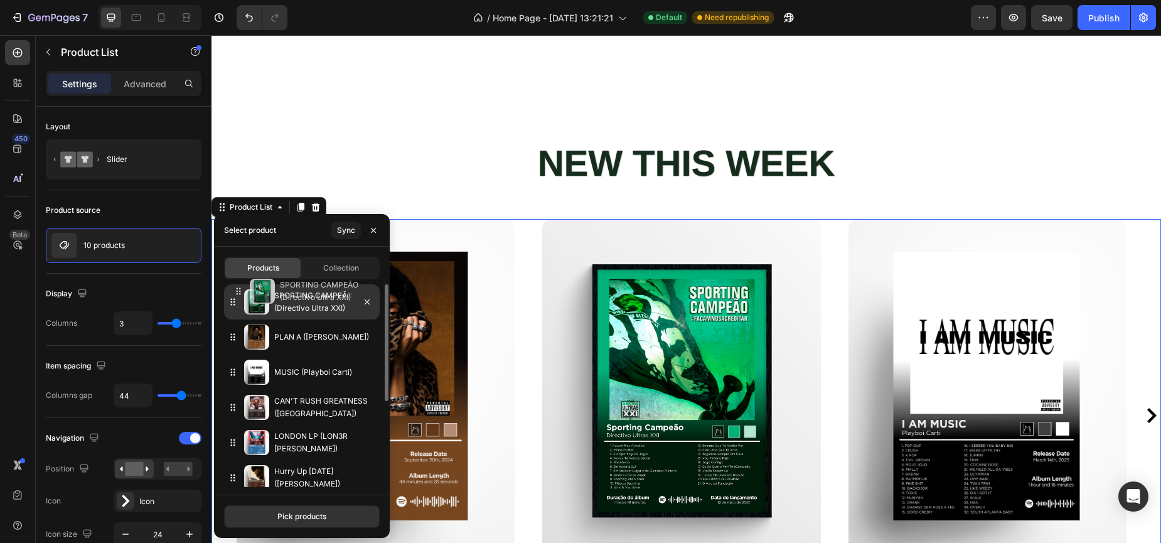
drag, startPoint x: 314, startPoint y: 332, endPoint x: 320, endPoint y: 286, distance: 46.2
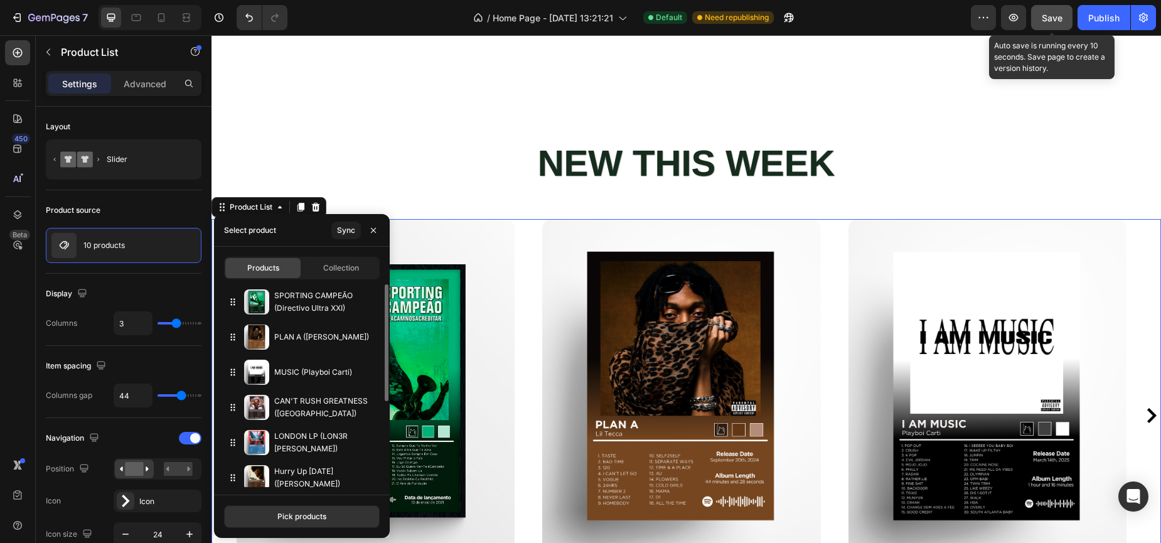
click at [1045, 22] on span "Save" at bounding box center [1052, 18] width 21 height 11
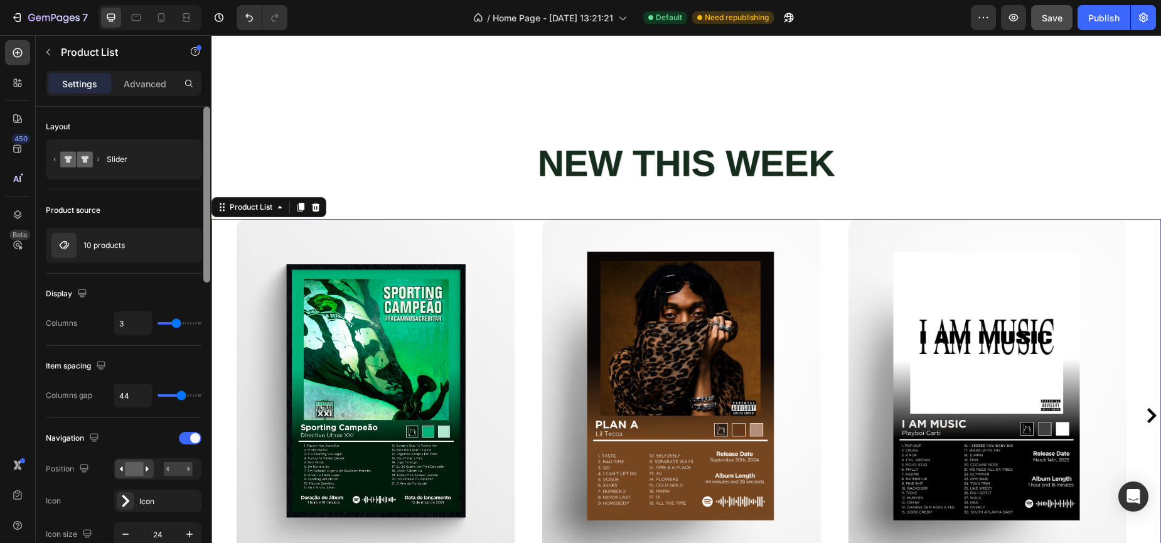
scroll to position [65, 0]
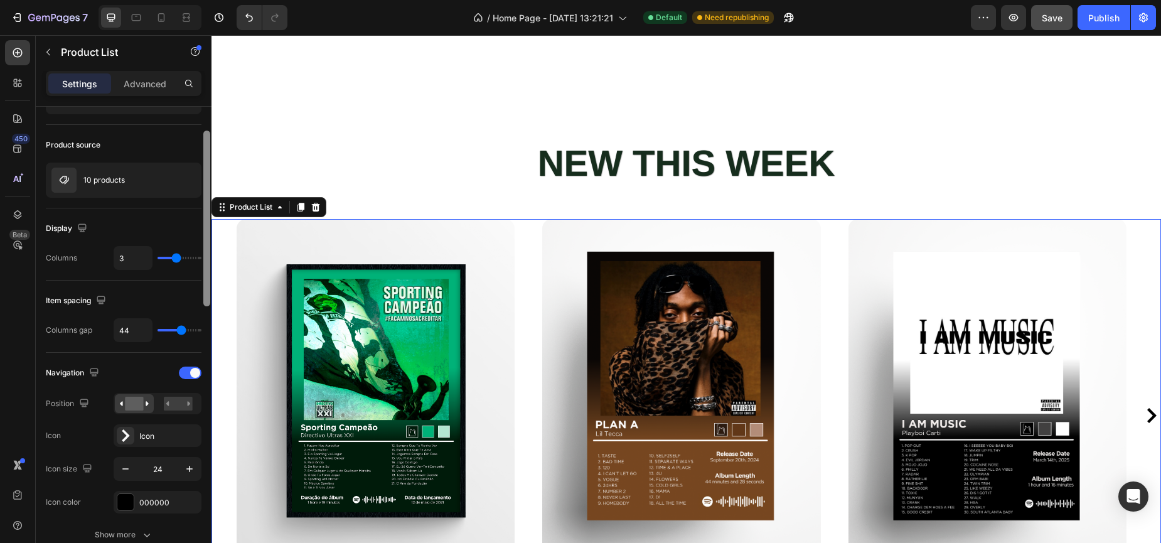
drag, startPoint x: 208, startPoint y: 254, endPoint x: 206, endPoint y: 279, distance: 24.5
click at [206, 279] on div at bounding box center [206, 219] width 7 height 176
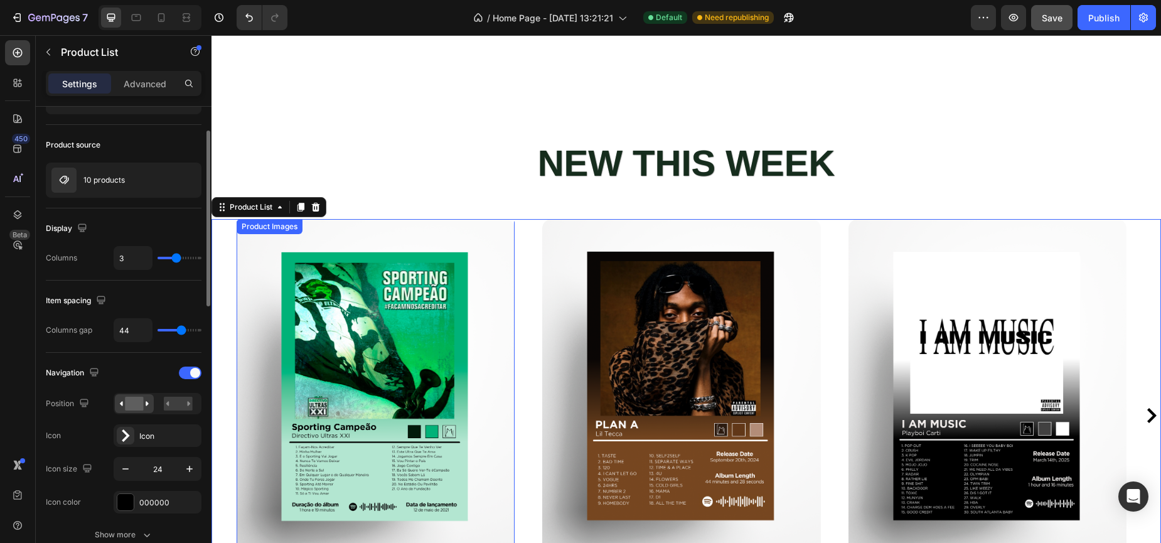
click at [256, 305] on img at bounding box center [376, 390] width 278 height 343
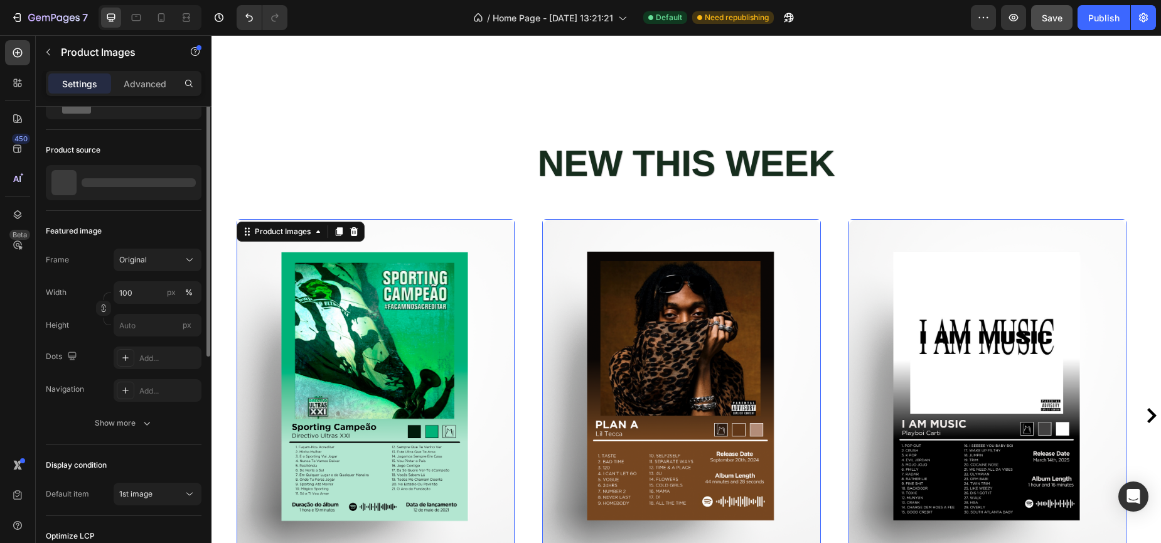
scroll to position [0, 0]
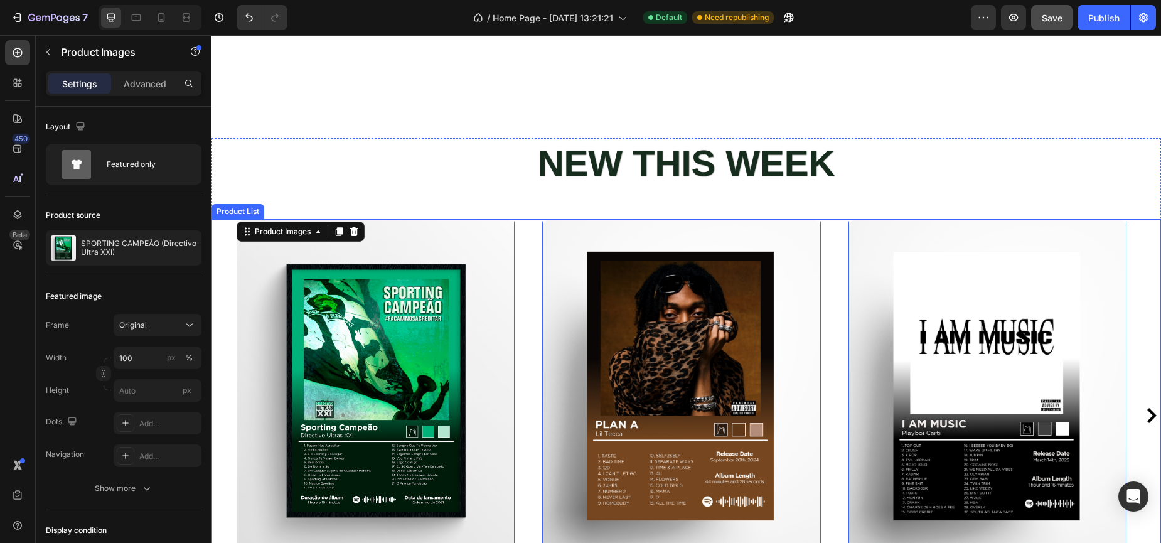
click at [235, 320] on div "Product Images 16 SPORTING CAMPEÃO (Directivo Ultra XXI) Product Title From Tex…" at bounding box center [685, 415] width 949 height 392
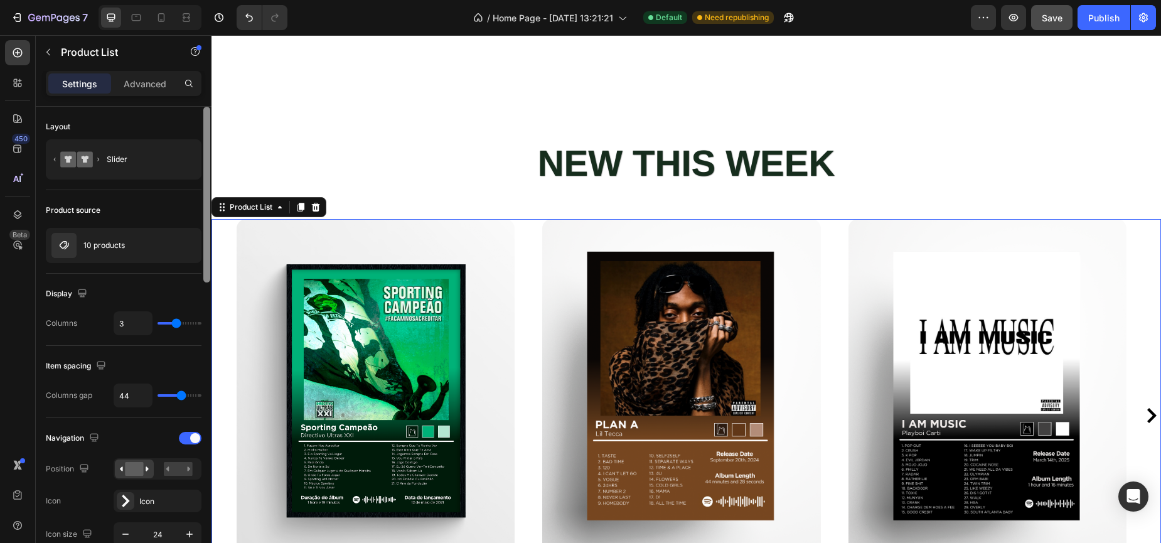
scroll to position [472, 0]
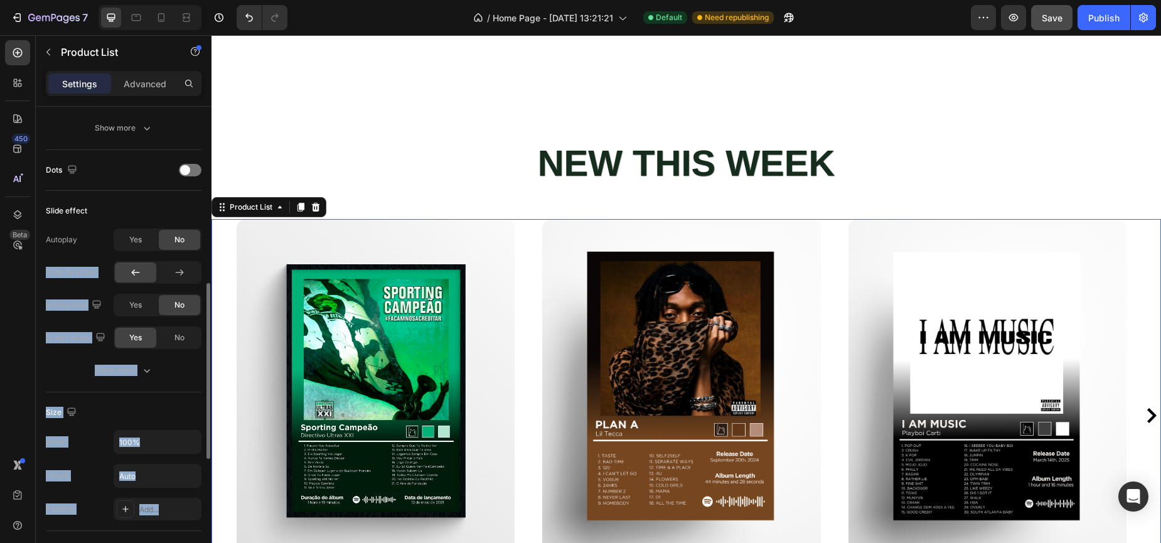
drag, startPoint x: 202, startPoint y: 218, endPoint x: 201, endPoint y: 241, distance: 23.2
click at [201, 241] on div "Layout Slider Product source 10 products Display Columns 3 Item spacing Columns…" at bounding box center [124, 343] width 176 height 472
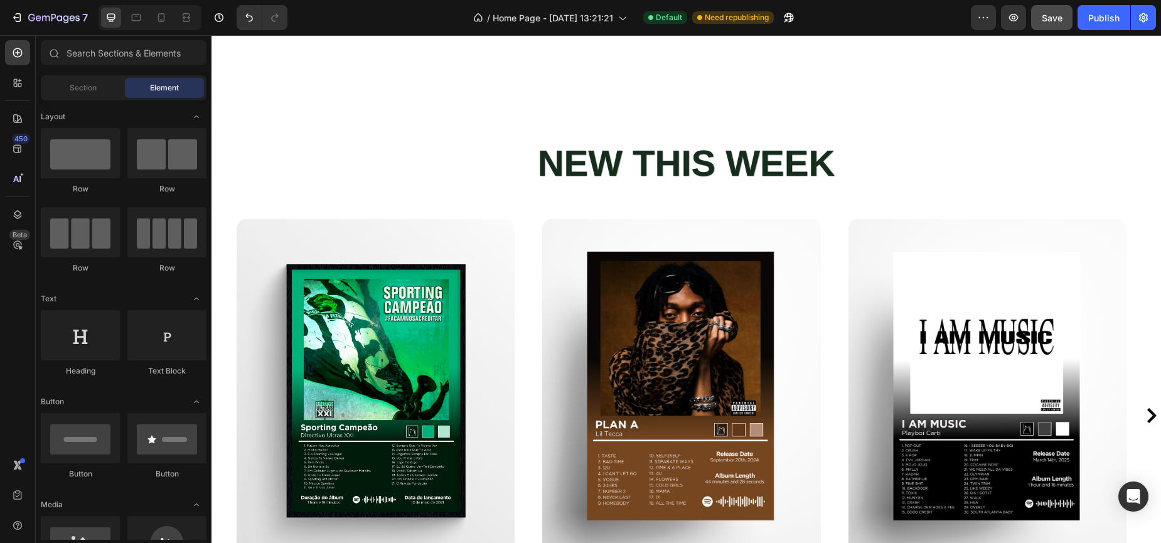
scroll to position [1389, 0]
